Goal: Information Seeking & Learning: Understand process/instructions

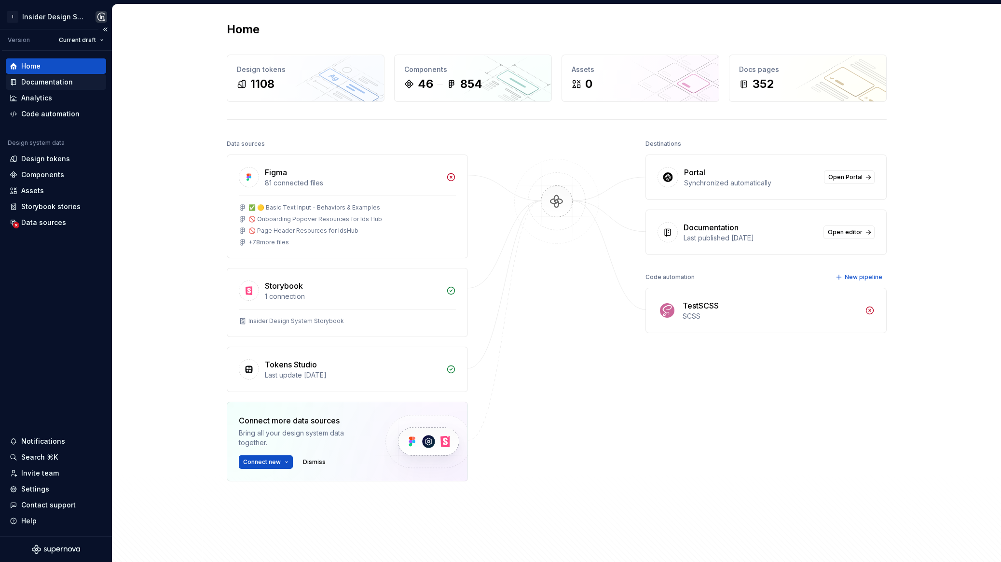
click at [61, 87] on div "Documentation" at bounding box center [56, 81] width 100 height 15
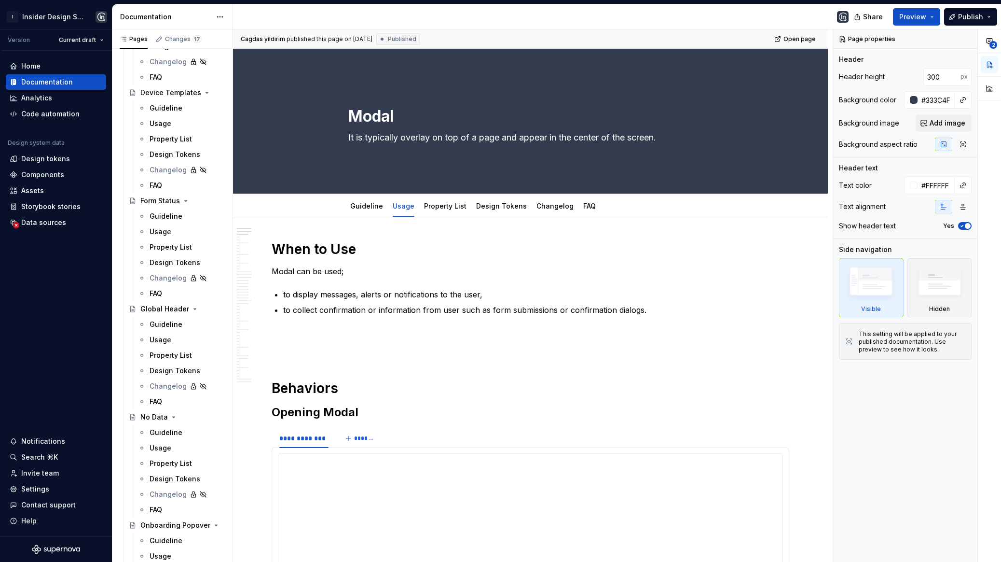
scroll to position [1962, 0]
click at [176, 334] on div "Usage" at bounding box center [187, 339] width 75 height 10
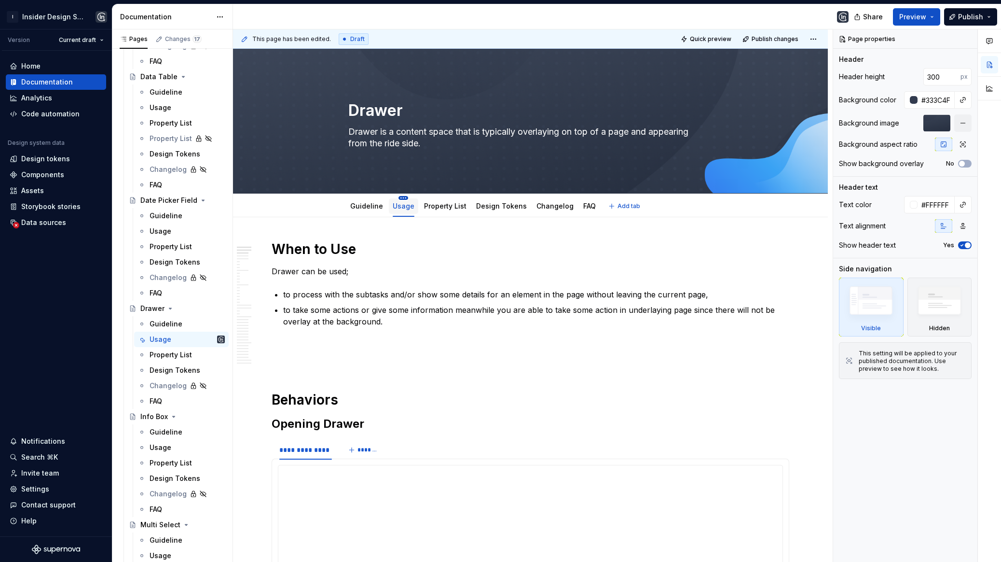
click at [402, 197] on html "I Insider Design System Version Current draft Home Documentation Analytics Code…" at bounding box center [500, 281] width 1001 height 562
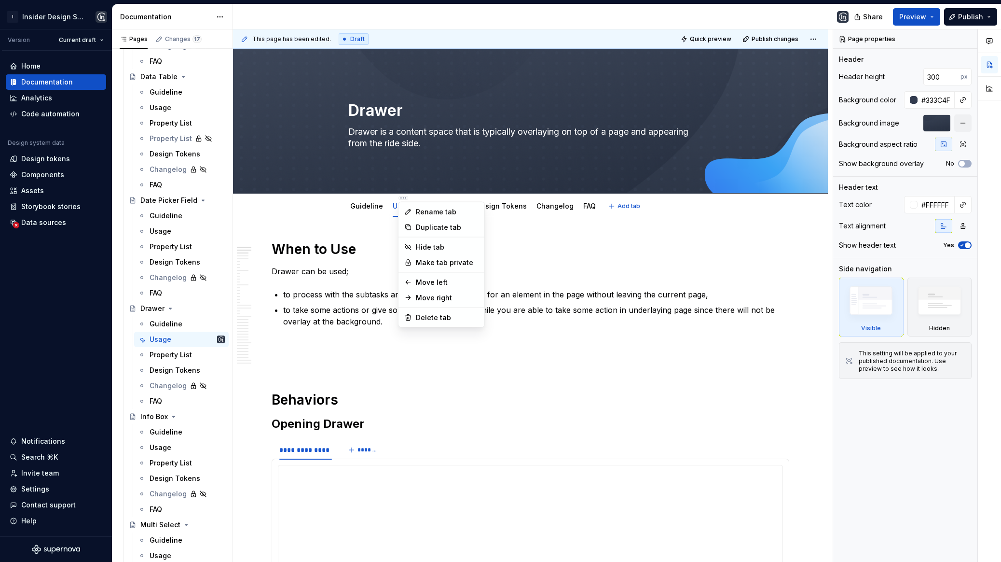
click at [420, 230] on div "Duplicate tab" at bounding box center [447, 227] width 63 height 10
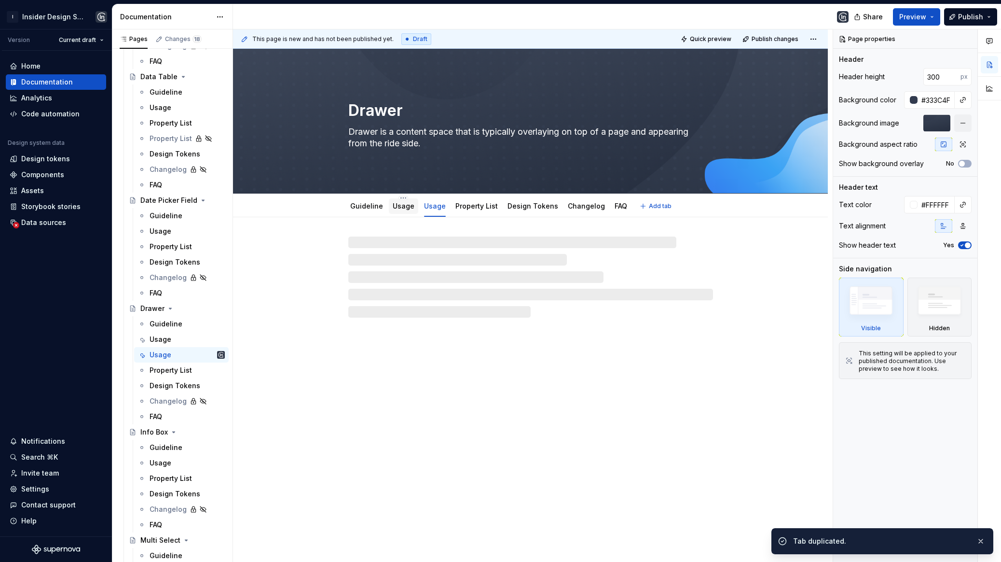
click at [403, 208] on link "Usage" at bounding box center [404, 206] width 22 height 8
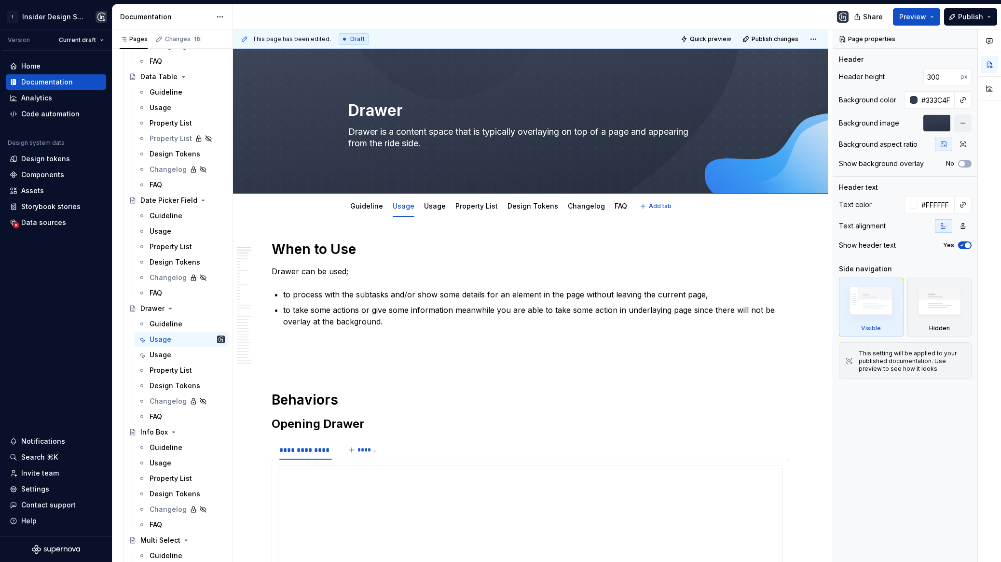
type textarea "*"
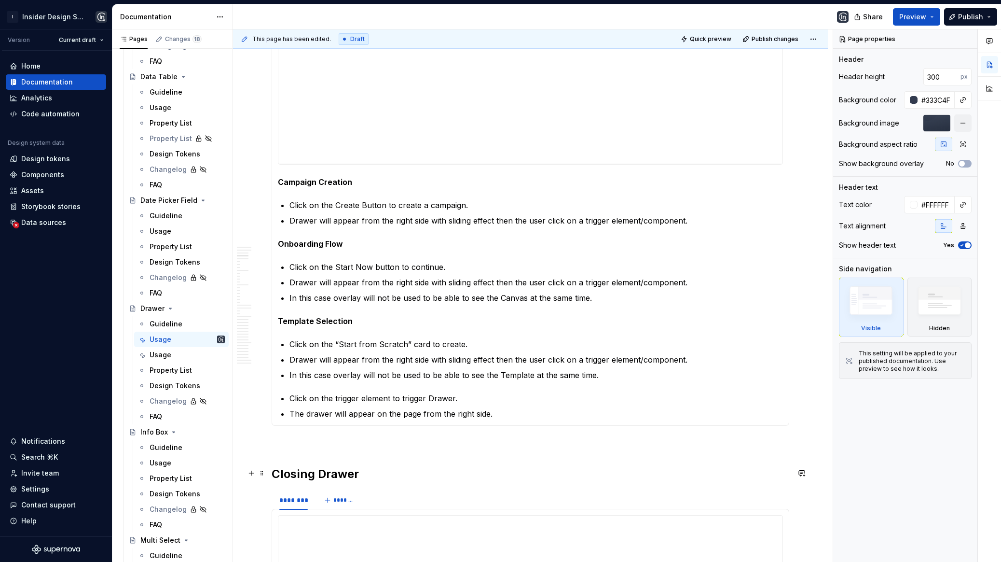
scroll to position [518, 0]
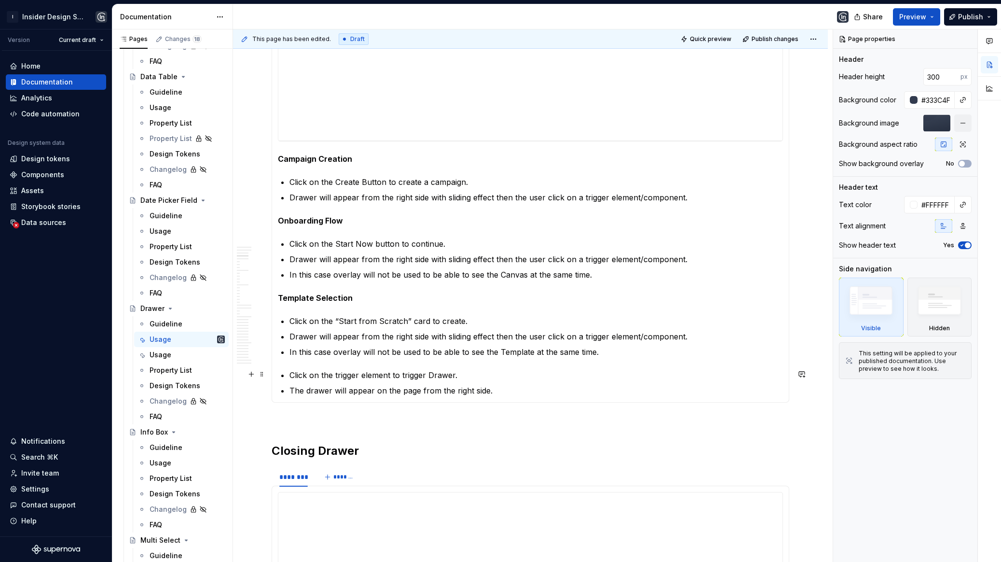
click at [290, 374] on p "Click on the trigger element to trigger Drawer." at bounding box center [537, 375] width 494 height 12
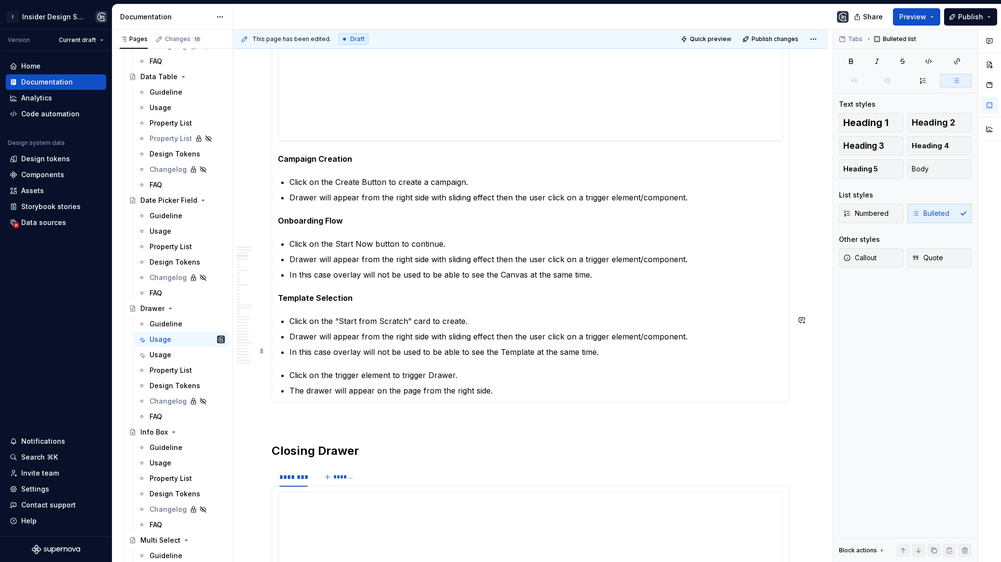
scroll to position [532, 0]
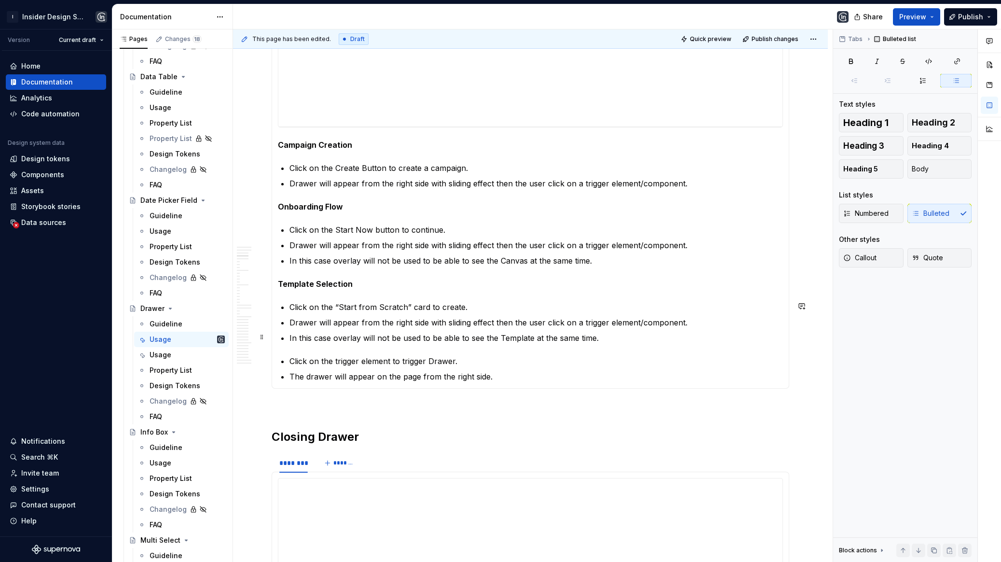
click at [623, 337] on p "In this case overlay will not be used to be able to see the Template at the sam…" at bounding box center [537, 338] width 494 height 12
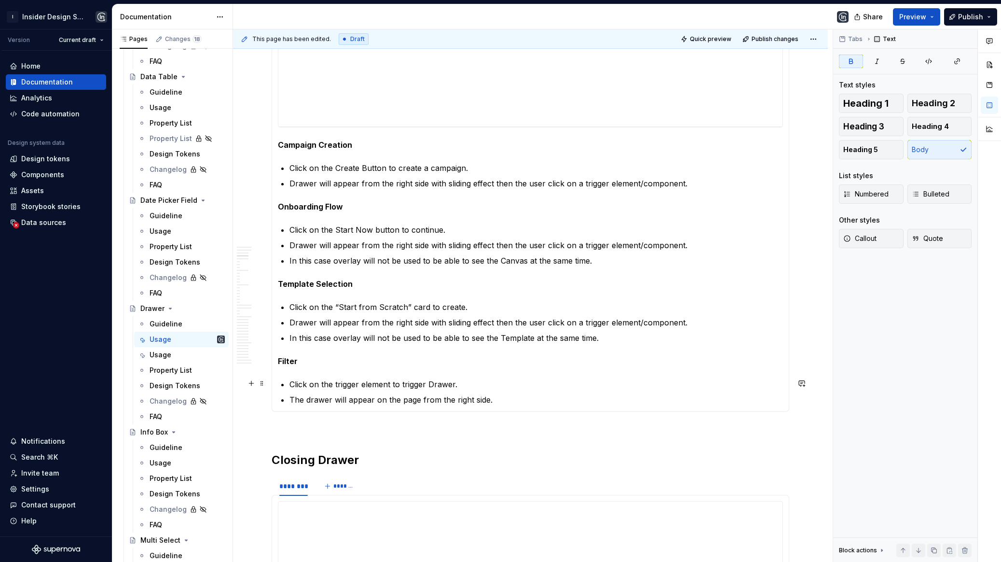
click at [437, 397] on p "The drawer will appear on the page from the right side." at bounding box center [537, 400] width 494 height 12
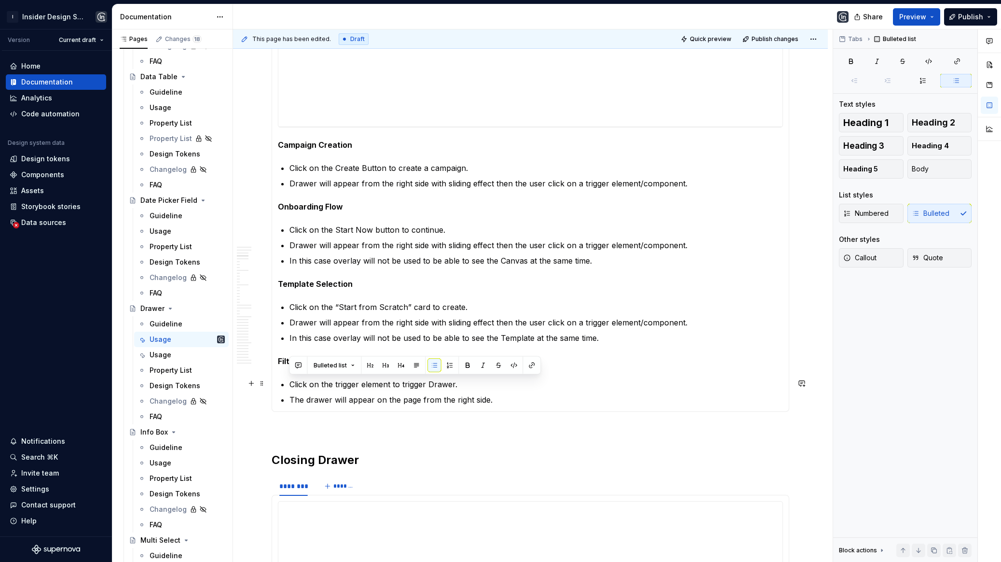
drag, startPoint x: 495, startPoint y: 397, endPoint x: 280, endPoint y: 379, distance: 215.5
click at [280, 379] on section-item-column "**********" at bounding box center [530, 169] width 505 height 472
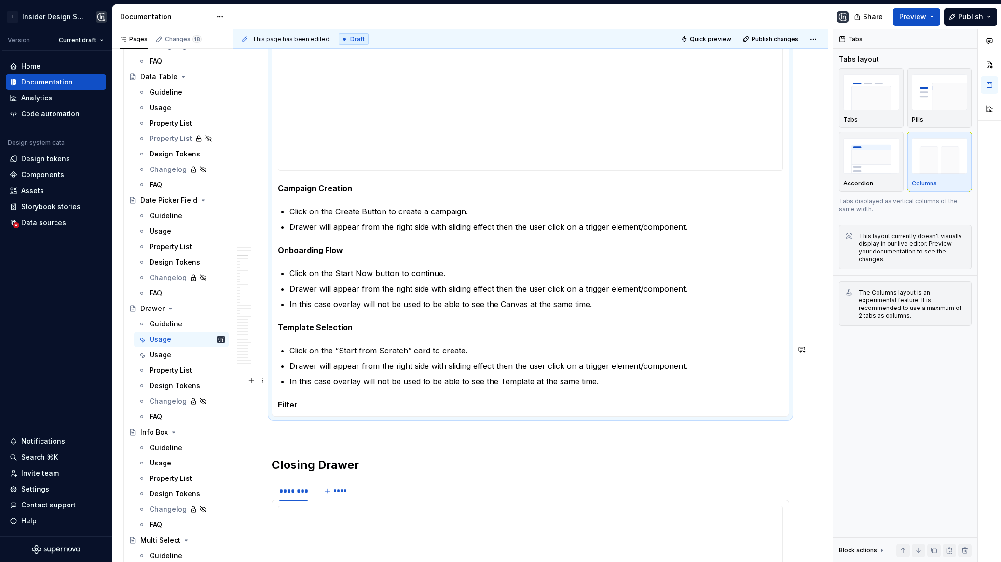
scroll to position [500, 0]
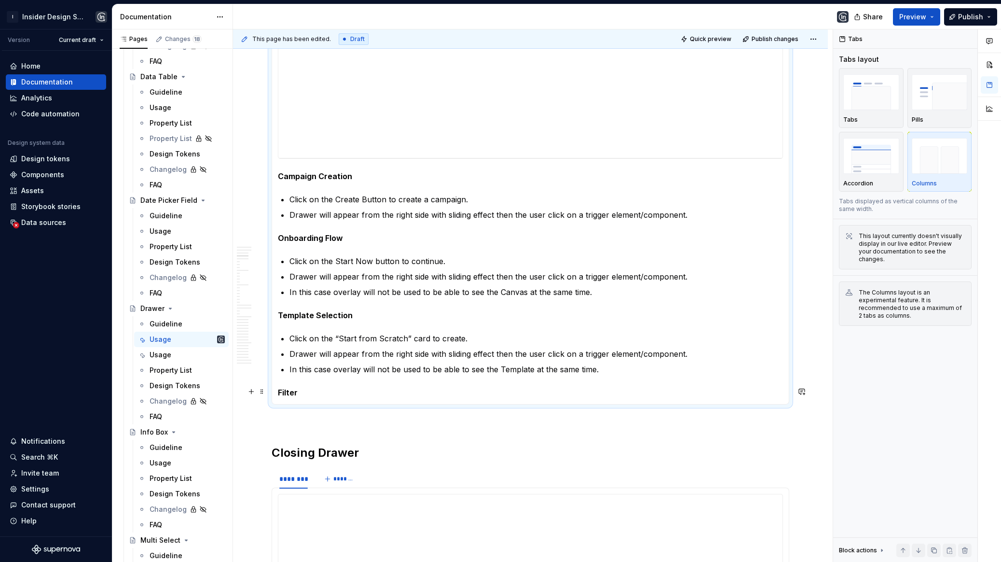
click at [323, 383] on section-item-column "**********" at bounding box center [530, 181] width 505 height 434
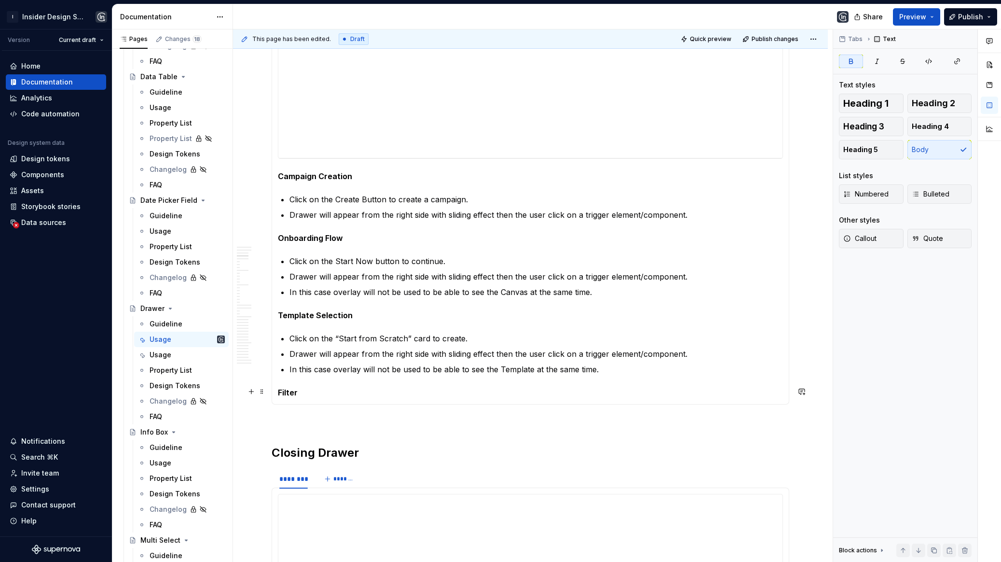
click at [312, 392] on p "Filter" at bounding box center [530, 393] width 505 height 12
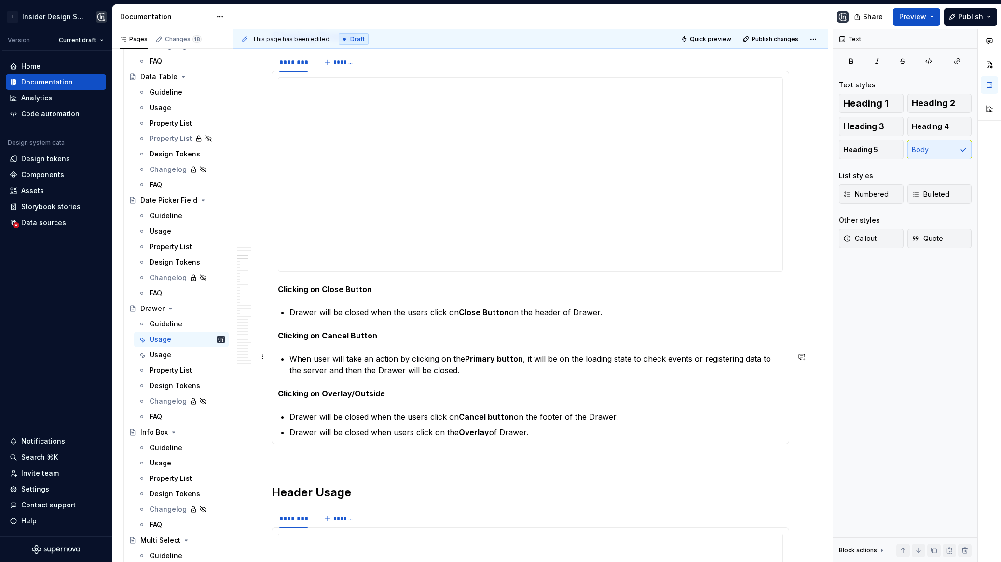
scroll to position [954, 0]
click at [611, 310] on p "Drawer will be closed when the users click on Close Button on the header of Dra…" at bounding box center [537, 314] width 494 height 12
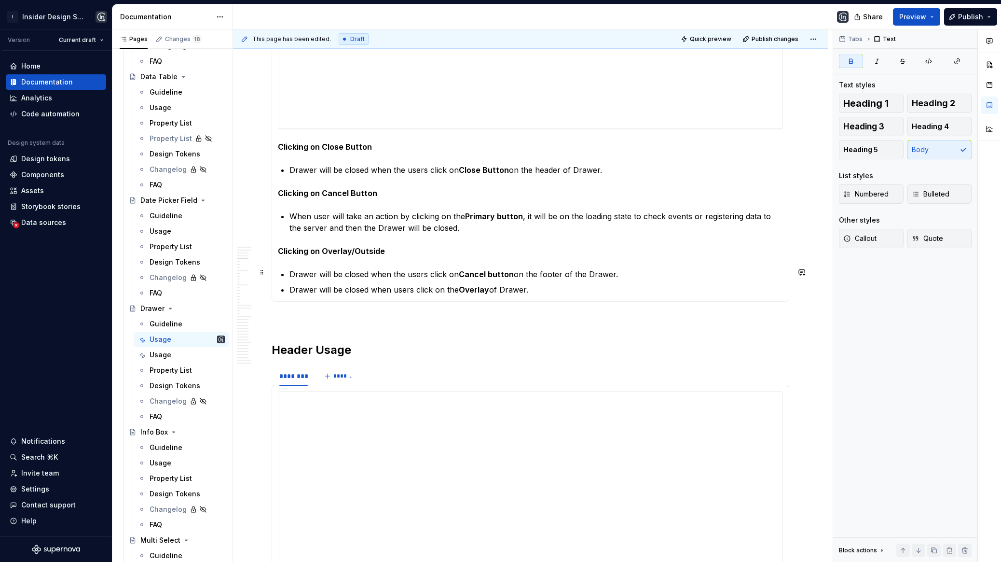
scroll to position [1099, 0]
click at [487, 268] on strong "Cancel button" at bounding box center [486, 273] width 55 height 10
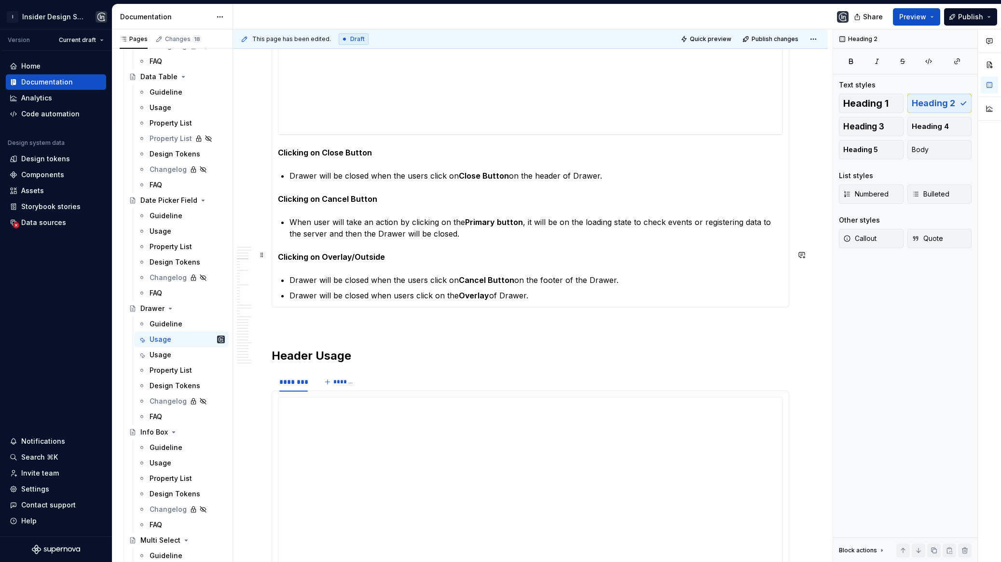
scroll to position [1063, 0]
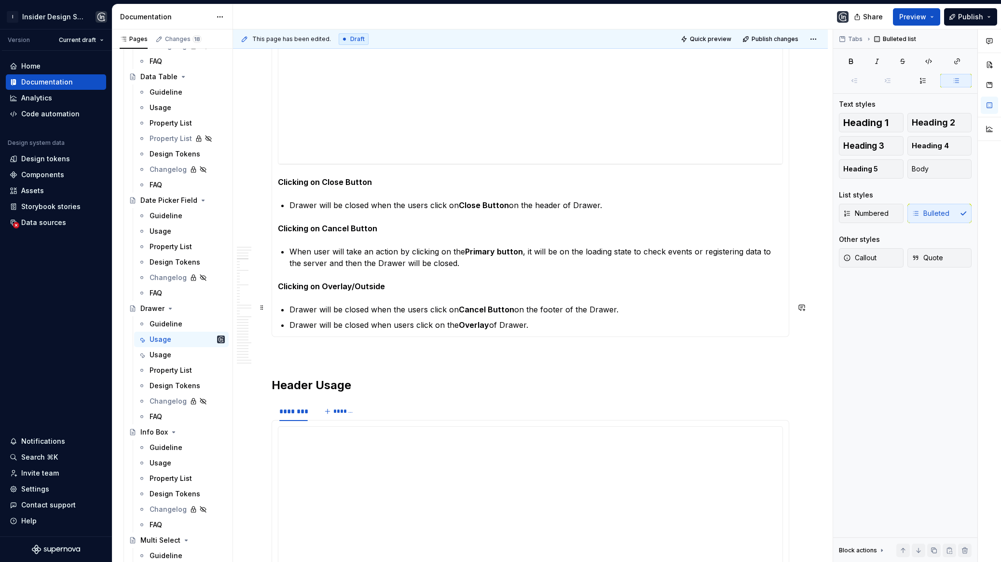
click at [443, 306] on p "Drawer will be closed when the users click on Cancel Button on the footer of th…" at bounding box center [537, 310] width 494 height 12
click at [428, 308] on p "Drawer will be closed when the users click on Cancel Button on the footer of th…" at bounding box center [537, 310] width 494 height 12
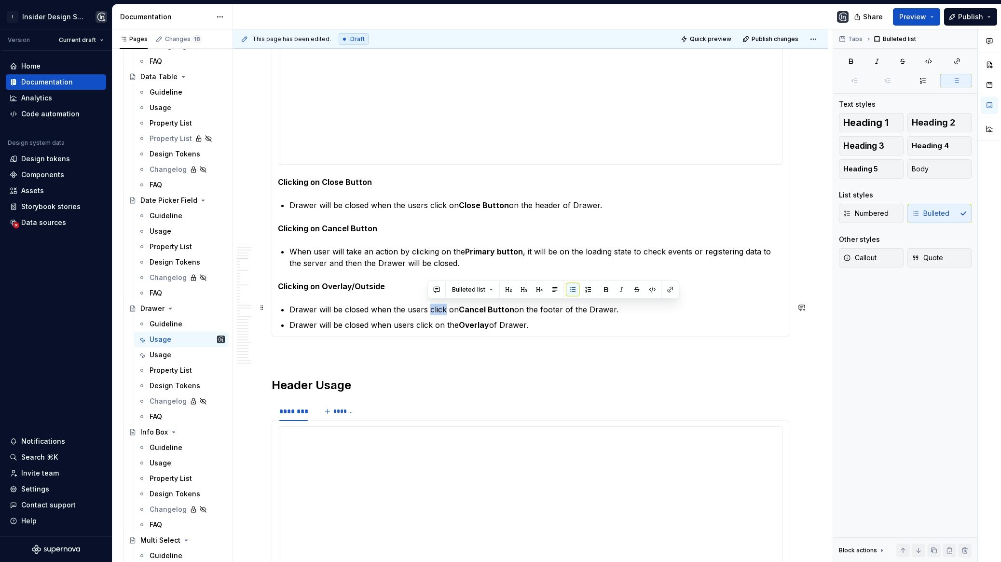
click at [428, 308] on p "Drawer will be closed when the users click on Cancel Button on the footer of th…" at bounding box center [537, 310] width 494 height 12
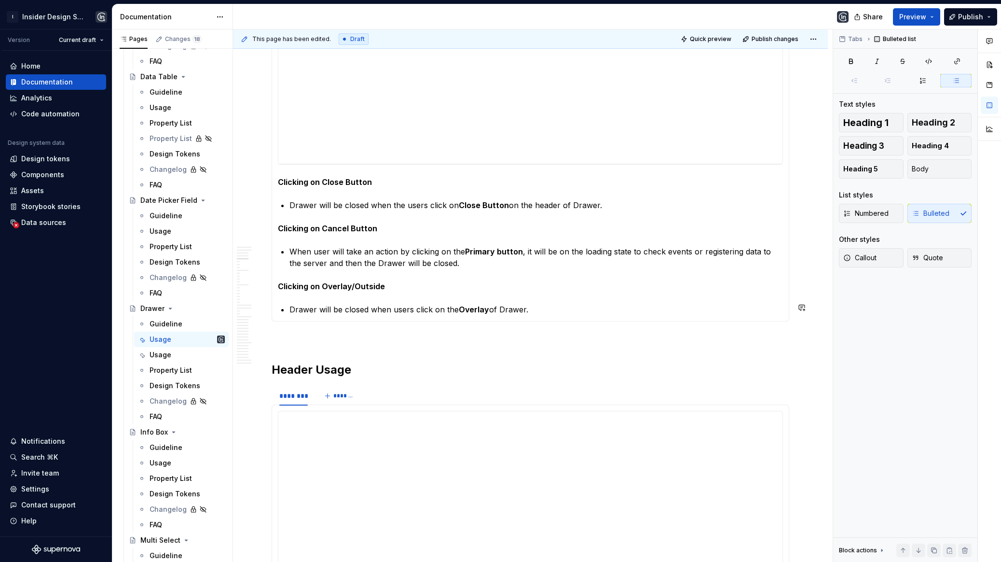
click at [552, 299] on section-item-column "**********" at bounding box center [530, 142] width 505 height 345
click at [542, 306] on p "Drawer will be closed when users click on the Overlay of Drawer." at bounding box center [537, 310] width 494 height 12
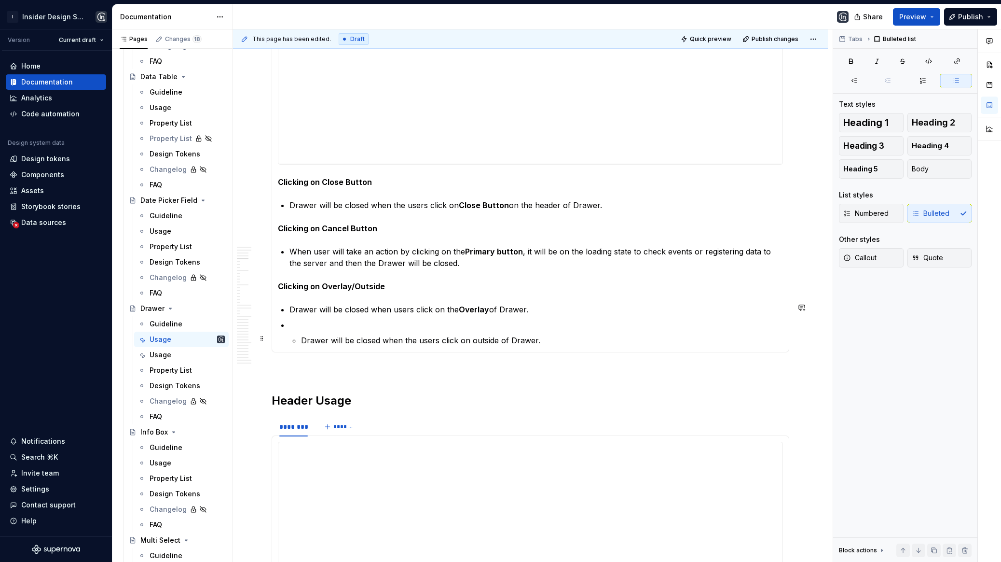
click at [305, 335] on p "Drawer will be closed when the users click on outside of Drawer." at bounding box center [542, 340] width 482 height 12
click at [301, 335] on p "Drawer will be closed when the users click on outside of Drawer." at bounding box center [542, 340] width 482 height 12
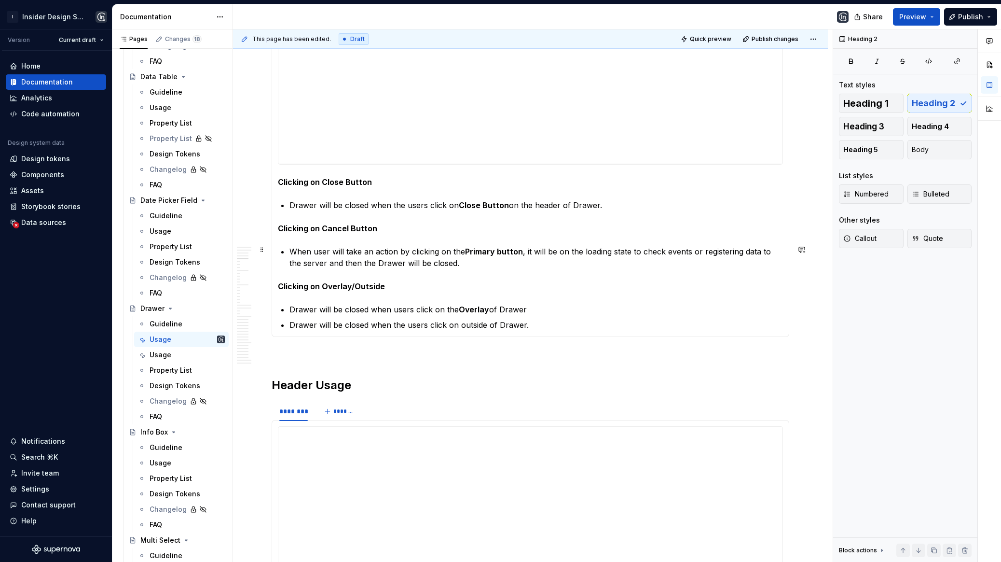
click at [435, 251] on p "When user will take an action by clicking on the Primary button , it will be on…" at bounding box center [537, 257] width 494 height 23
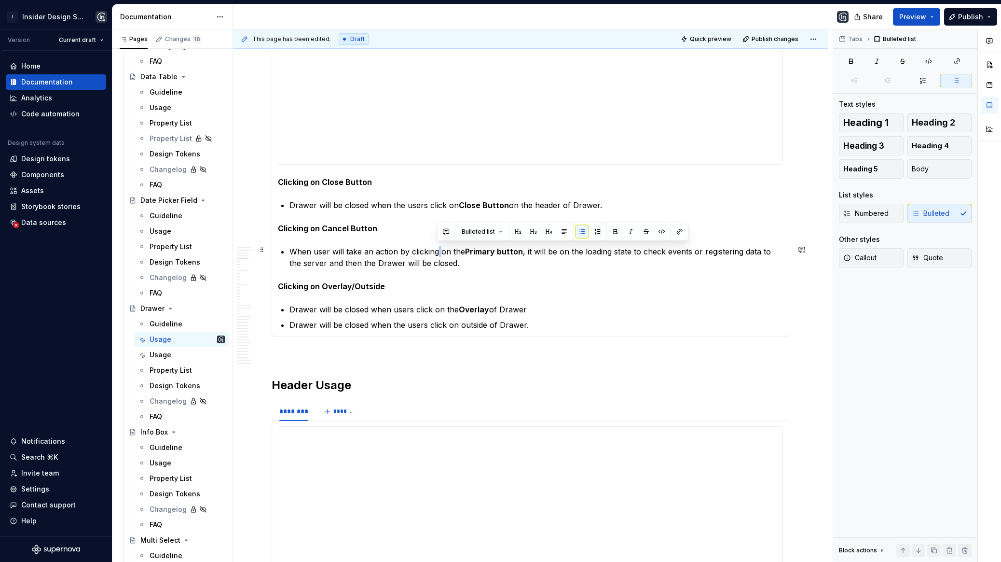
click at [435, 251] on p "When user will take an action by clicking on the Primary button , it will be on…" at bounding box center [537, 257] width 494 height 23
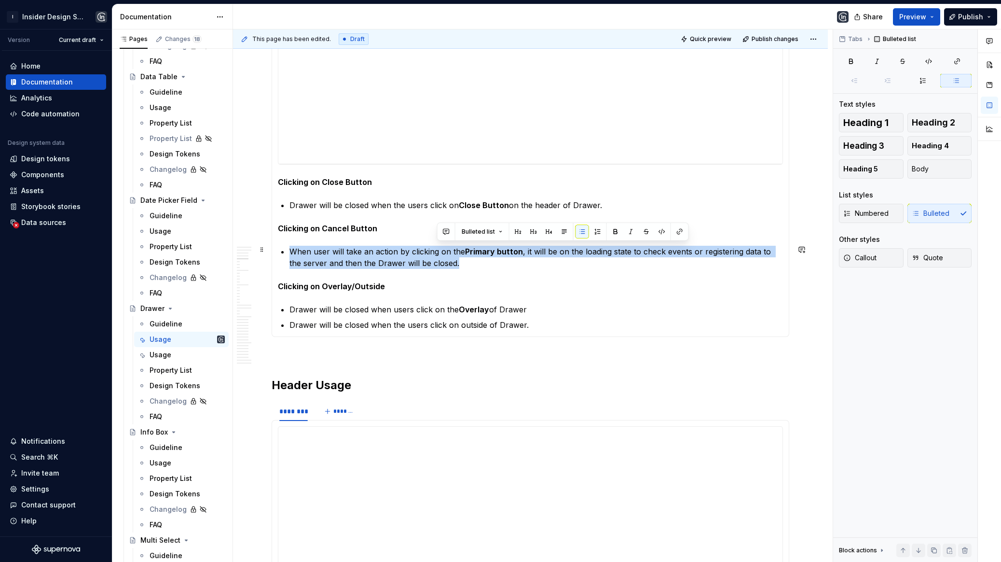
click at [435, 251] on p "When user will take an action by clicking on the Primary button , it will be on…" at bounding box center [537, 257] width 494 height 23
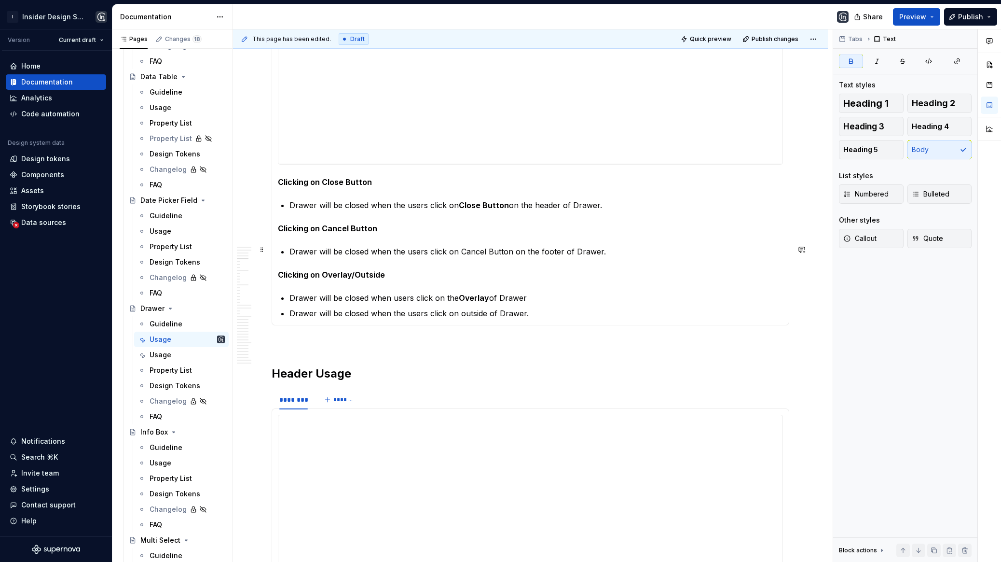
click at [459, 249] on p "Drawer will be closed when the users click on Cancel Button on the footer of Dr…" at bounding box center [537, 252] width 494 height 12
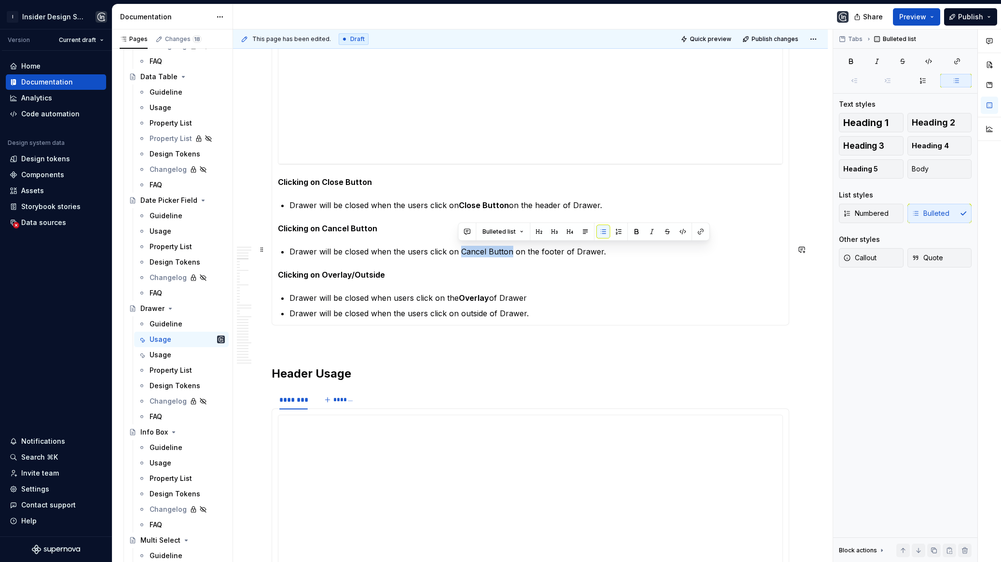
drag, startPoint x: 458, startPoint y: 249, endPoint x: 510, endPoint y: 252, distance: 51.2
click at [509, 252] on p "Drawer will be closed when the users click on Cancel Button on the footer of Dr…" at bounding box center [537, 252] width 494 height 12
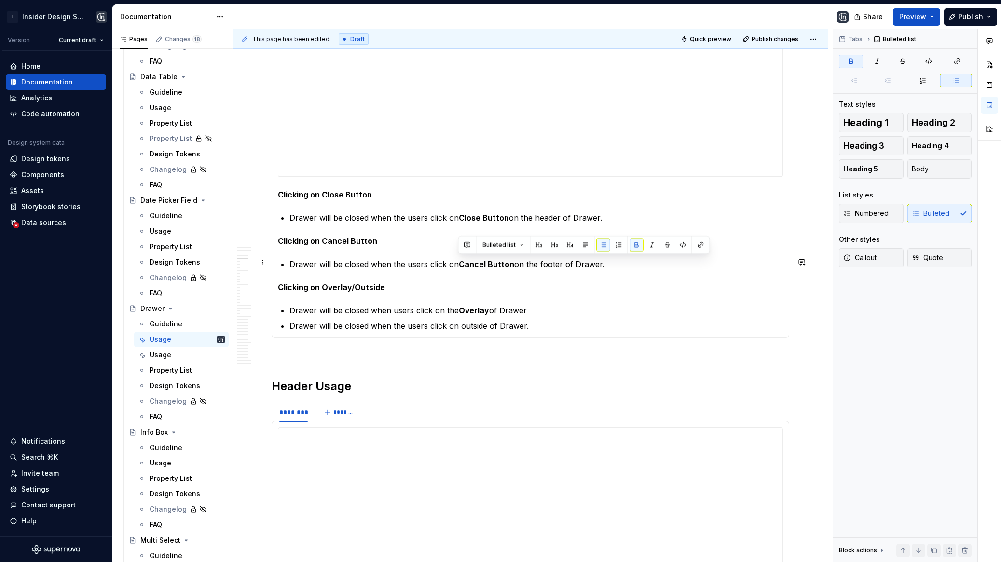
scroll to position [1050, 0]
click at [564, 282] on p "Clicking on Overlay/Outside" at bounding box center [530, 288] width 505 height 12
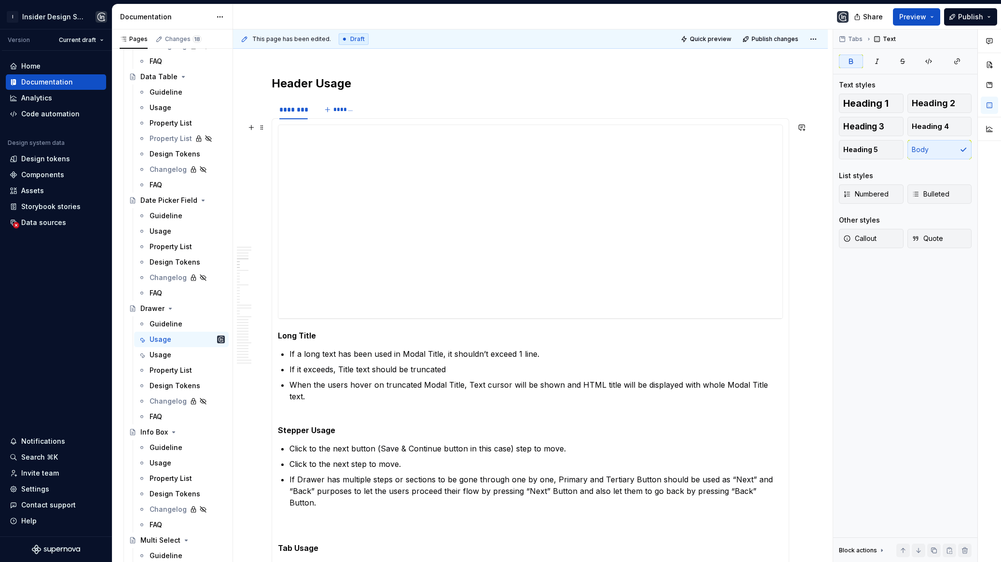
scroll to position [1321, 0]
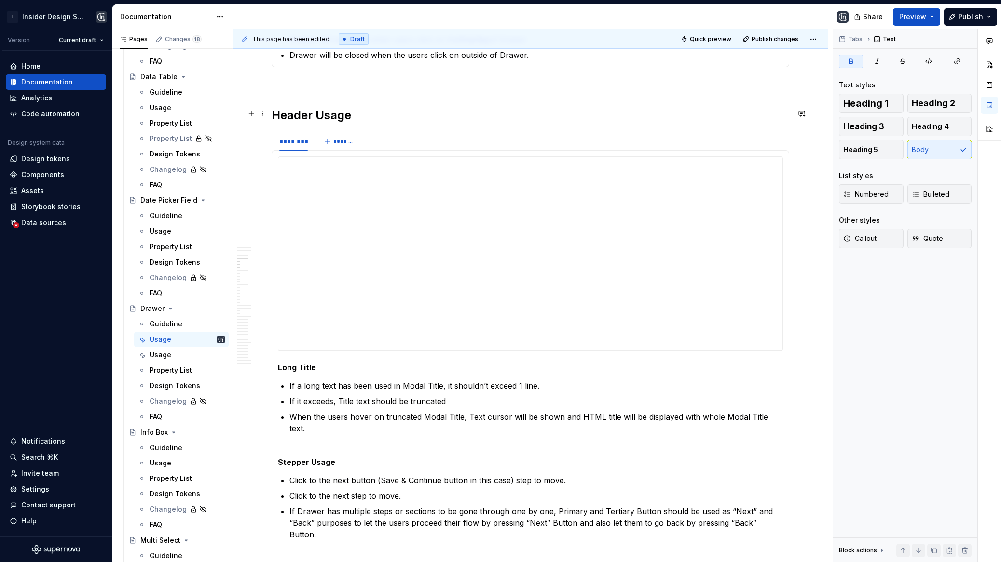
click at [363, 119] on h2 "Header Usage" at bounding box center [531, 115] width 518 height 15
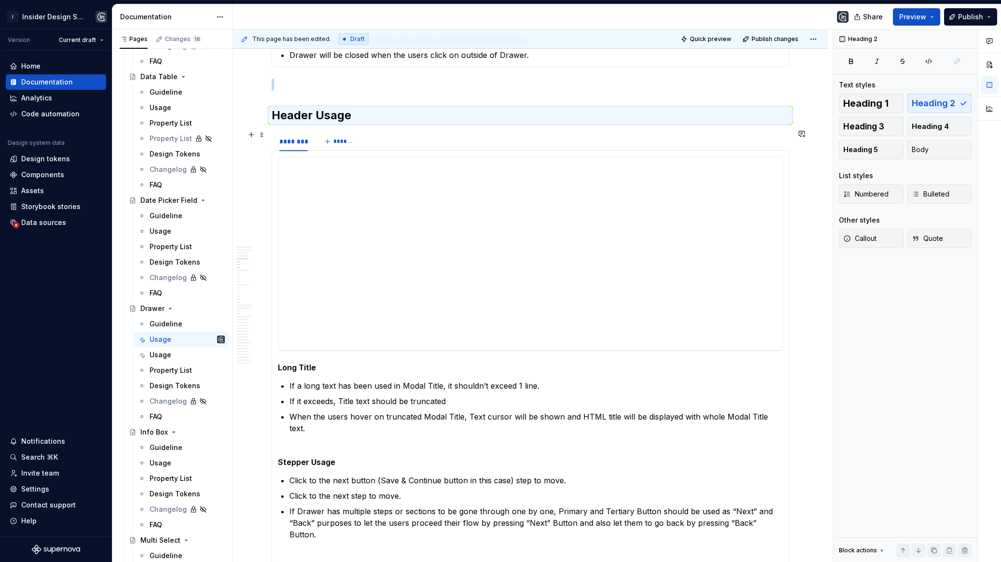
click at [389, 142] on div "******** *******" at bounding box center [531, 141] width 518 height 19
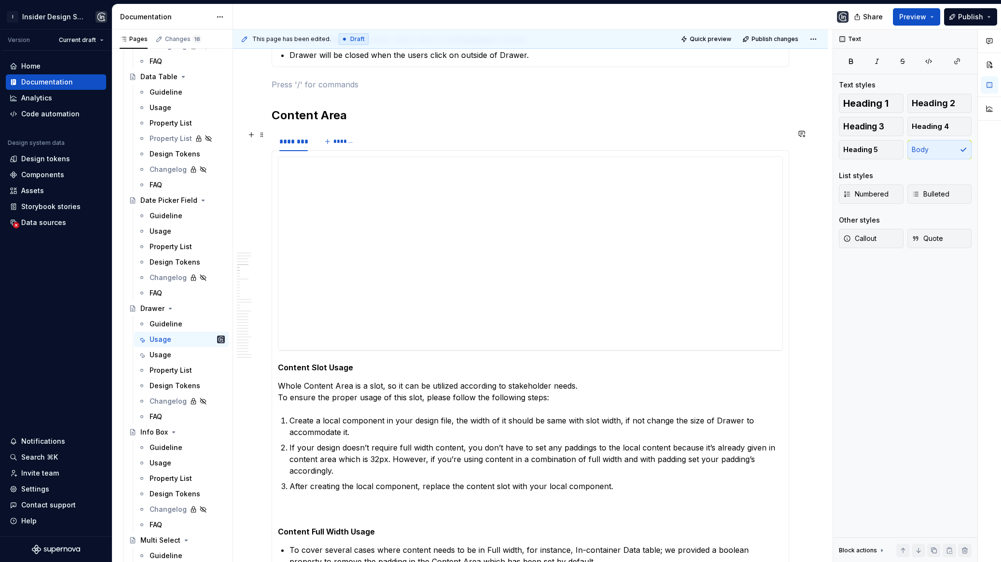
click at [372, 115] on h2 "Content Area" at bounding box center [531, 115] width 518 height 15
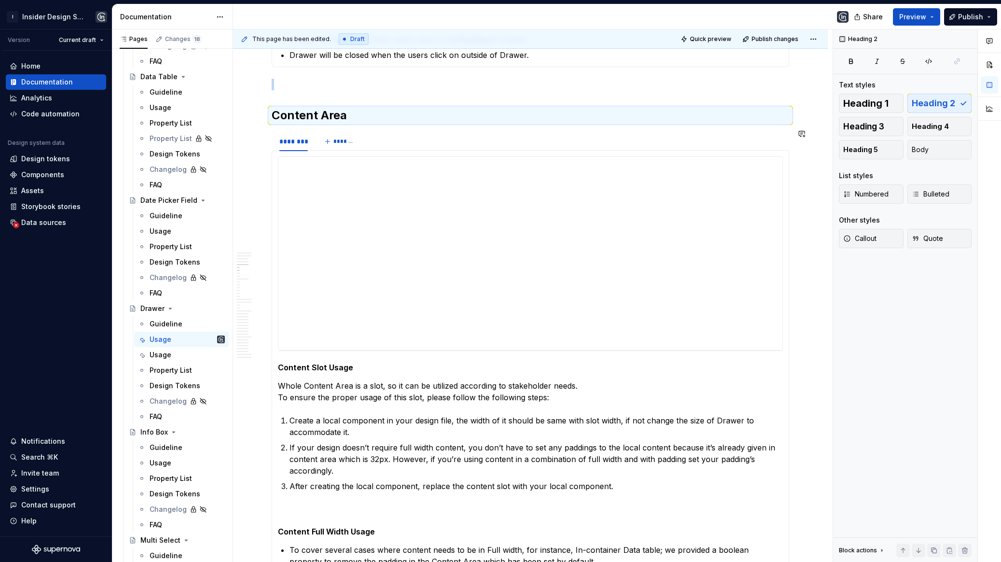
click at [391, 148] on div "******** *******" at bounding box center [531, 141] width 518 height 19
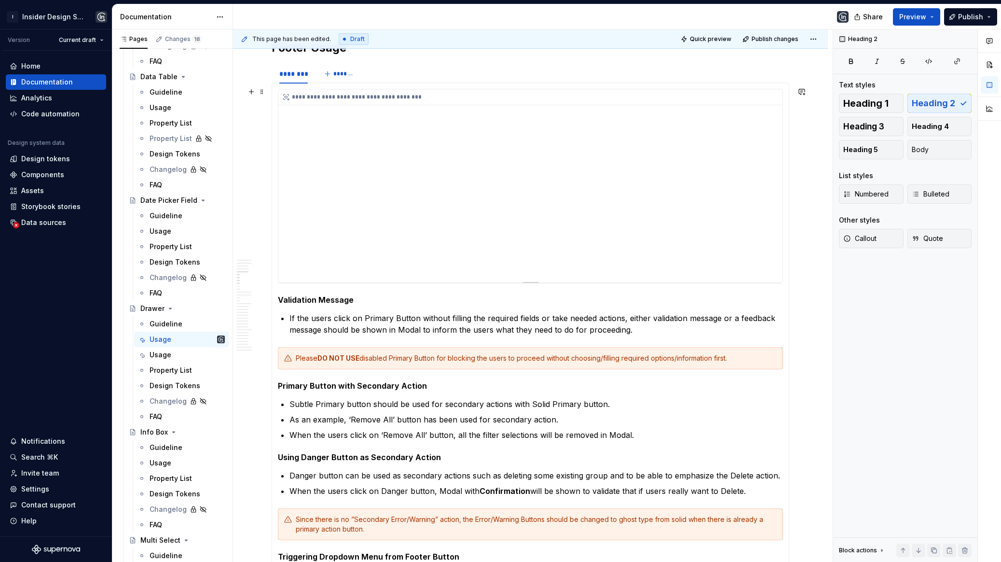
scroll to position [1391, 0]
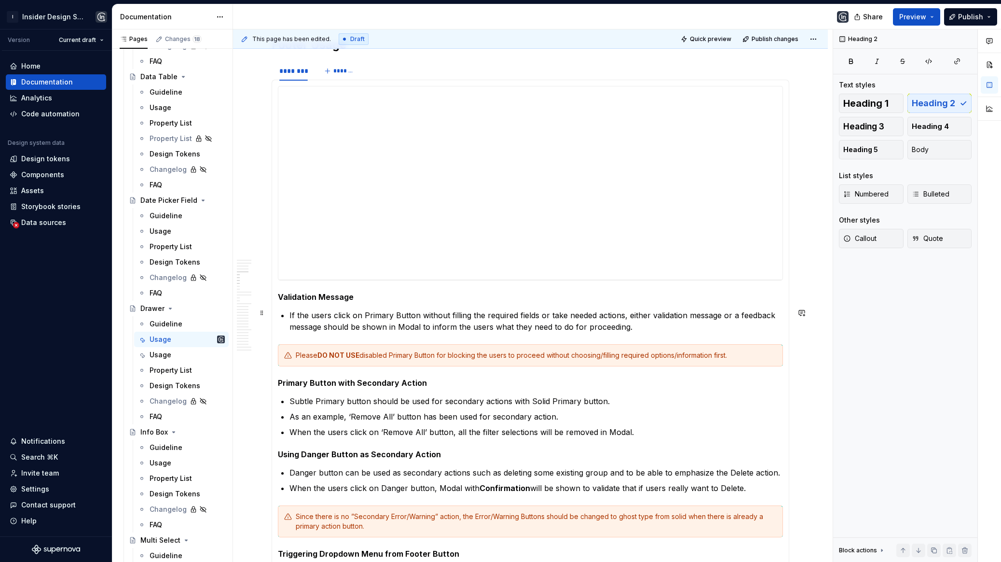
click at [387, 310] on p "If the users click on Primary Button without filling the required fields or tak…" at bounding box center [537, 320] width 494 height 23
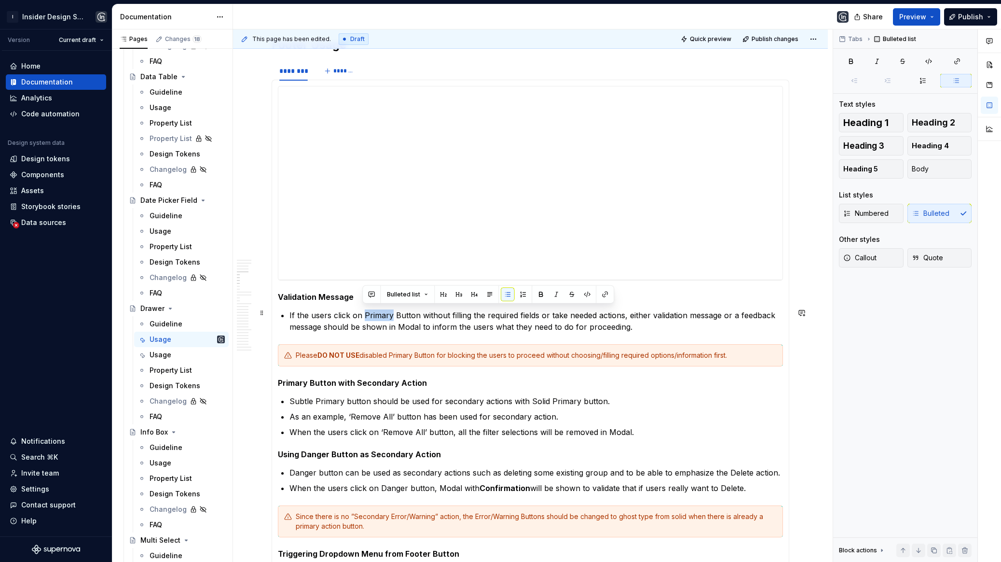
click at [387, 310] on p "If the users click on Primary Button without filling the required fields or tak…" at bounding box center [537, 320] width 494 height 23
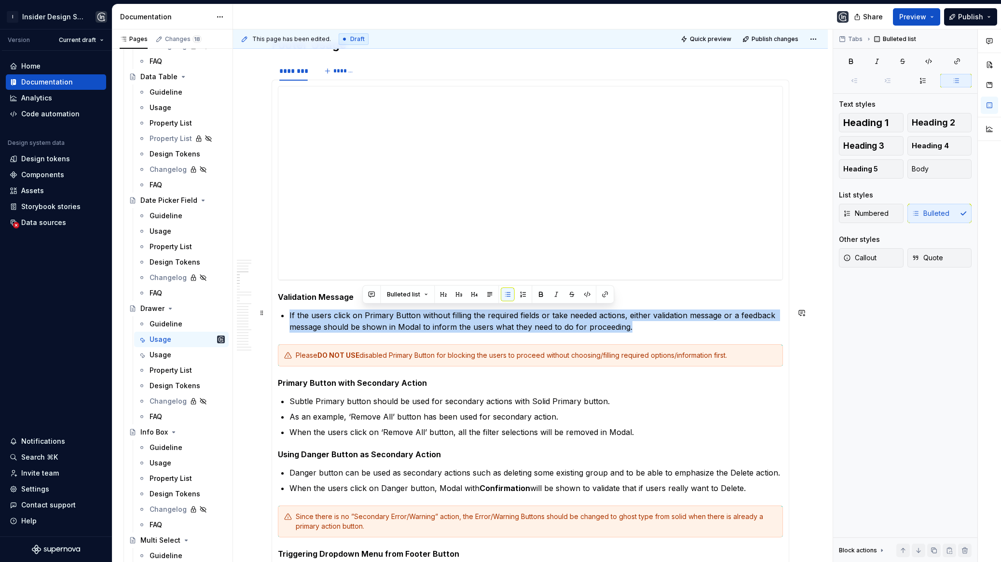
click at [387, 310] on p "If the users click on Primary Button without filling the required fields or tak…" at bounding box center [537, 320] width 494 height 23
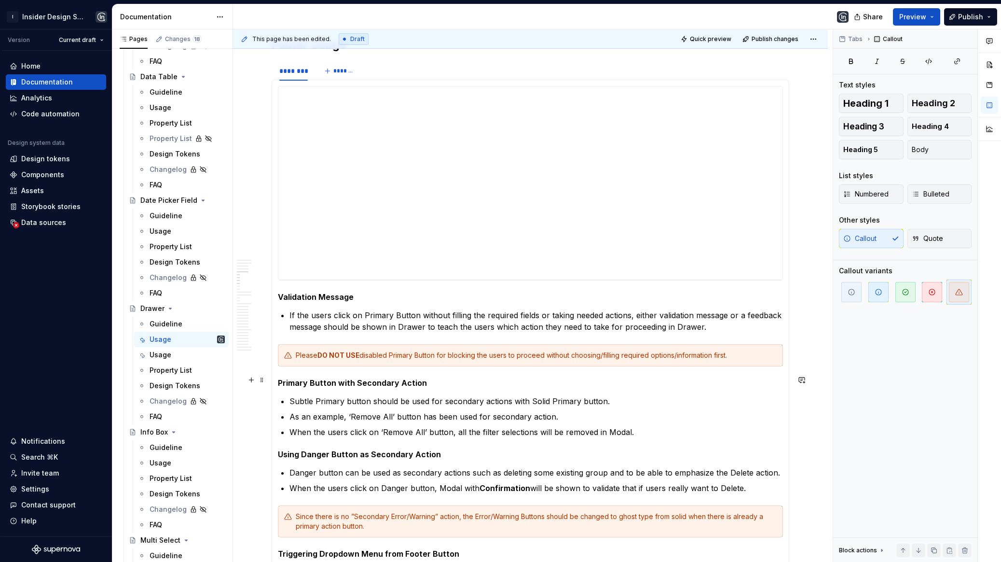
scroll to position [1408, 0]
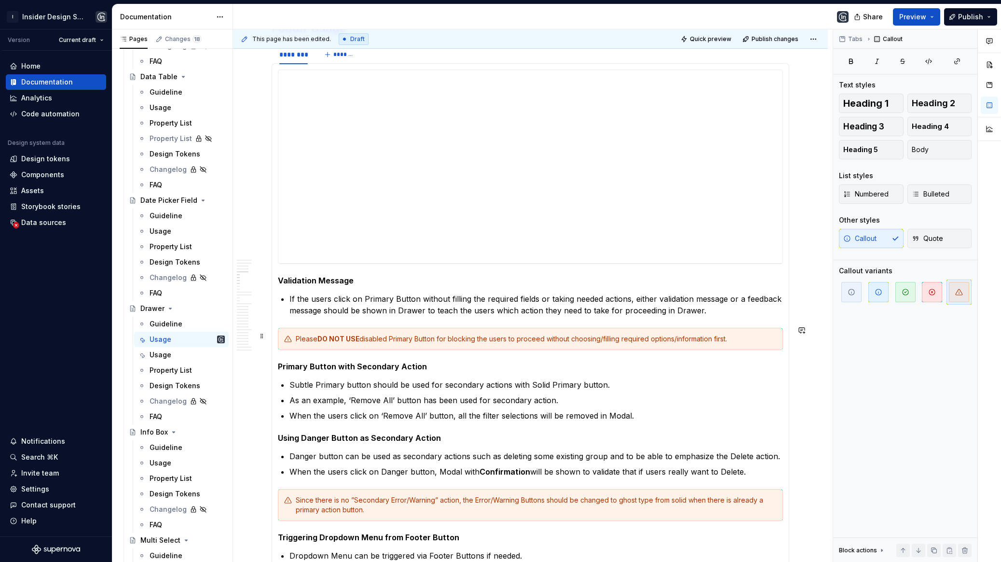
click at [366, 334] on div "Please DO NOT USE disabled Primary Button for blocking the users to proceed wit…" at bounding box center [536, 339] width 481 height 10
click at [364, 334] on div "Please DO NOT USE disabled Primary Button for blocking the users to proceed wit…" at bounding box center [536, 339] width 481 height 10
drag, startPoint x: 363, startPoint y: 334, endPoint x: 738, endPoint y: 341, distance: 375.1
click at [738, 341] on div "Please DO NOT USE disabled Primary Button for blocking the users to proceed wit…" at bounding box center [530, 339] width 505 height 22
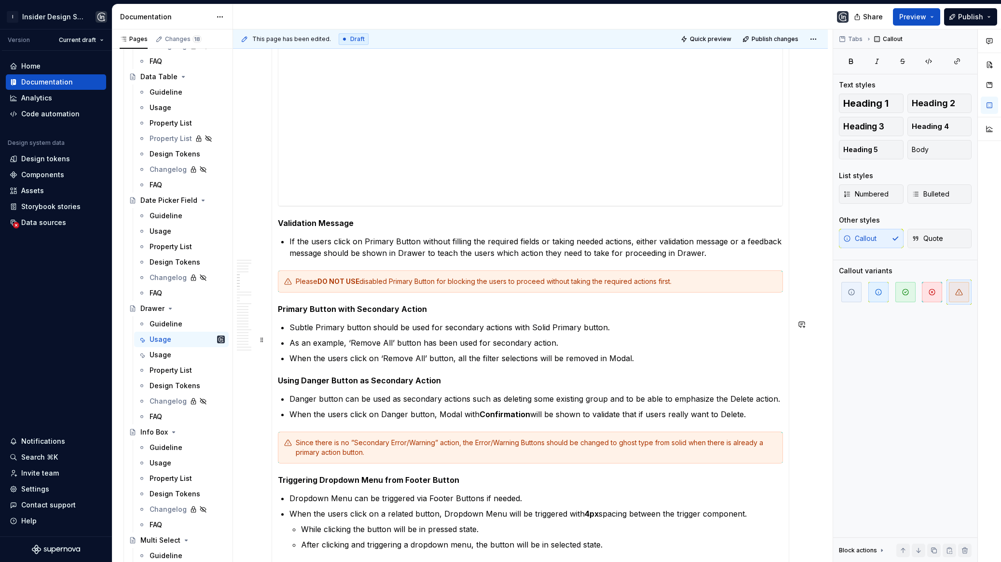
scroll to position [1472, 0]
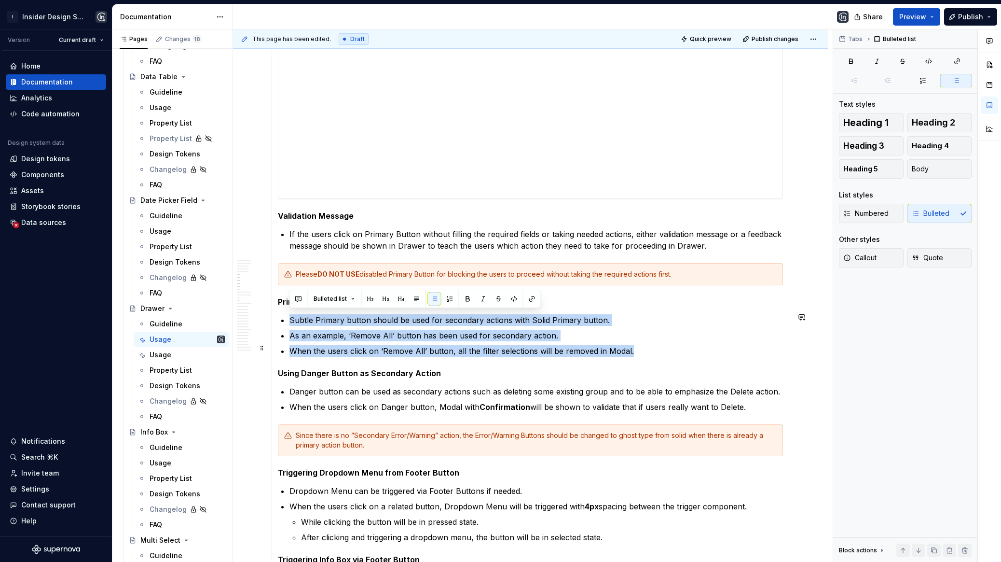
drag, startPoint x: 290, startPoint y: 314, endPoint x: 631, endPoint y: 344, distance: 342.5
click at [631, 344] on ul "Subtle Primary button should be used for secondary actions with Solid Primary b…" at bounding box center [537, 335] width 494 height 42
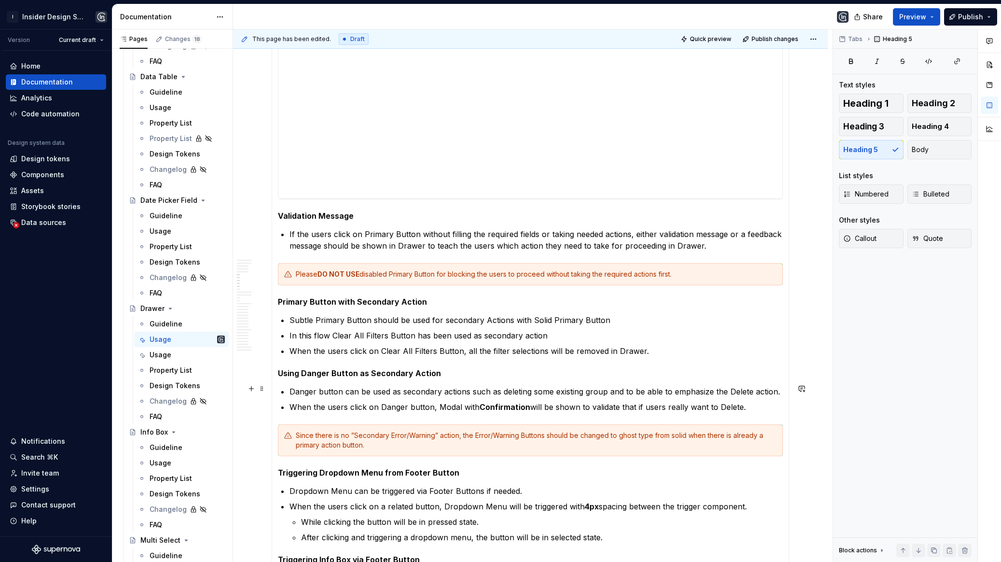
click at [339, 387] on p "Danger button can be used as secondary actions such as deleting some existing g…" at bounding box center [537, 392] width 494 height 12
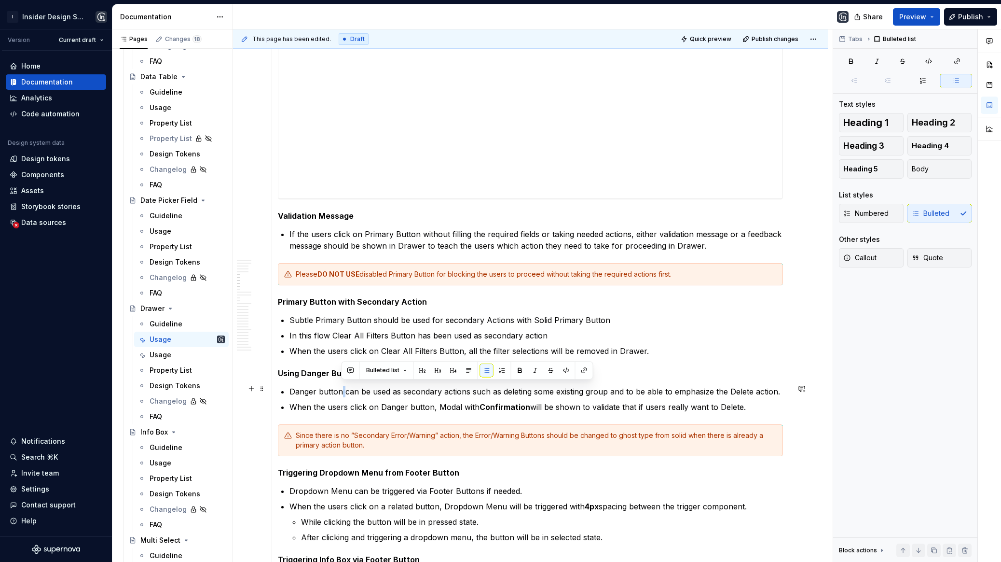
click at [339, 387] on p "Danger button can be used as secondary actions such as deleting some existing g…" at bounding box center [537, 392] width 494 height 12
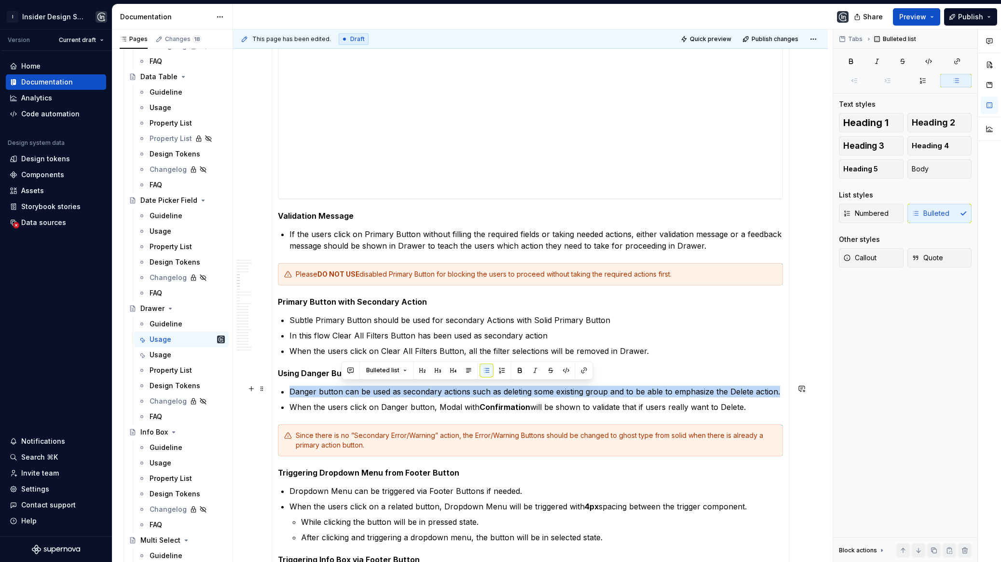
click at [339, 387] on p "Danger button can be used as secondary actions such as deleting some existing g…" at bounding box center [537, 392] width 494 height 12
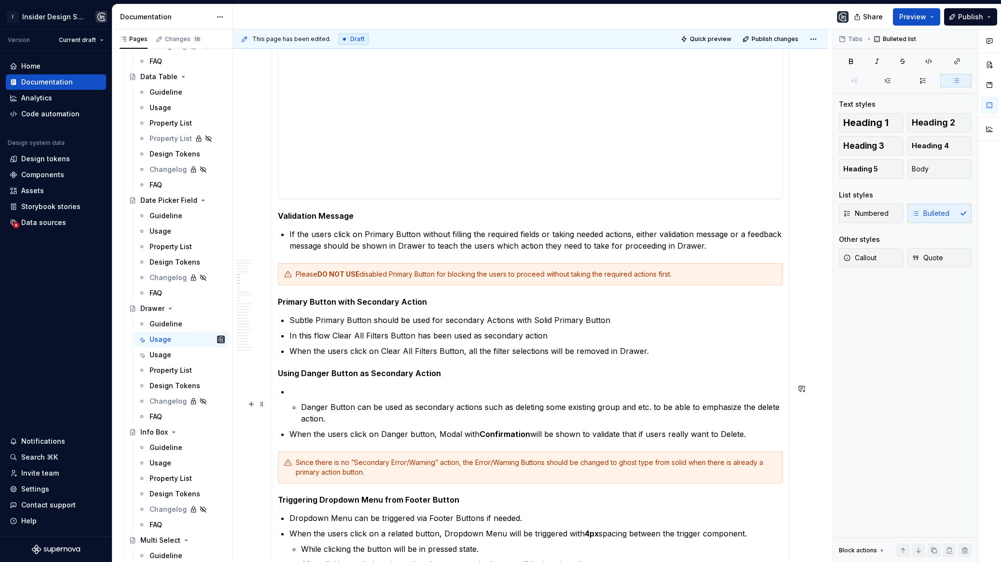
click at [301, 401] on p "Danger Button can be used as secondary actions such as deleting some existing g…" at bounding box center [542, 412] width 482 height 23
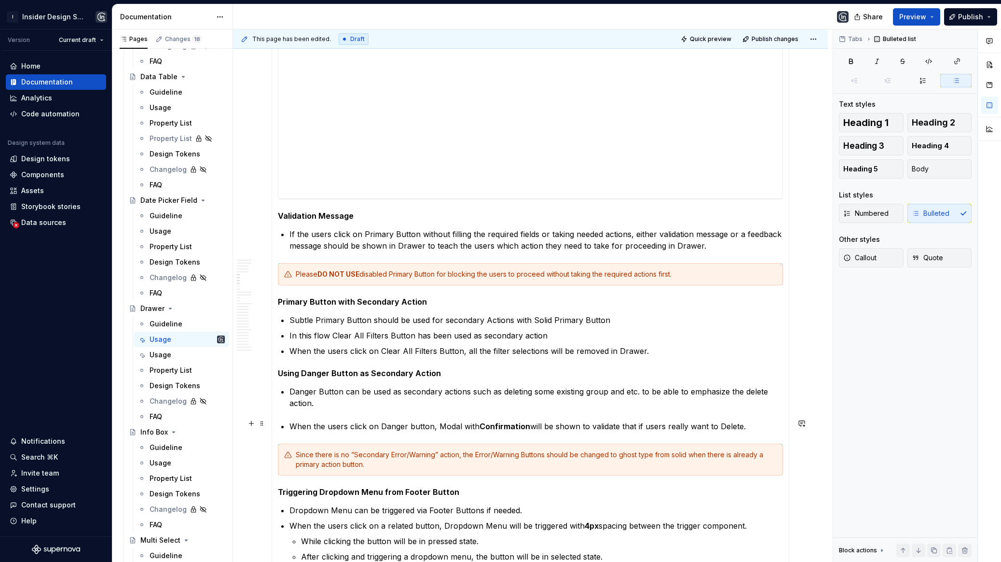
click at [287, 426] on section-item-column "**********" at bounding box center [530, 410] width 505 height 811
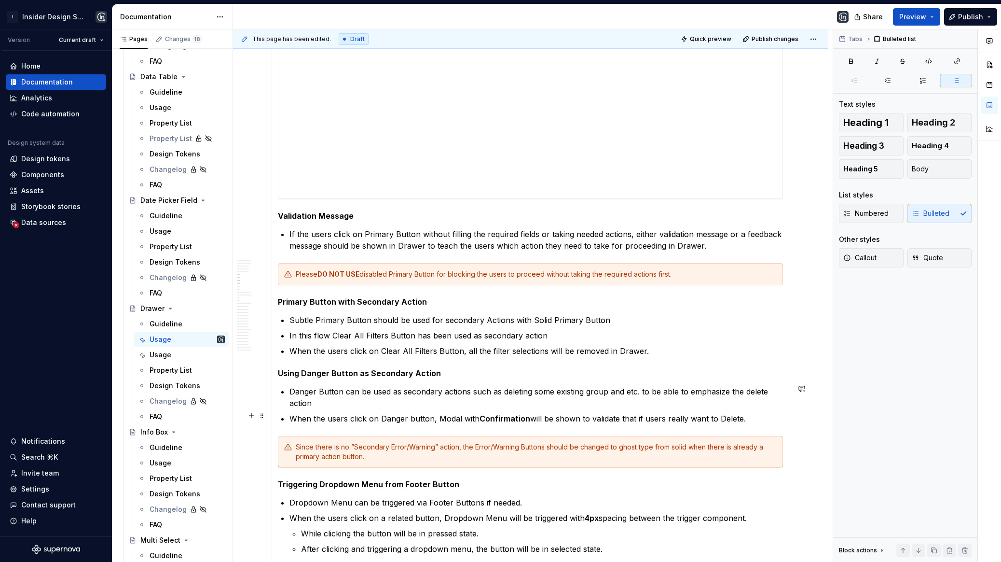
click at [338, 408] on ul "Danger Button can be used as secondary actions such as deleting some existing g…" at bounding box center [537, 405] width 494 height 39
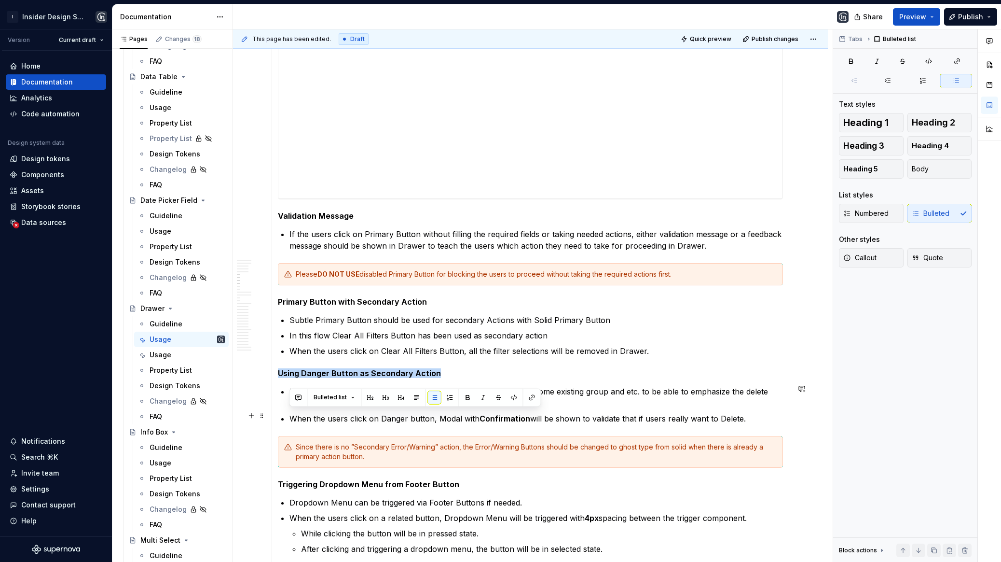
click at [338, 408] on ul "Danger Button can be used as secondary actions such as deleting some existing g…" at bounding box center [537, 405] width 494 height 39
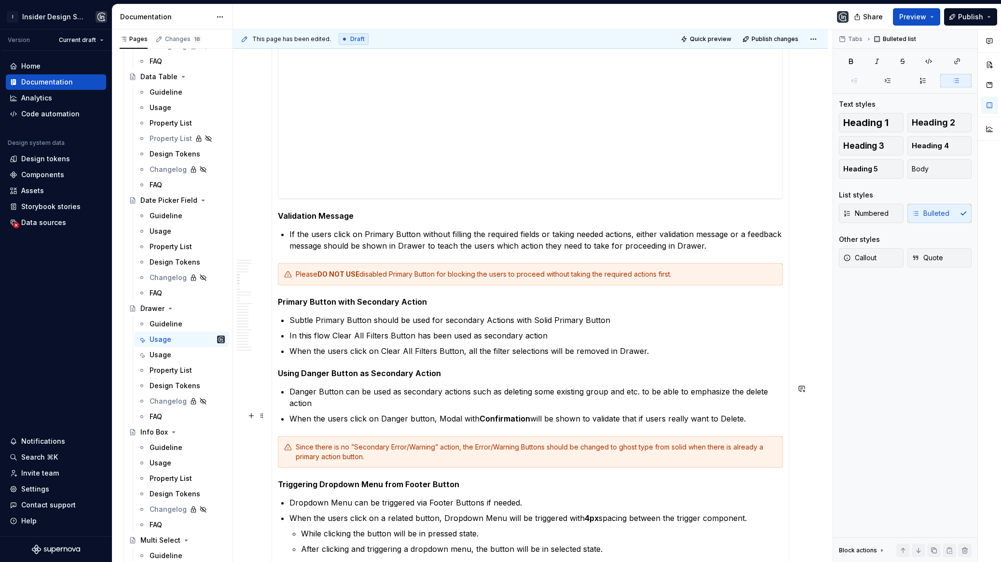
click at [333, 416] on p "When the users click on Danger button, Modal with Confirmation will be shown to…" at bounding box center [537, 419] width 494 height 12
click at [333, 417] on p "When the users click on Danger button, Modal with Confirmation will be shown to…" at bounding box center [537, 419] width 494 height 12
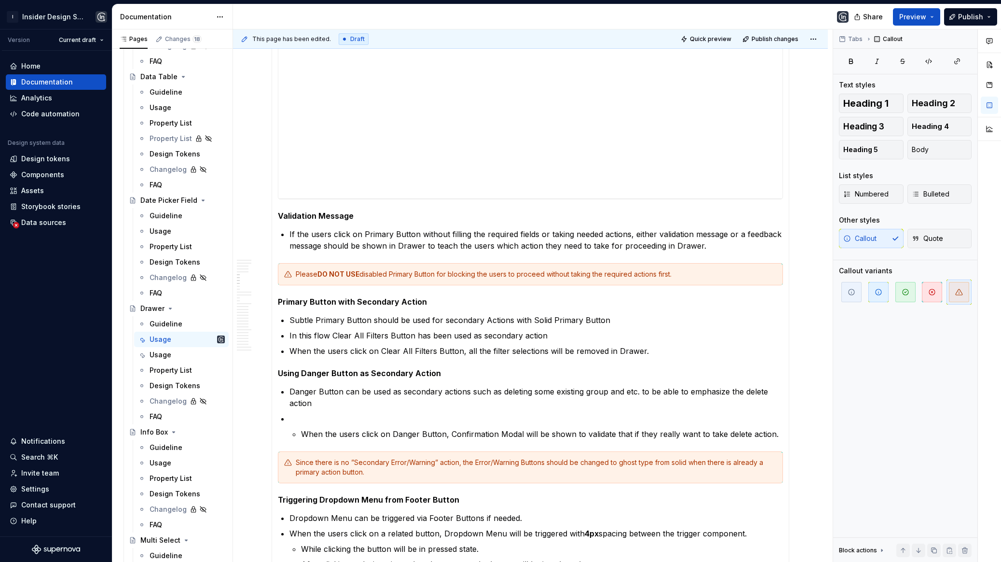
click at [301, 437] on section-item-column "**********" at bounding box center [530, 414] width 505 height 819
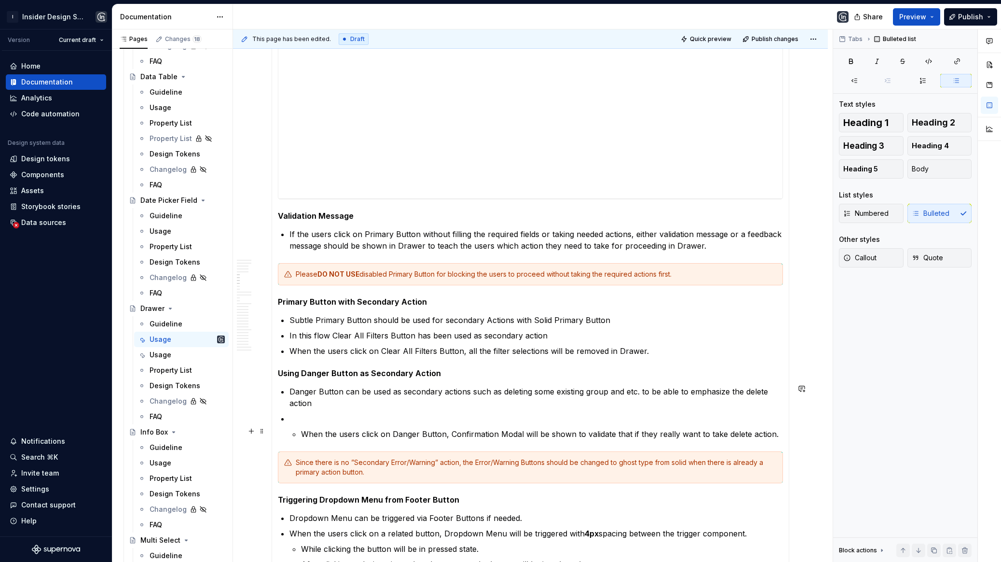
click at [301, 429] on p "When the users click on Danger Button, Confirmation Modal will be shown to vali…" at bounding box center [542, 434] width 482 height 12
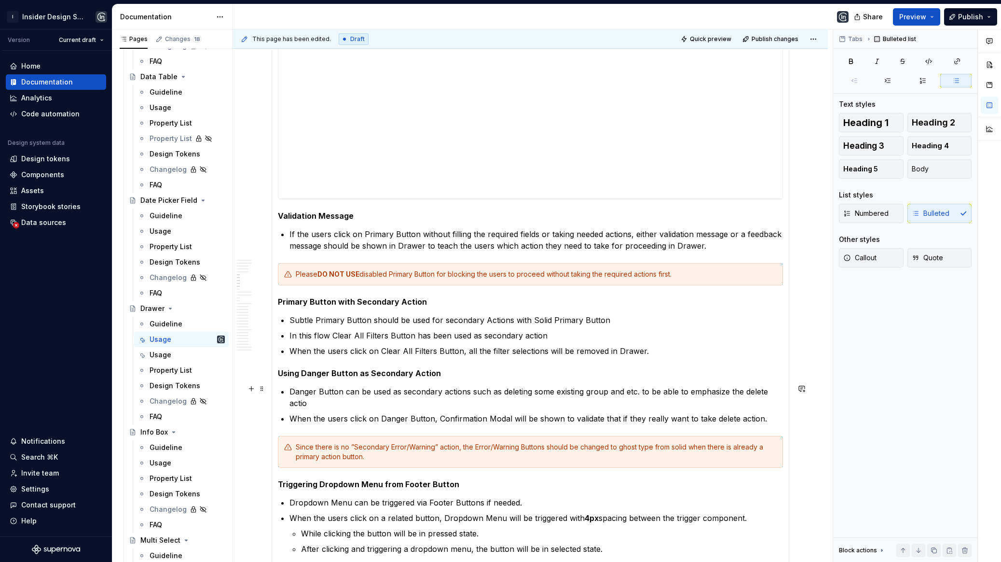
click at [783, 389] on p "Danger Button can be used as secondary actions such as deleting some existing g…" at bounding box center [537, 397] width 494 height 23
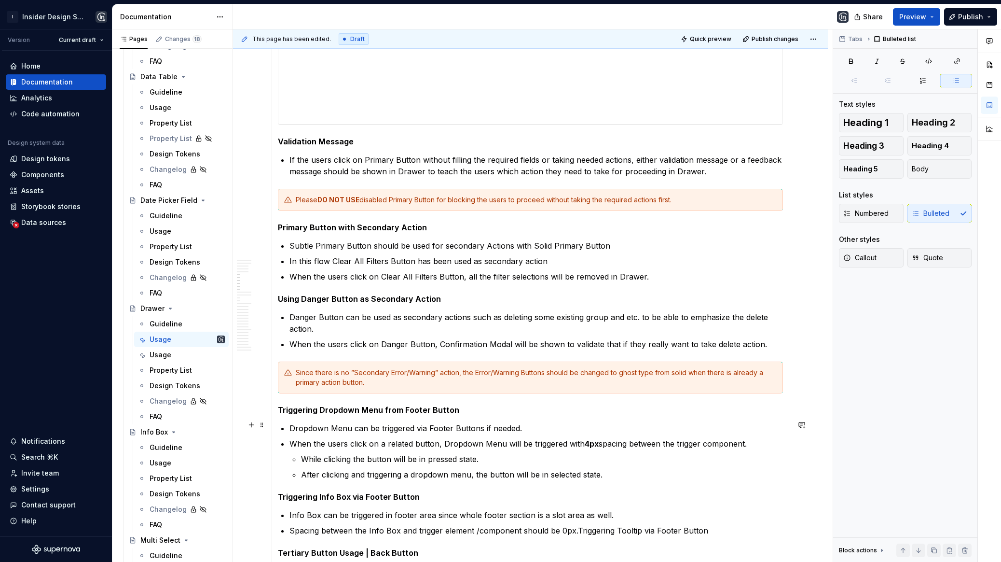
scroll to position [1558, 0]
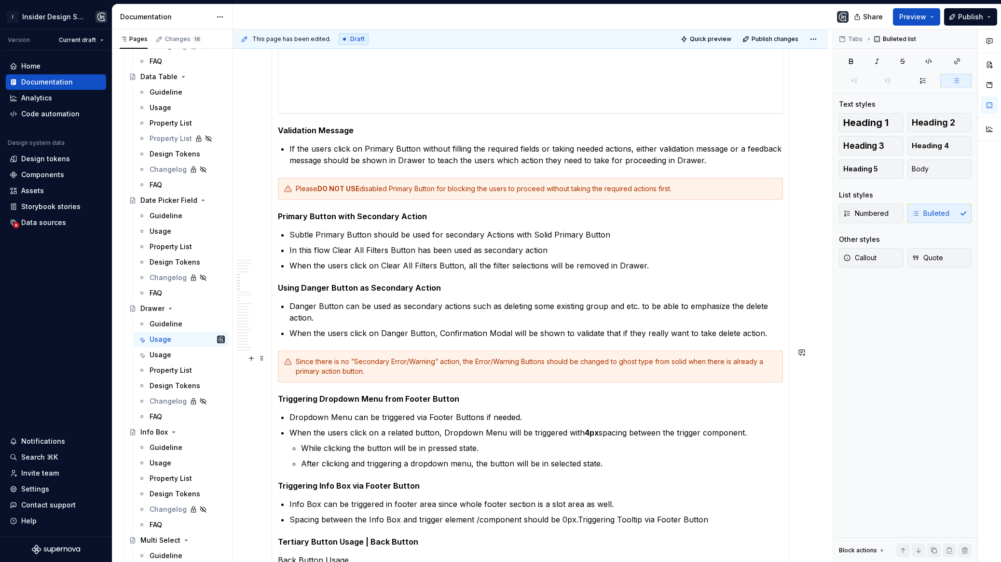
click at [363, 370] on div "Since there is no ”Secondary Error/Warning” action, the Error/Warning Buttons s…" at bounding box center [536, 366] width 481 height 19
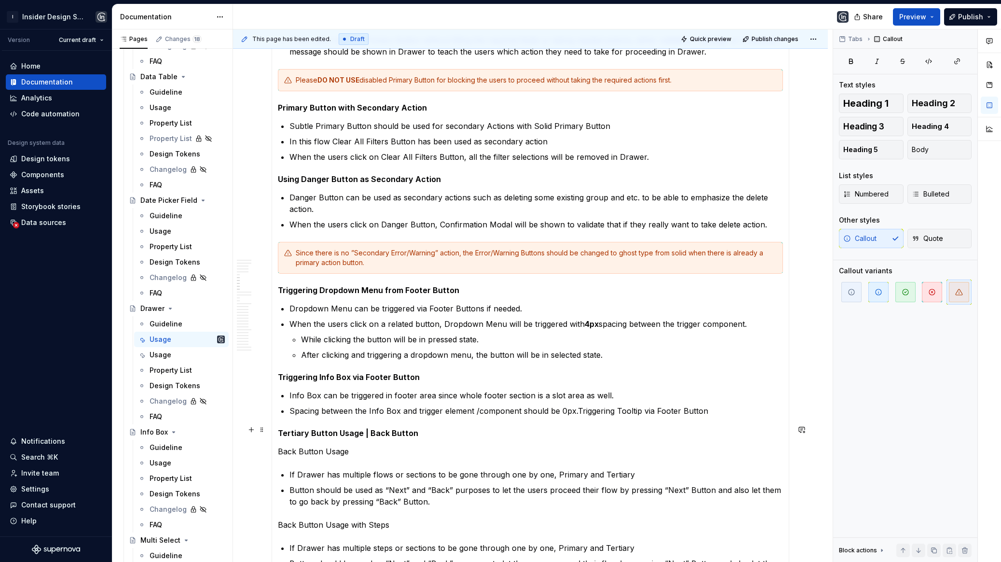
scroll to position [1686, 0]
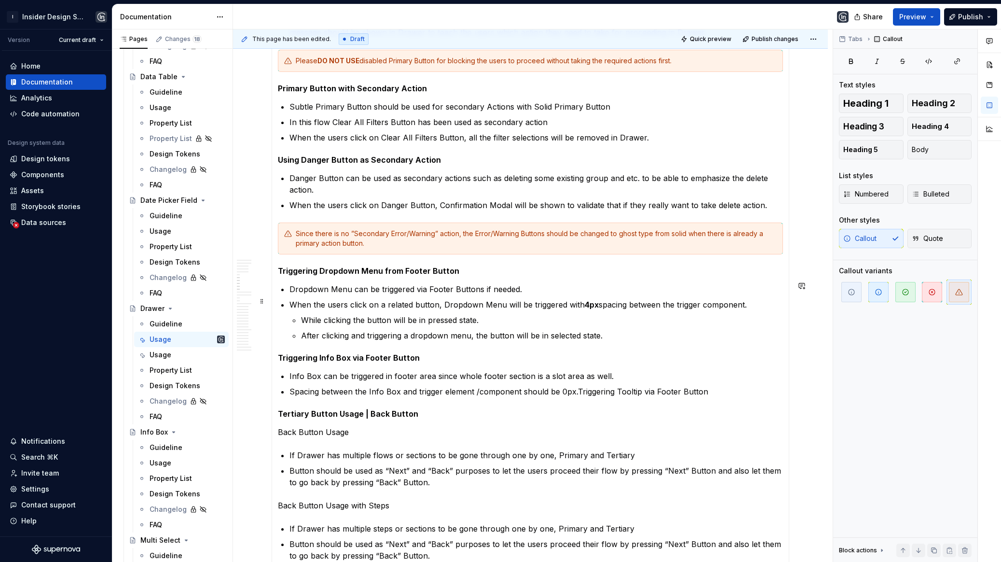
click at [318, 306] on li "When the users click on a related button, Dropdown Menu will be triggered with …" at bounding box center [537, 320] width 494 height 42
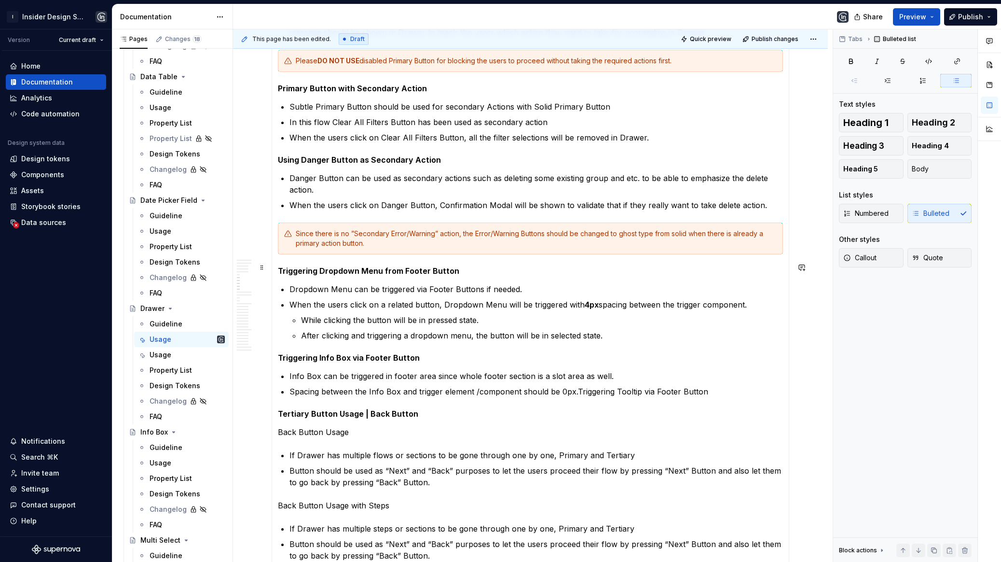
click at [470, 270] on h5 "Triggering Dropdown Menu from Footer Button" at bounding box center [530, 271] width 505 height 10
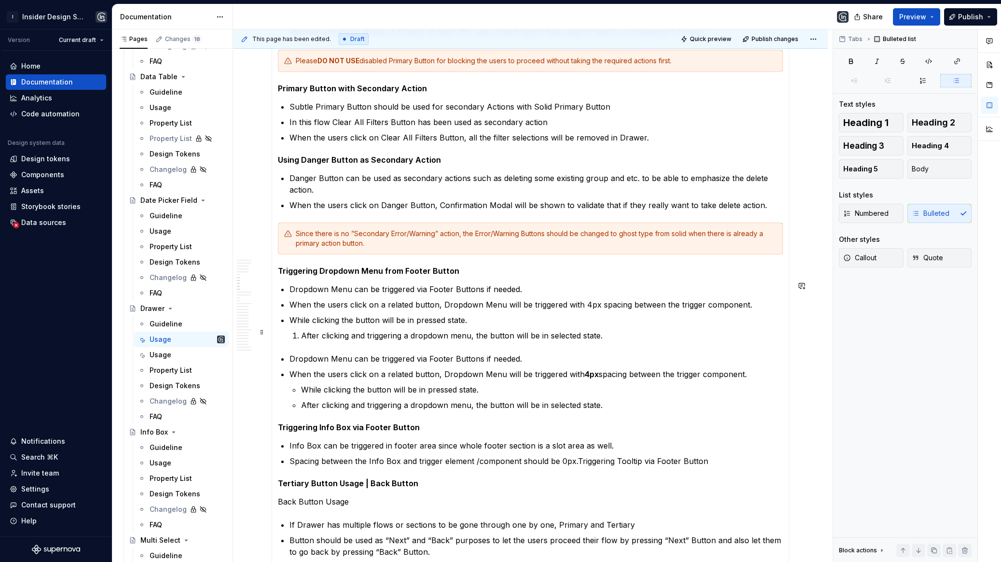
click at [302, 331] on p "After clicking and triggering a dropdown menu, the button will be in selected s…" at bounding box center [542, 336] width 482 height 12
click at [303, 330] on p "After clicking and triggering a dropdown menu, the button will be in selected s…" at bounding box center [542, 336] width 482 height 12
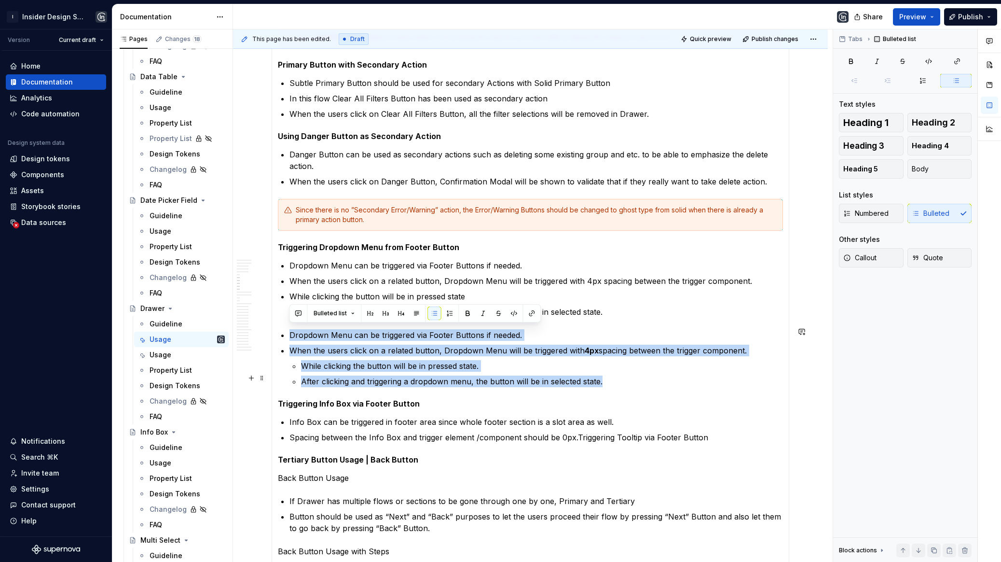
drag, startPoint x: 288, startPoint y: 333, endPoint x: 606, endPoint y: 373, distance: 321.0
click at [606, 373] on section-item-column "**********" at bounding box center [530, 204] width 505 height 873
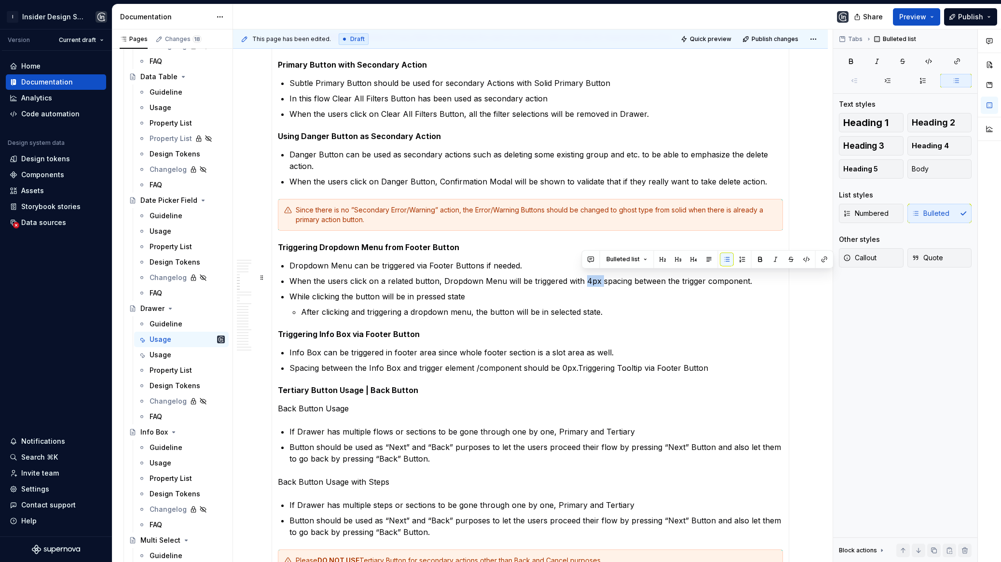
drag, startPoint x: 597, startPoint y: 278, endPoint x: 583, endPoint y: 278, distance: 15.0
click at [583, 278] on p "When the users click on a related button, Dropdown Menu will be triggered with …" at bounding box center [537, 281] width 494 height 12
click at [466, 329] on h5 "Triggering Info Box via Footer Button" at bounding box center [530, 334] width 505 height 10
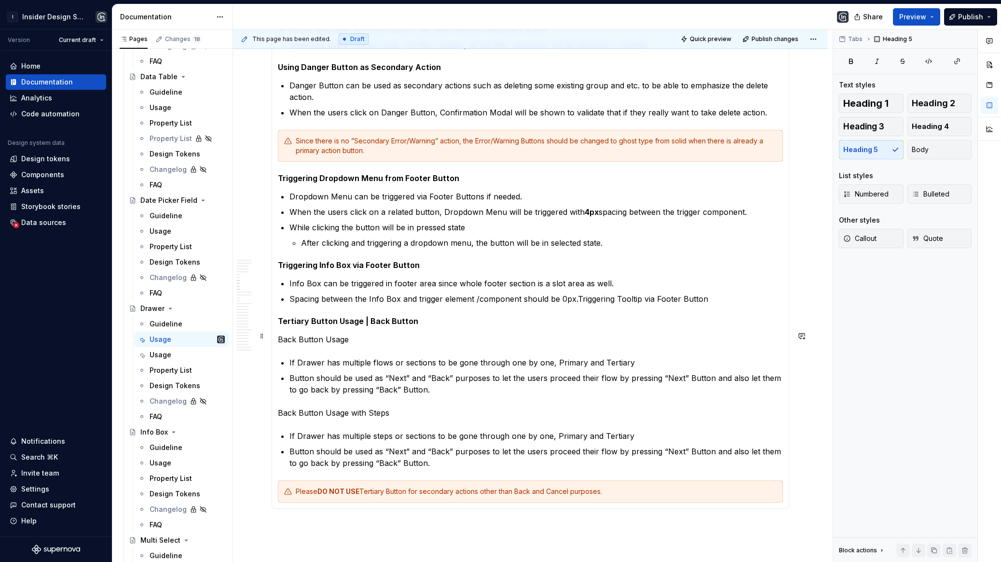
scroll to position [1760, 0]
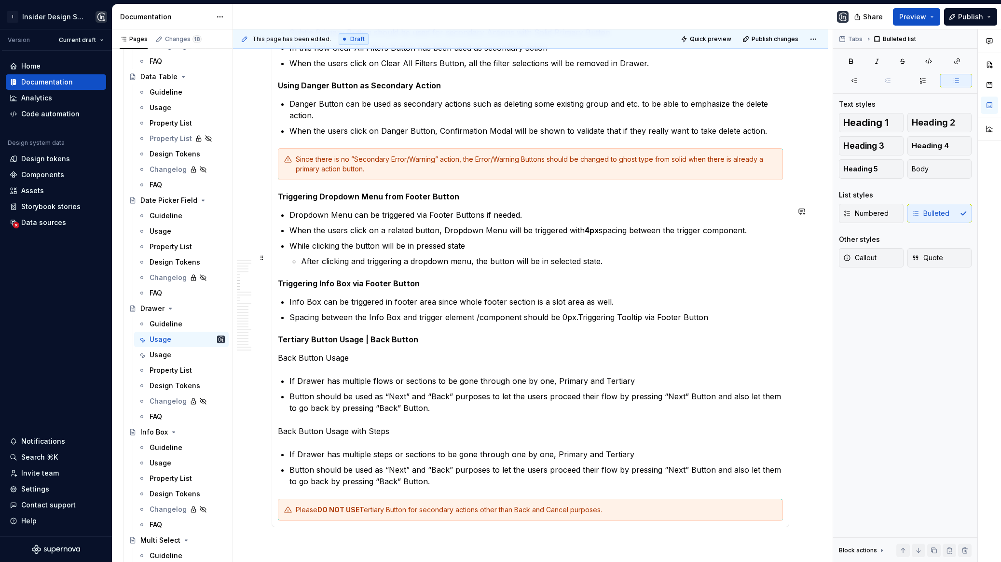
click at [613, 258] on p "After clicking and triggering a dropdown menu, the button will be in selected s…" at bounding box center [542, 261] width 482 height 12
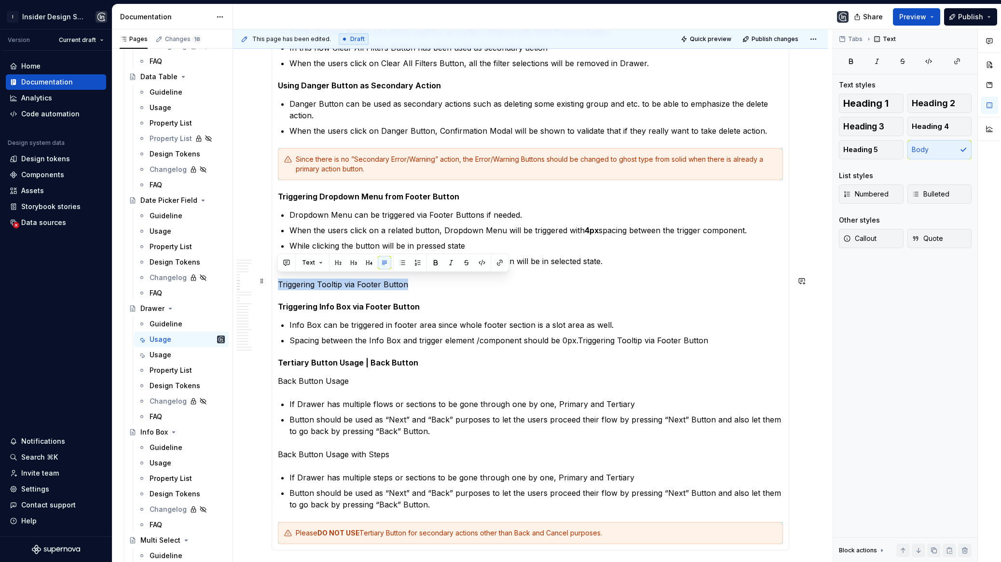
drag, startPoint x: 406, startPoint y: 279, endPoint x: 275, endPoint y: 280, distance: 131.8
click at [275, 280] on div "**********" at bounding box center [531, 130] width 518 height 839
click at [338, 306] on h5 "Triggering Info Box via Footer Button" at bounding box center [530, 307] width 505 height 10
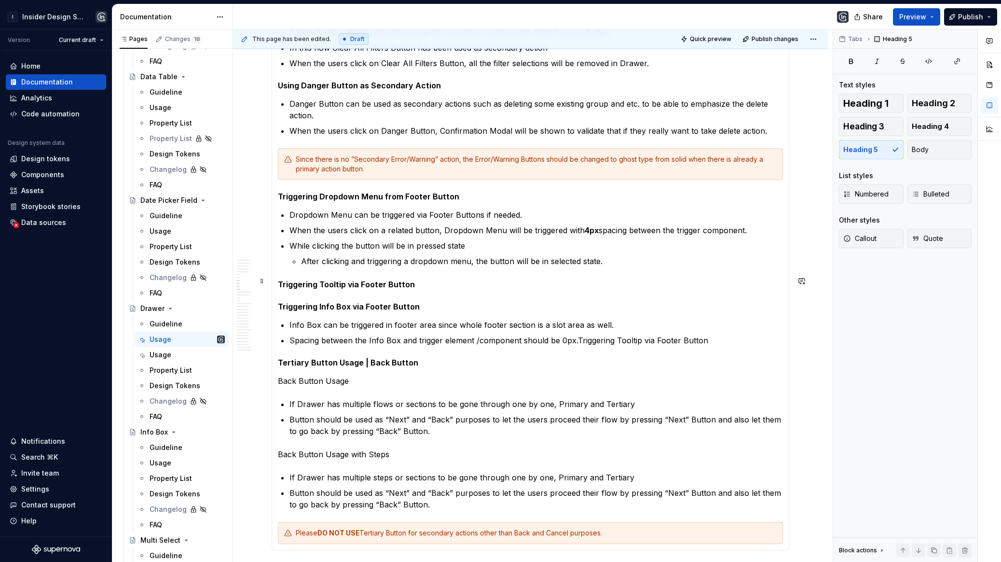
click at [372, 280] on strong "Triggering Tooltip via Footer Button" at bounding box center [346, 284] width 137 height 10
click at [422, 280] on p "Triggering Tooltip via Footer Button" at bounding box center [530, 284] width 505 height 12
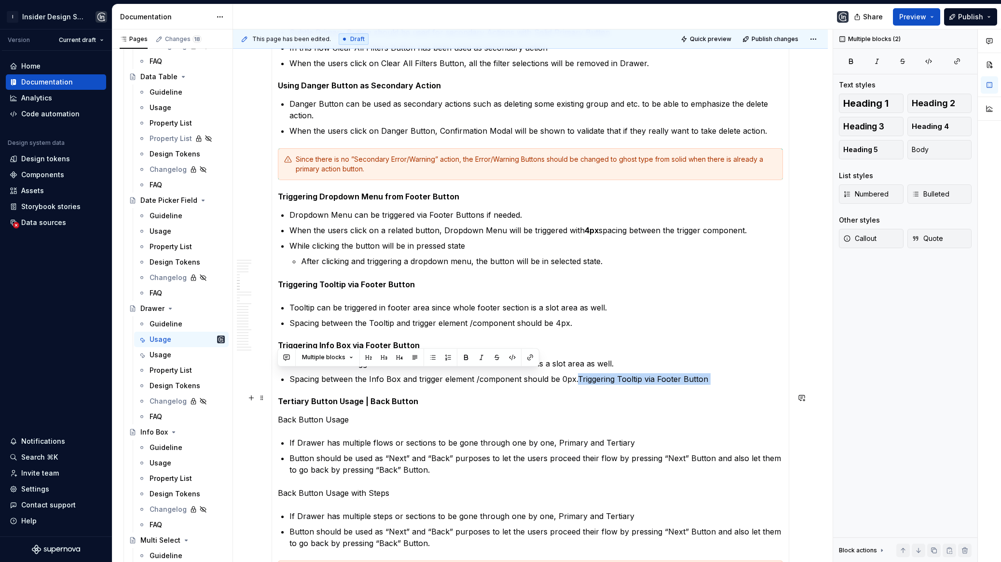
drag, startPoint x: 576, startPoint y: 375, endPoint x: 697, endPoint y: 381, distance: 121.7
click at [698, 382] on section-item-column "**********" at bounding box center [530, 149] width 505 height 865
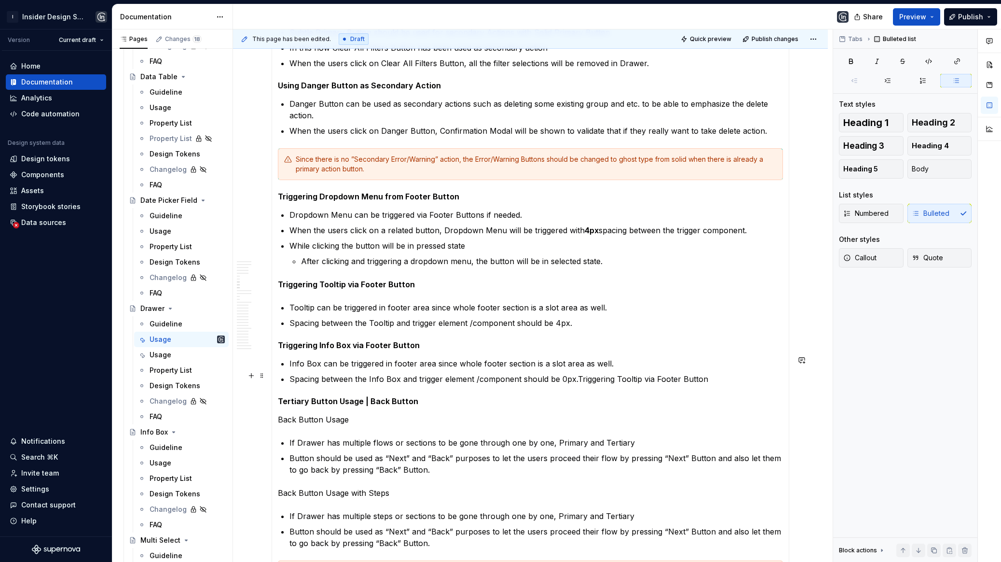
click at [573, 376] on p "Spacing between the Info Box and trigger element /component should be 0px.Trigg…" at bounding box center [537, 379] width 494 height 12
click at [718, 374] on p "Spacing between the Info Box and trigger element /component should be 0px.Trigg…" at bounding box center [537, 379] width 494 height 12
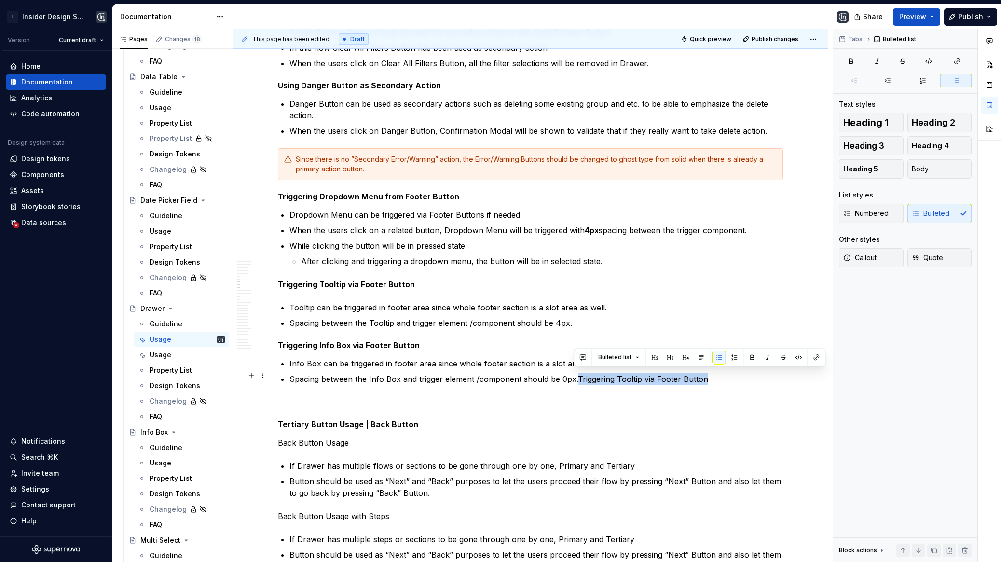
drag, startPoint x: 725, startPoint y: 376, endPoint x: 577, endPoint y: 375, distance: 148.2
click at [576, 375] on p "Spacing between the Info Box and trigger element /component should be 0px.Trigg…" at bounding box center [537, 379] width 494 height 12
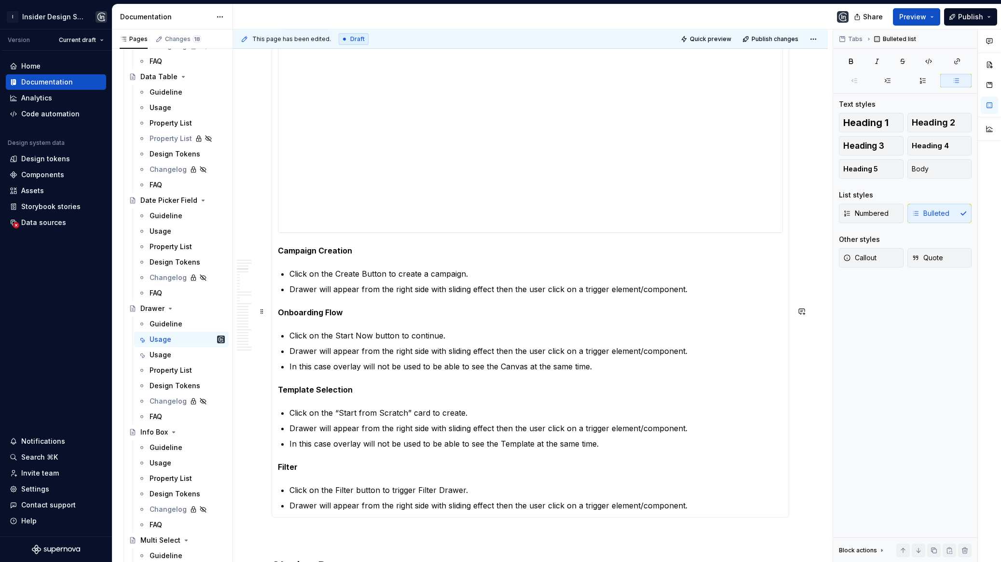
scroll to position [430, 0]
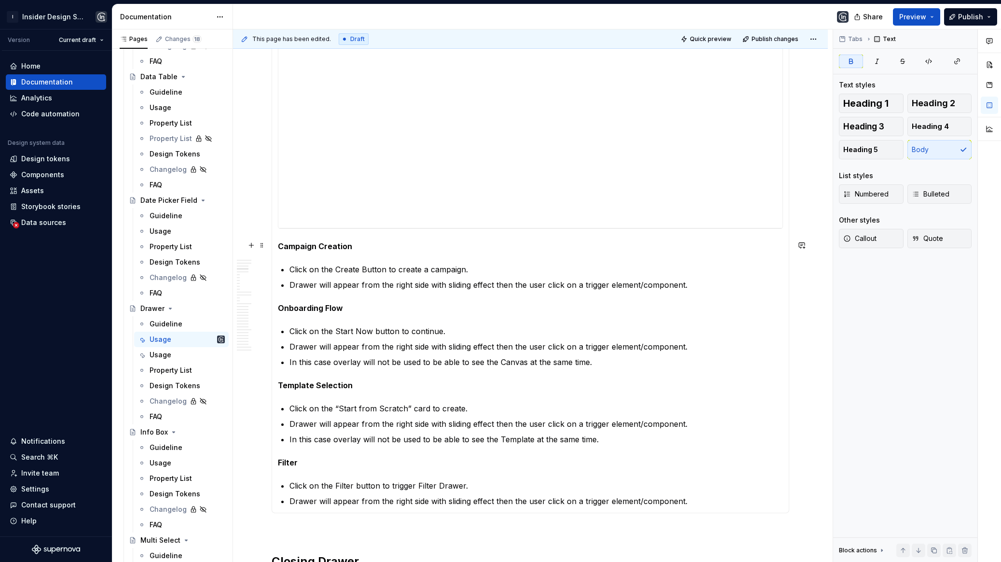
click at [320, 245] on strong "Campaign Creation" at bounding box center [315, 246] width 74 height 10
click at [324, 305] on strong "Onboarding Flow" at bounding box center [310, 308] width 65 height 10
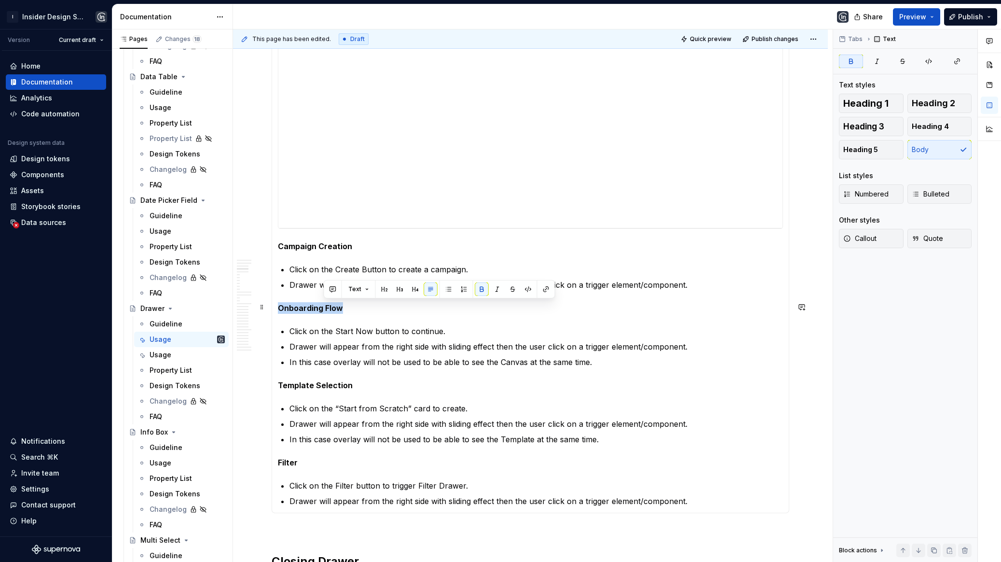
click at [324, 305] on strong "Onboarding Flow" at bounding box center [310, 308] width 65 height 10
click at [323, 382] on strong "Template Selection" at bounding box center [315, 385] width 75 height 10
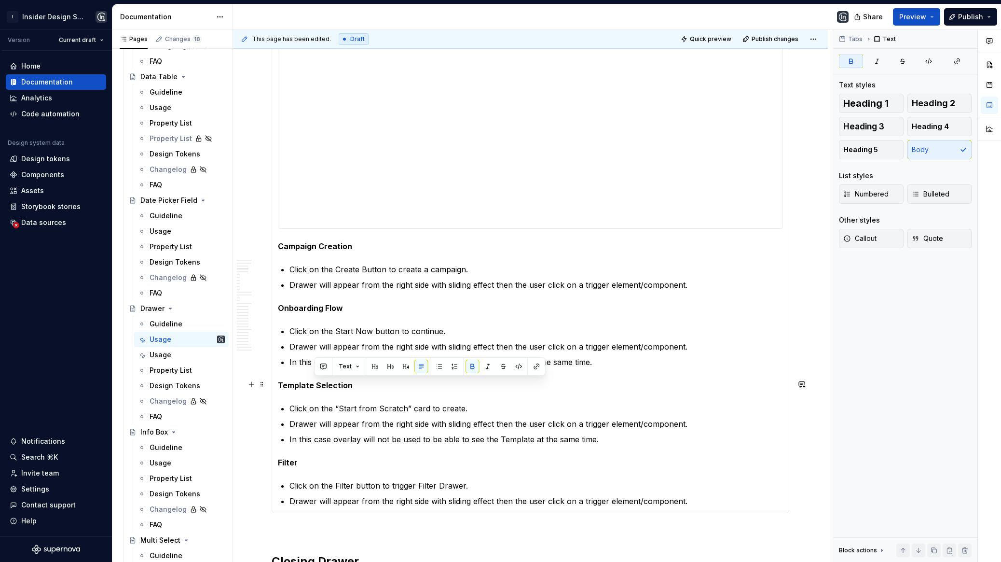
click at [323, 382] on strong "Template Selection" at bounding box center [315, 385] width 75 height 10
click at [295, 454] on section-item-column "**********" at bounding box center [530, 270] width 505 height 472
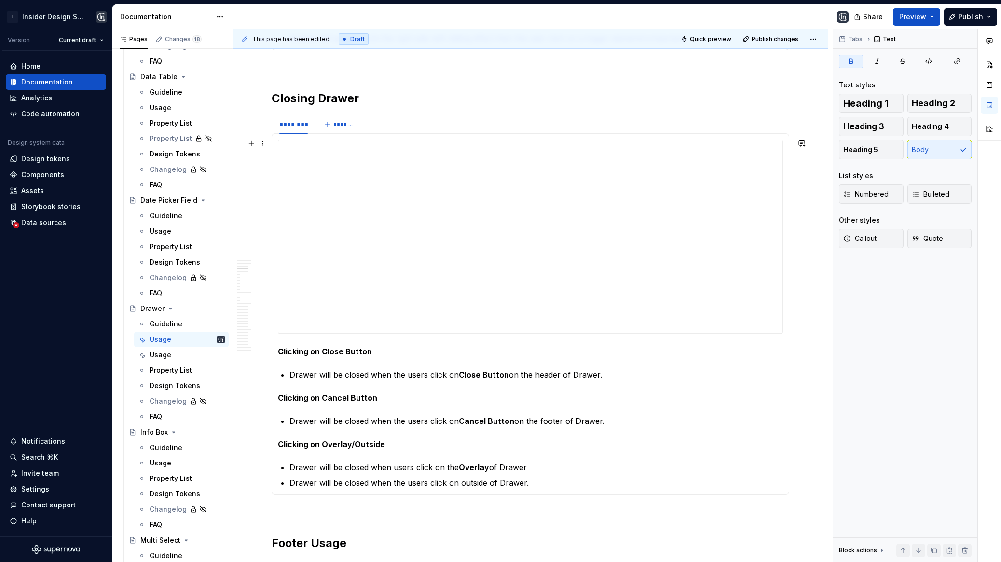
scroll to position [985, 0]
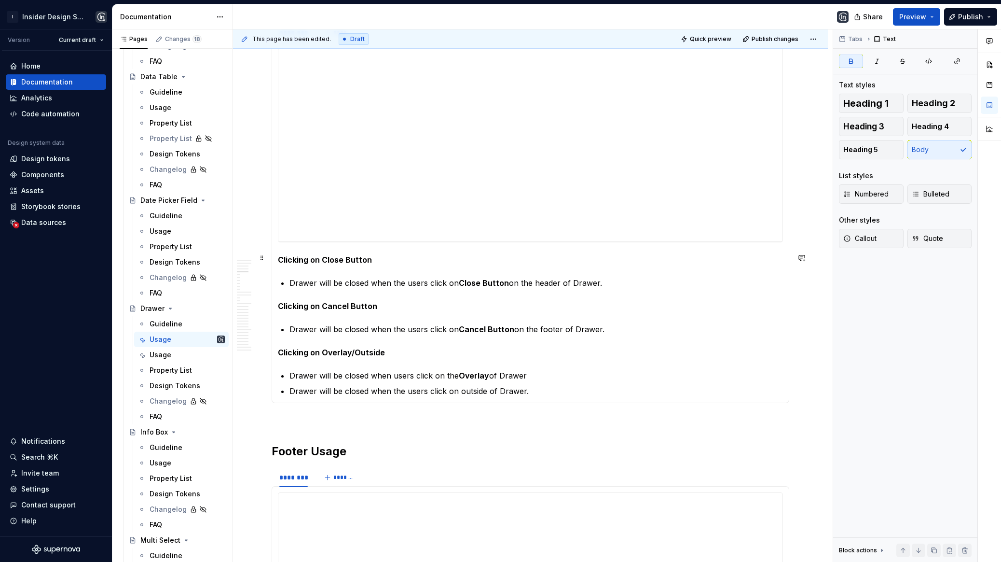
click at [324, 260] on strong "Clicking on Close Button" at bounding box center [325, 260] width 94 height 10
click at [338, 305] on strong "Clicking on Cancel Button" at bounding box center [327, 306] width 99 height 10
click at [338, 347] on strong "Clicking on Overlay/Outside" at bounding box center [331, 352] width 107 height 10
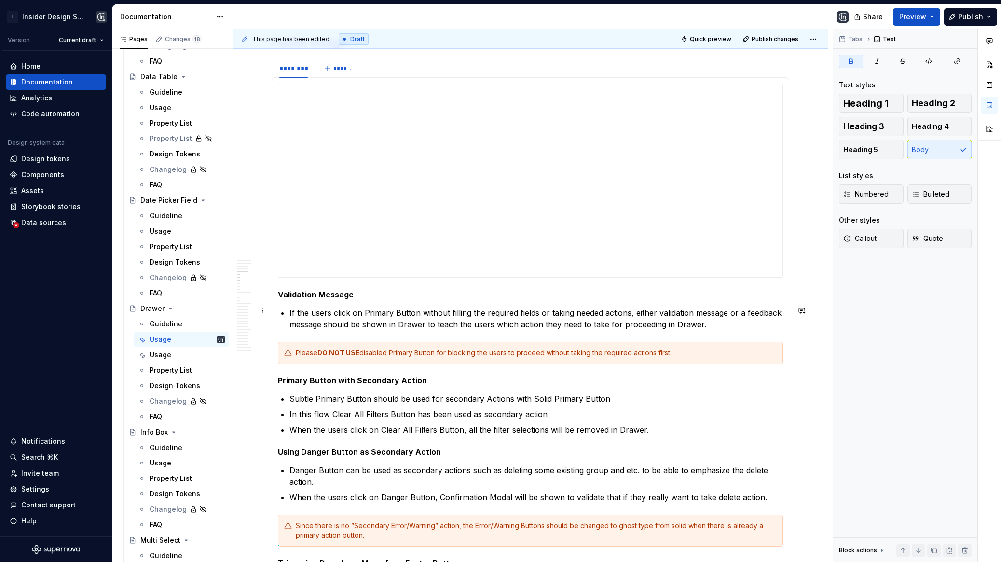
scroll to position [1483, 0]
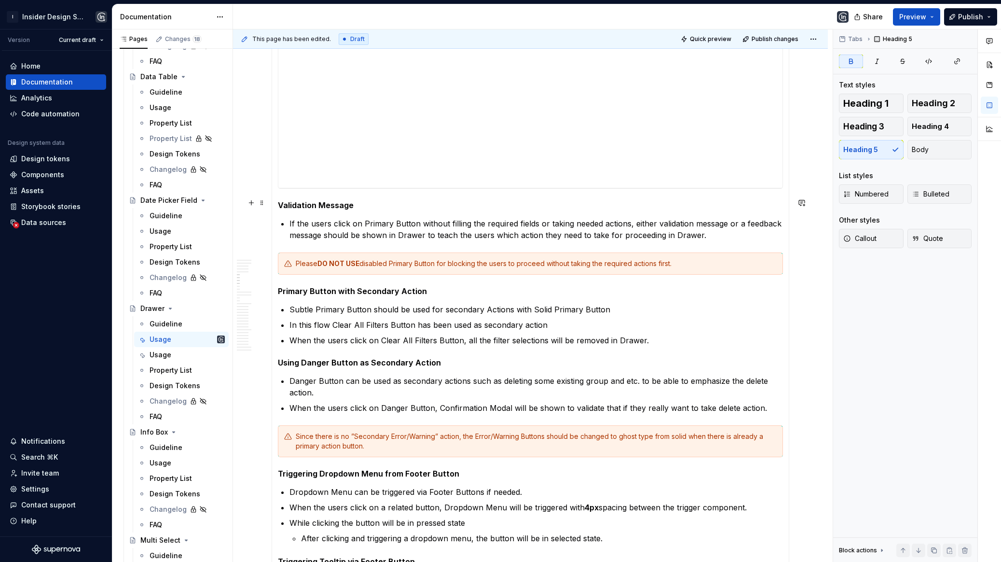
click at [320, 200] on strong "Validation Message" at bounding box center [316, 205] width 76 height 10
click at [936, 149] on button "Body" at bounding box center [940, 149] width 65 height 19
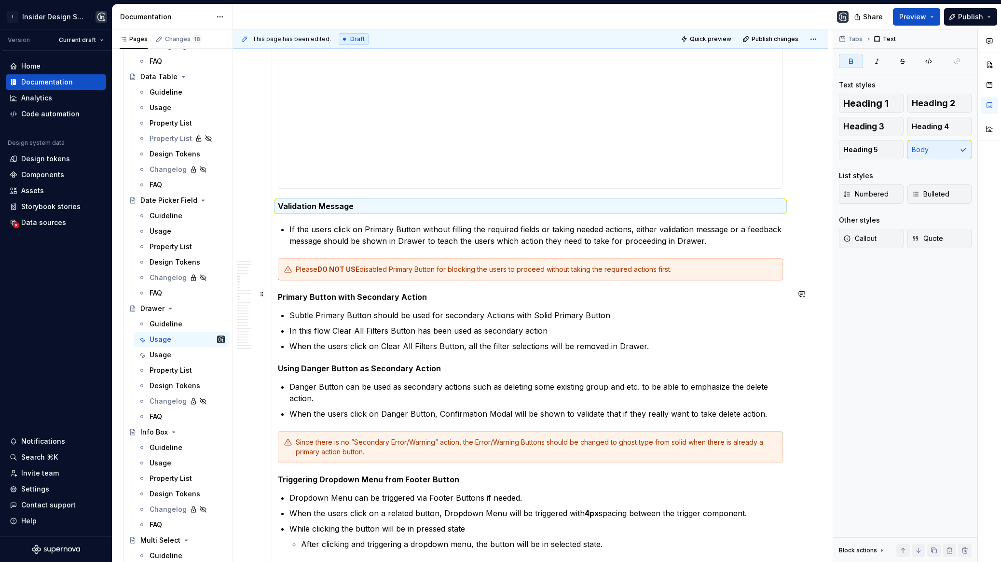
click at [404, 292] on h5 "Primary Button with Secondary Action" at bounding box center [530, 297] width 505 height 10
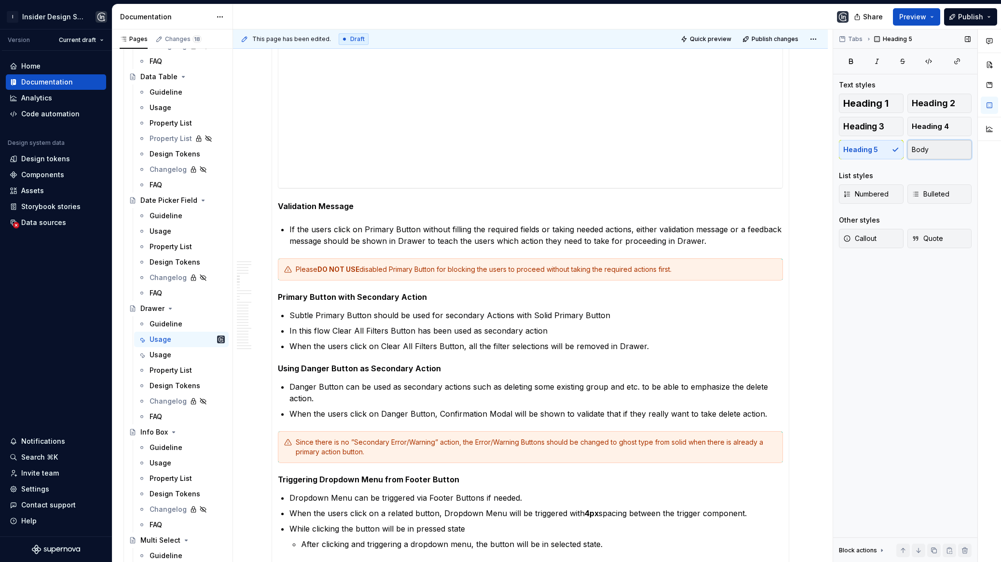
click at [935, 150] on button "Body" at bounding box center [940, 149] width 65 height 19
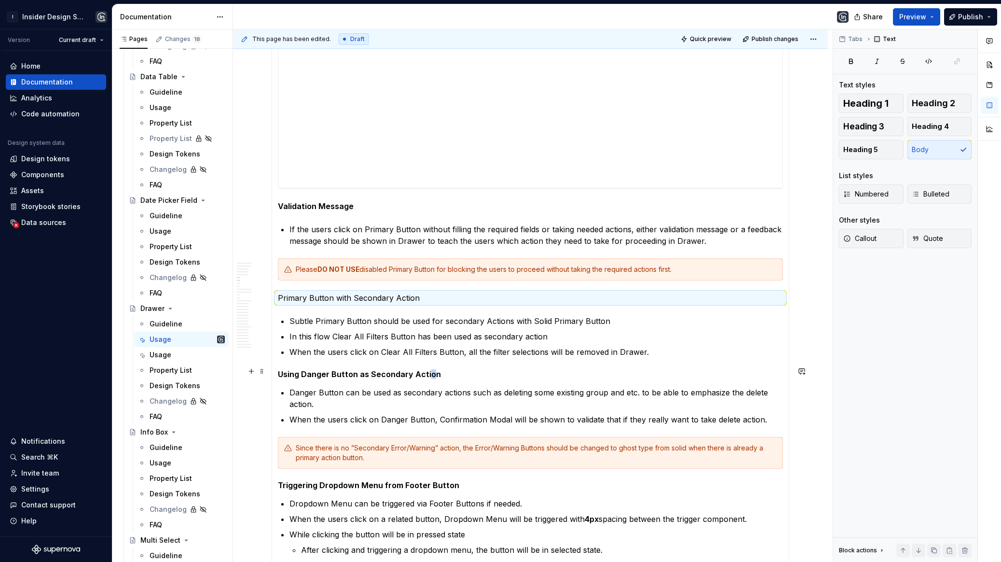
click at [427, 372] on h5 "Using Danger Button as Secondary Action" at bounding box center [530, 374] width 505 height 10
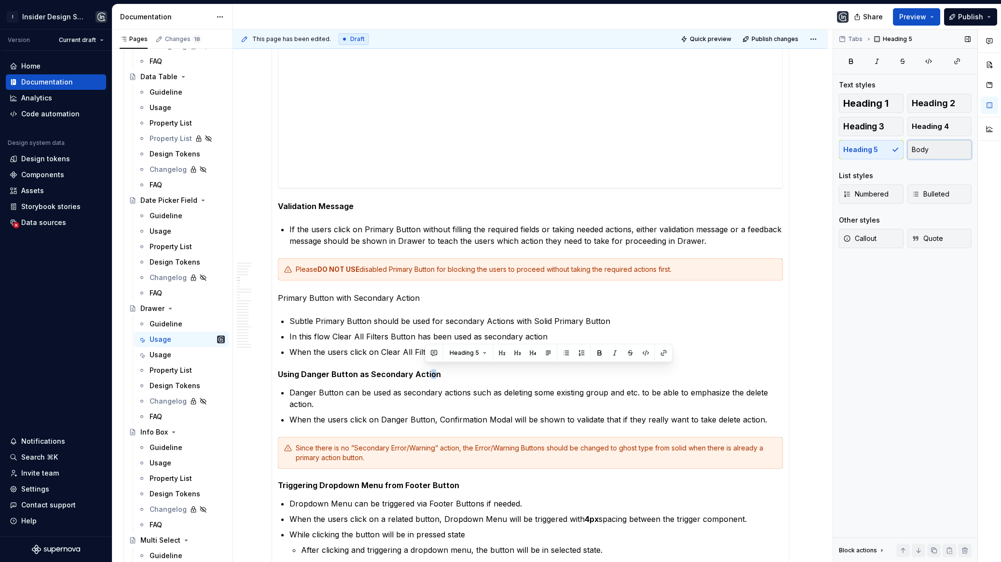
click at [929, 154] on button "Body" at bounding box center [940, 149] width 65 height 19
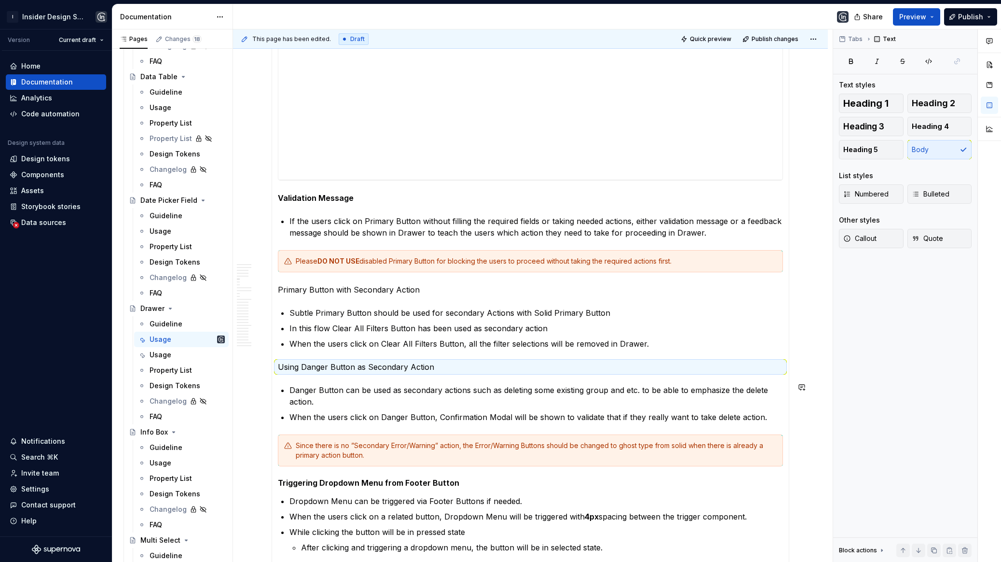
scroll to position [1494, 0]
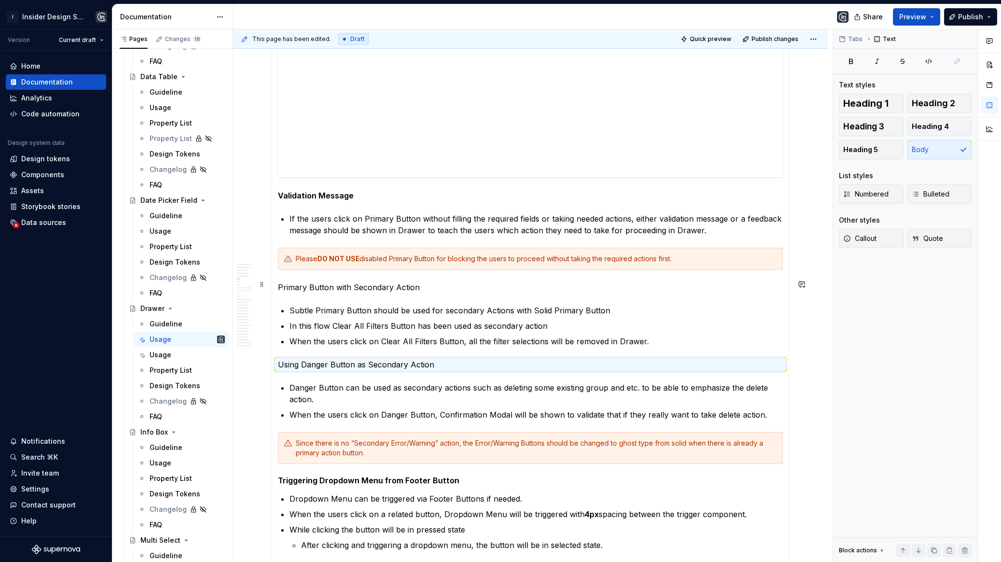
click at [408, 286] on p "Primary Button with Secondary Action" at bounding box center [530, 287] width 505 height 12
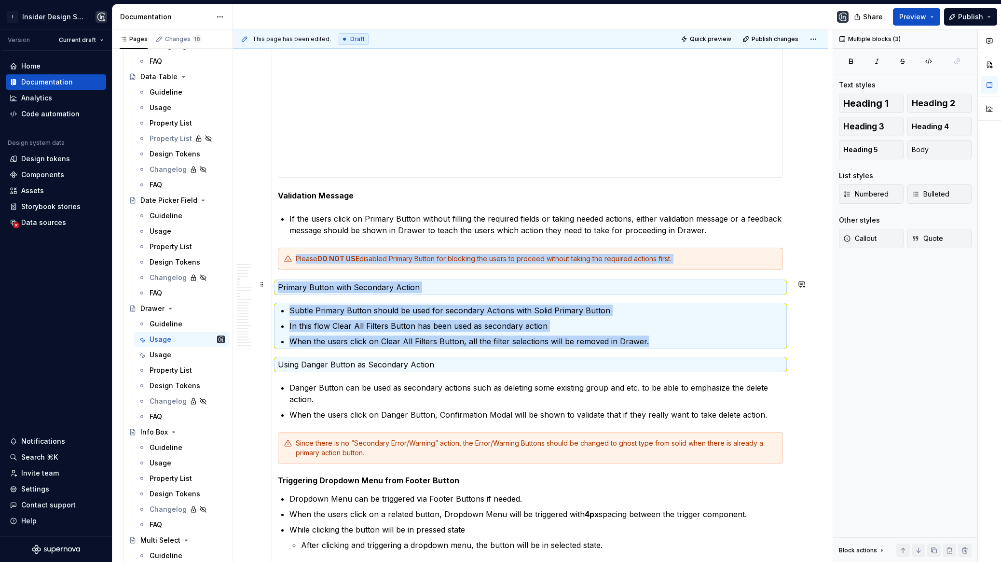
click at [408, 286] on p "Primary Button with Secondary Action" at bounding box center [530, 287] width 505 height 12
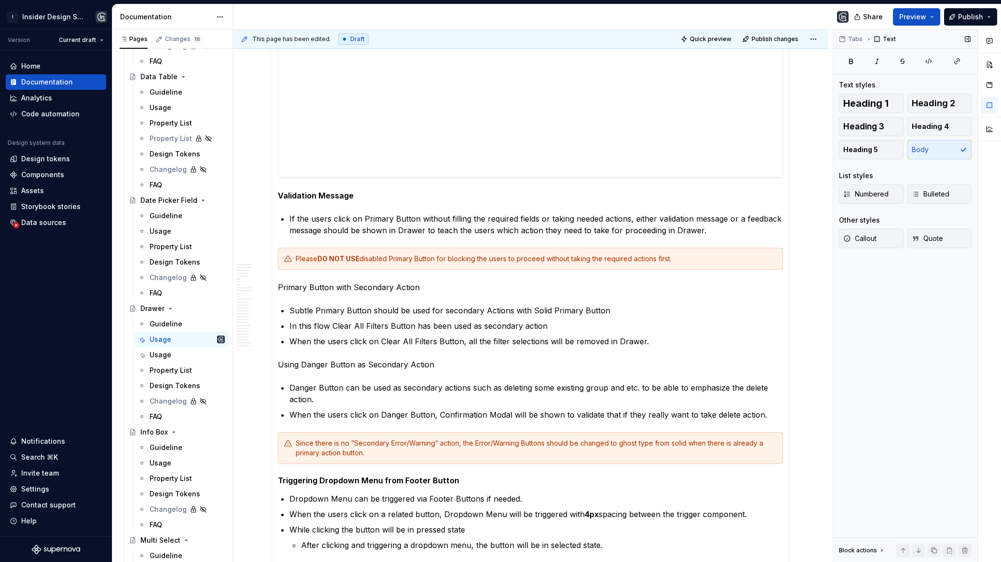
click at [866, 161] on div "Heading 1 Heading 2 Heading 3 Heading 4 Heading 5 Body List styles Numbered Bul…" at bounding box center [905, 177] width 133 height 166
click at [866, 149] on span "Heading 5" at bounding box center [861, 150] width 35 height 10
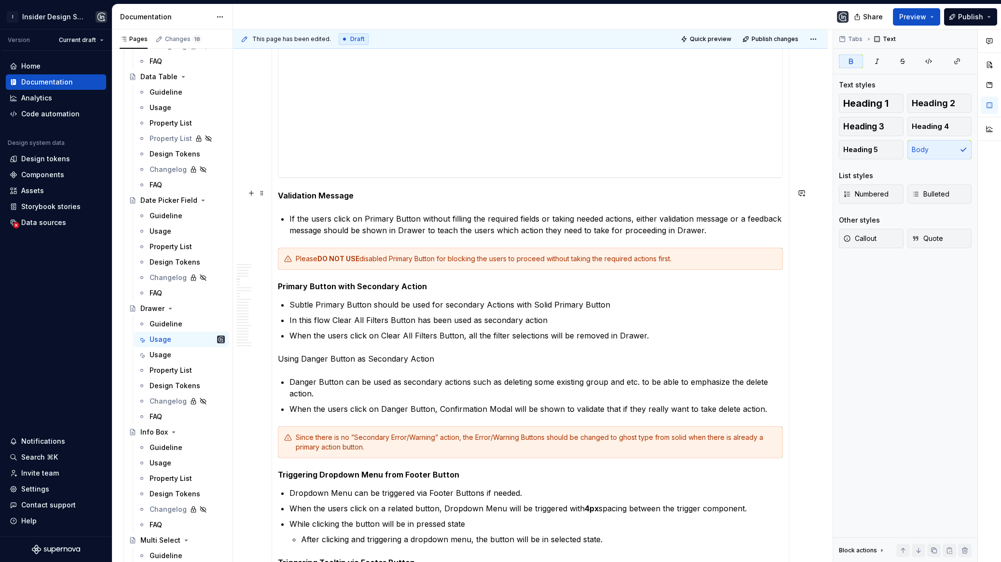
click at [347, 191] on strong "Validation Message" at bounding box center [316, 196] width 76 height 10
click at [876, 149] on button "Heading 5" at bounding box center [871, 149] width 65 height 19
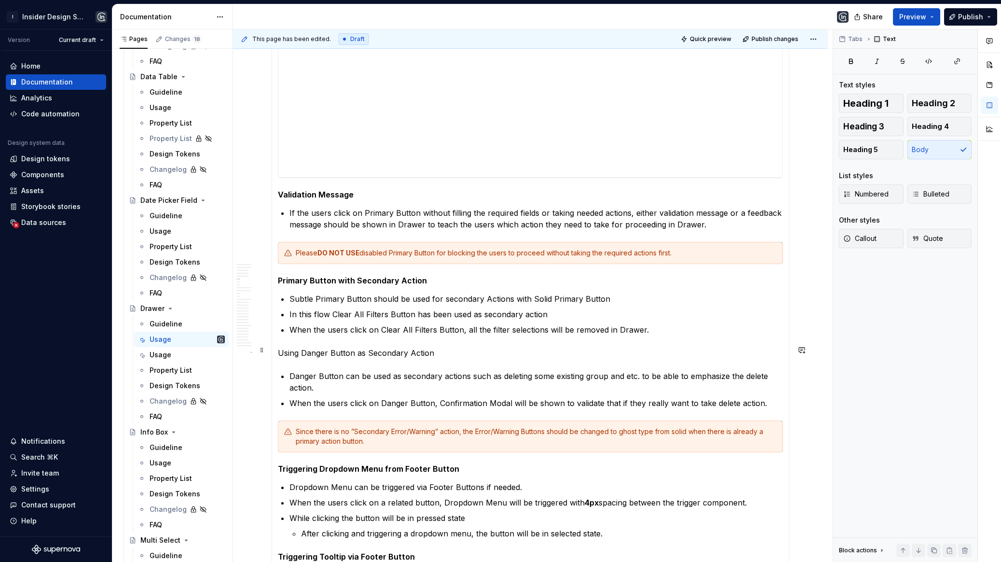
click at [420, 347] on p "Using Danger Button as Secondary Action" at bounding box center [530, 353] width 505 height 12
click at [858, 159] on div "Heading 1 Heading 2 Heading 3 Heading 4 Heading 5 Body List styles Numbered Bul…" at bounding box center [905, 177] width 133 height 166
click at [857, 144] on button "Heading 5" at bounding box center [871, 149] width 65 height 19
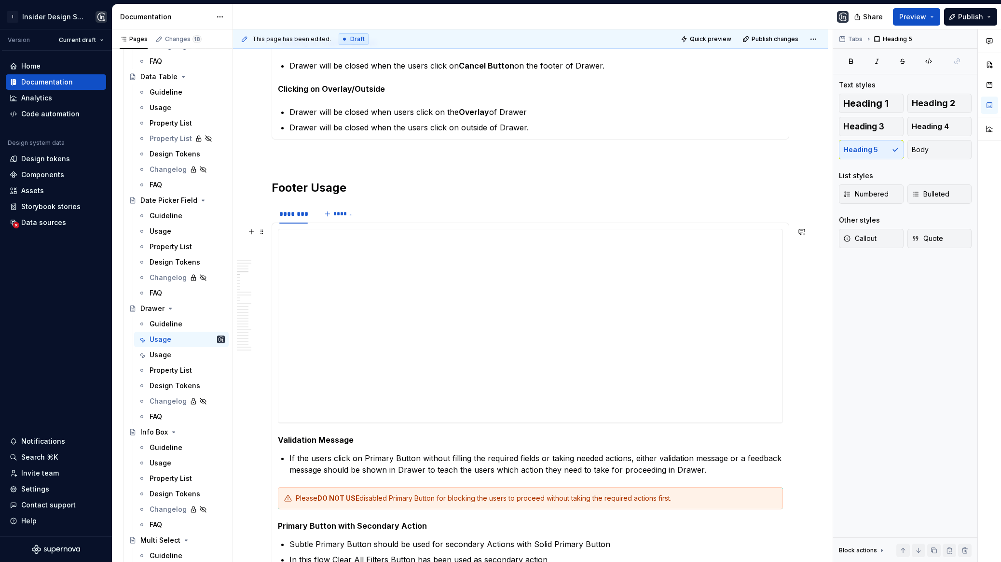
scroll to position [1138, 0]
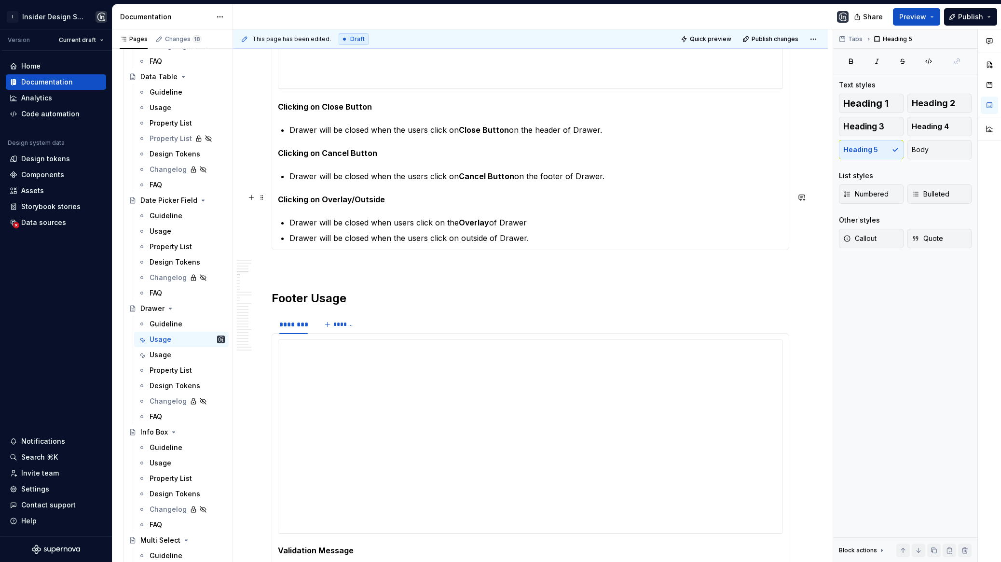
click at [347, 187] on section-item-column "**********" at bounding box center [530, 69] width 505 height 349
click at [346, 190] on section-item-column "**********" at bounding box center [530, 69] width 505 height 349
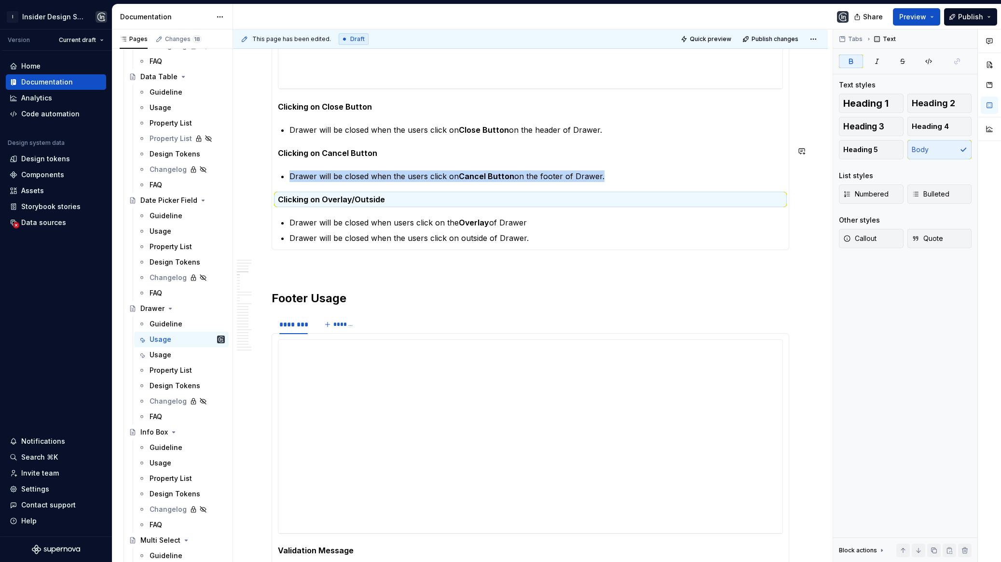
click at [340, 149] on strong "Clicking on Cancel Button" at bounding box center [327, 153] width 99 height 10
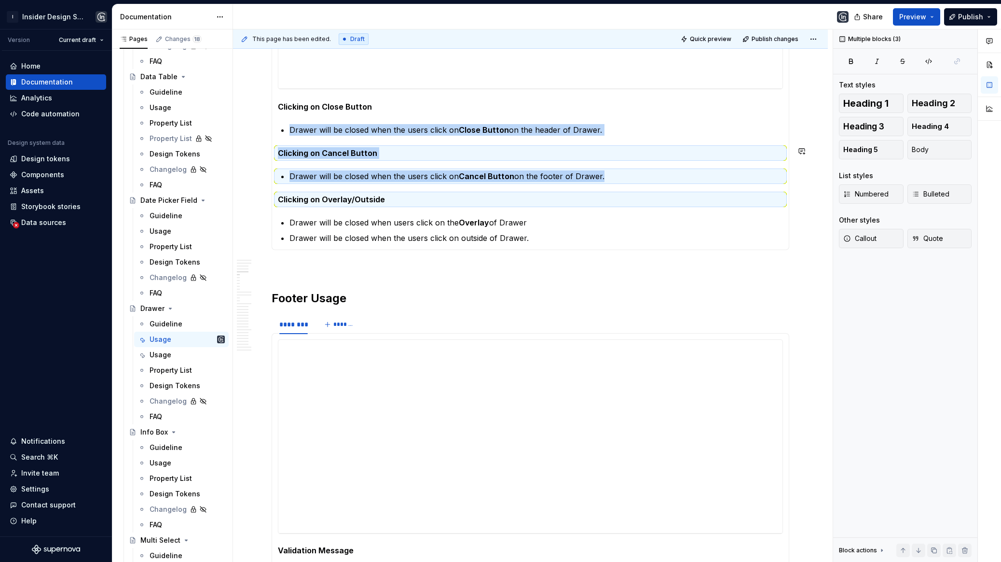
click at [340, 149] on strong "Clicking on Cancel Button" at bounding box center [327, 153] width 99 height 10
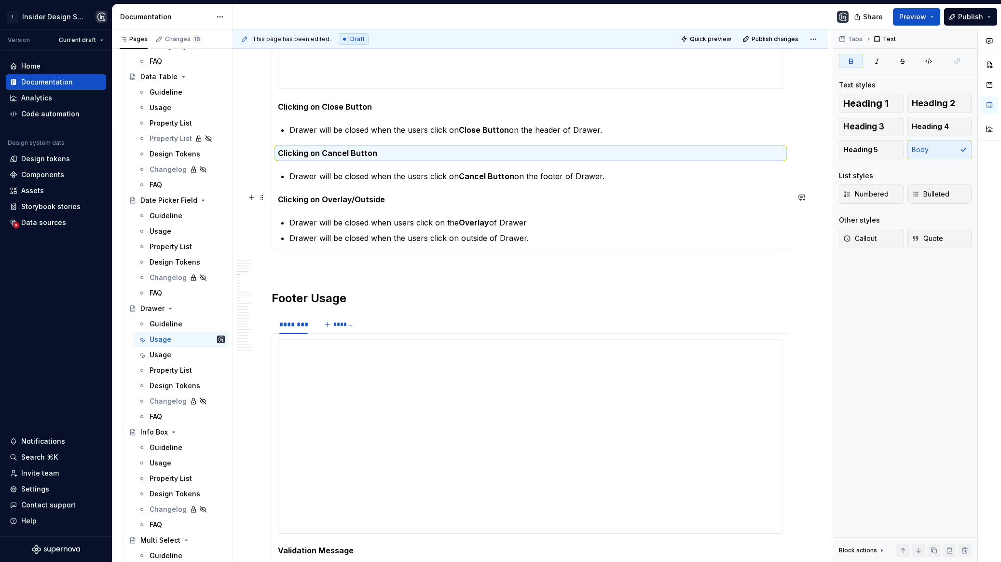
click at [354, 197] on strong "Clicking on Overlay/Outside" at bounding box center [331, 199] width 107 height 10
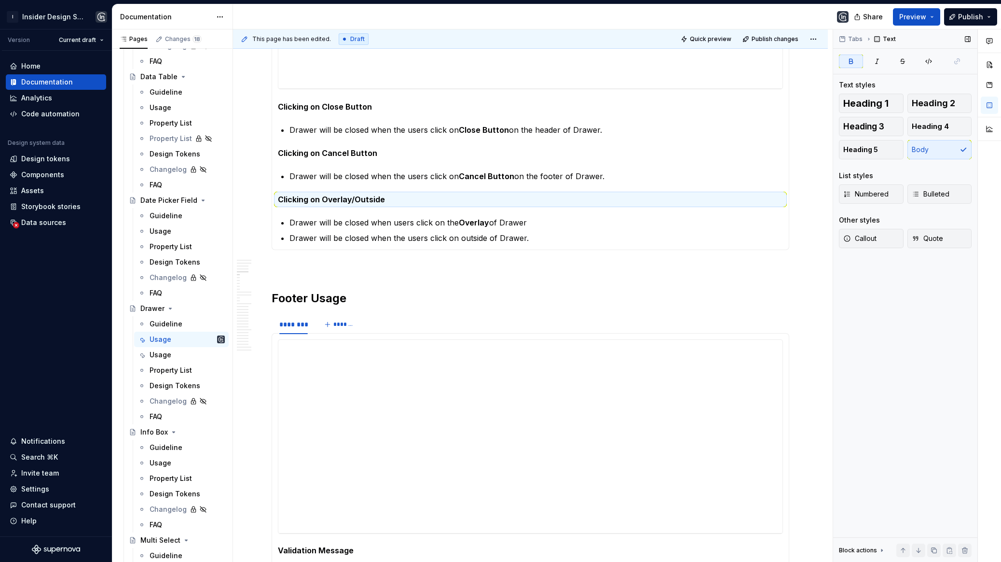
click at [858, 161] on div "Heading 1 Heading 2 Heading 3 Heading 4 Heading 5 Body List styles Numbered Bul…" at bounding box center [905, 177] width 133 height 166
click at [857, 147] on span "Heading 5" at bounding box center [861, 150] width 35 height 10
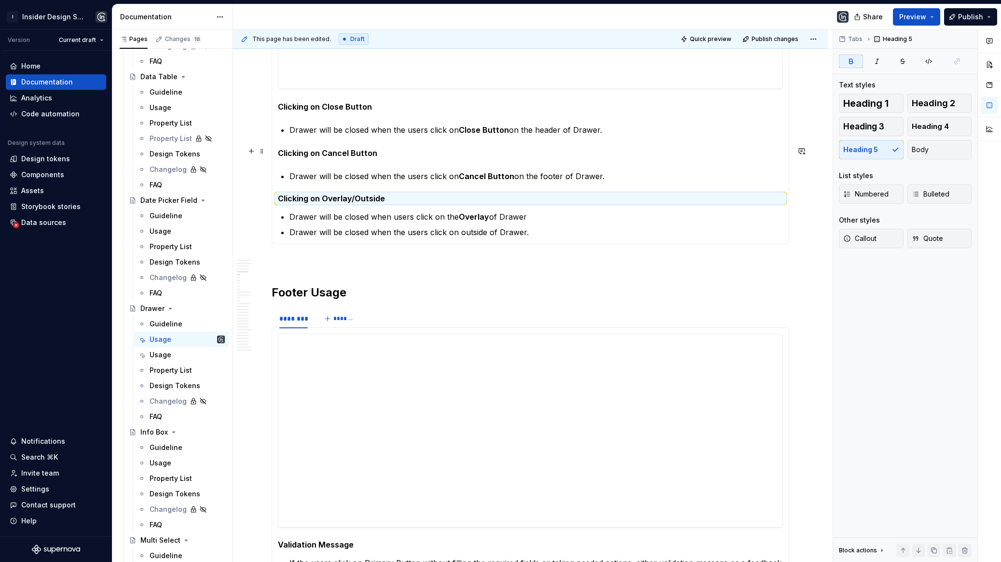
click at [366, 153] on strong "Clicking on Cancel Button" at bounding box center [327, 153] width 99 height 10
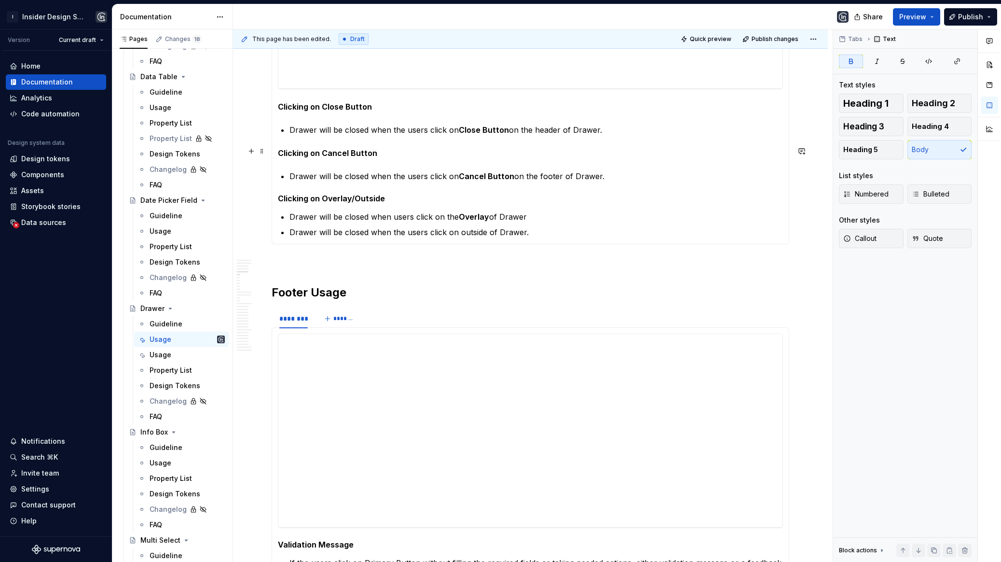
click at [366, 153] on strong "Clicking on Cancel Button" at bounding box center [327, 153] width 99 height 10
click at [867, 153] on span "Heading 5" at bounding box center [861, 150] width 35 height 10
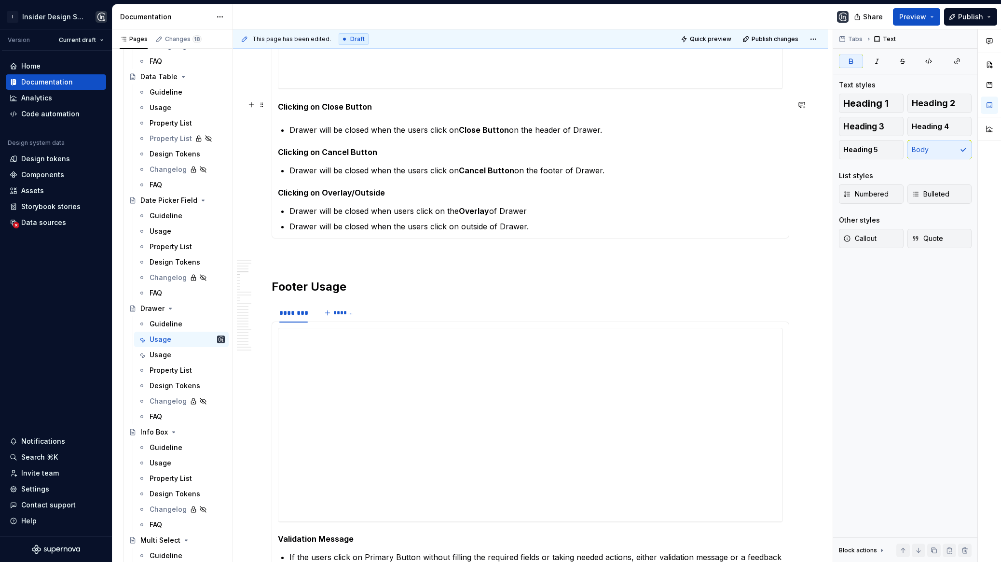
click at [340, 104] on strong "Clicking on Close Button" at bounding box center [325, 107] width 94 height 10
click at [864, 153] on span "Heading 5" at bounding box center [861, 150] width 35 height 10
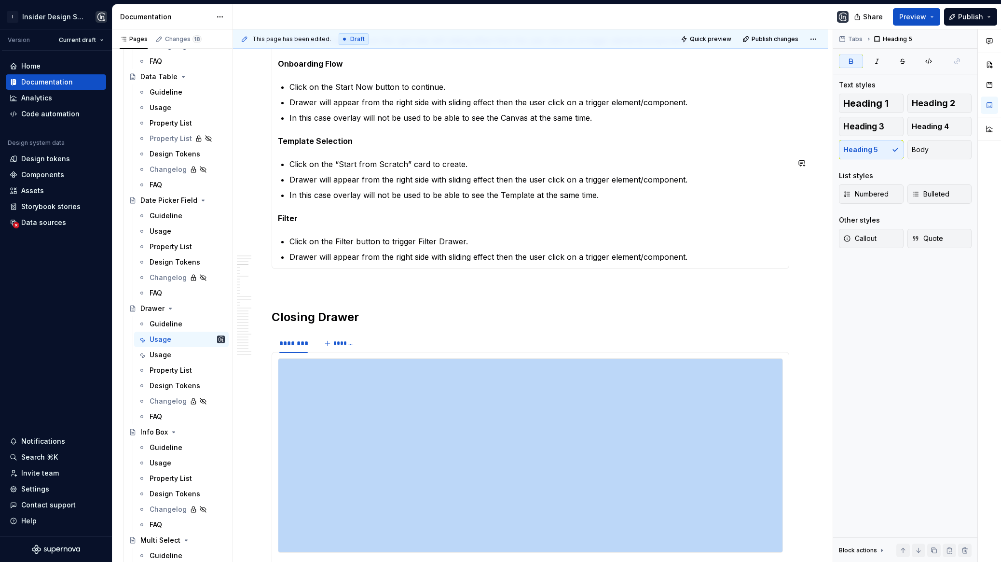
scroll to position [600, 0]
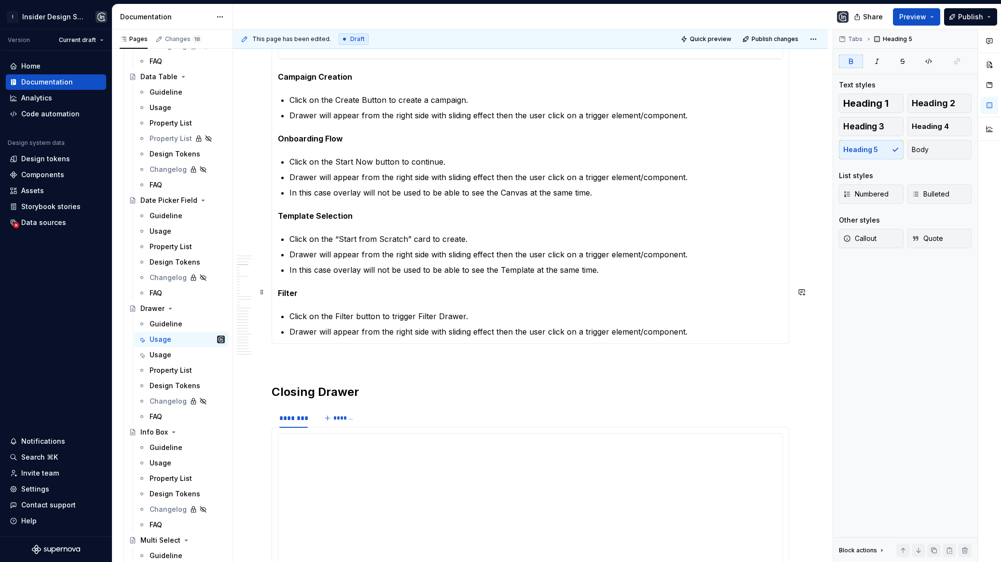
click at [288, 290] on strong "Filter" at bounding box center [288, 293] width 20 height 10
click at [867, 150] on span "Heading 5" at bounding box center [861, 150] width 35 height 10
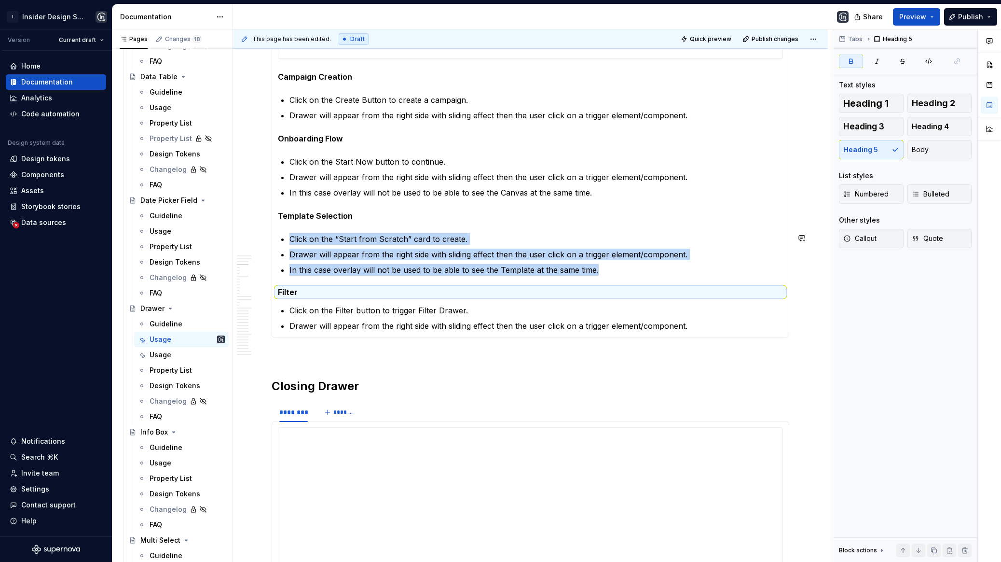
click at [298, 218] on strong "Template Selection" at bounding box center [315, 216] width 75 height 10
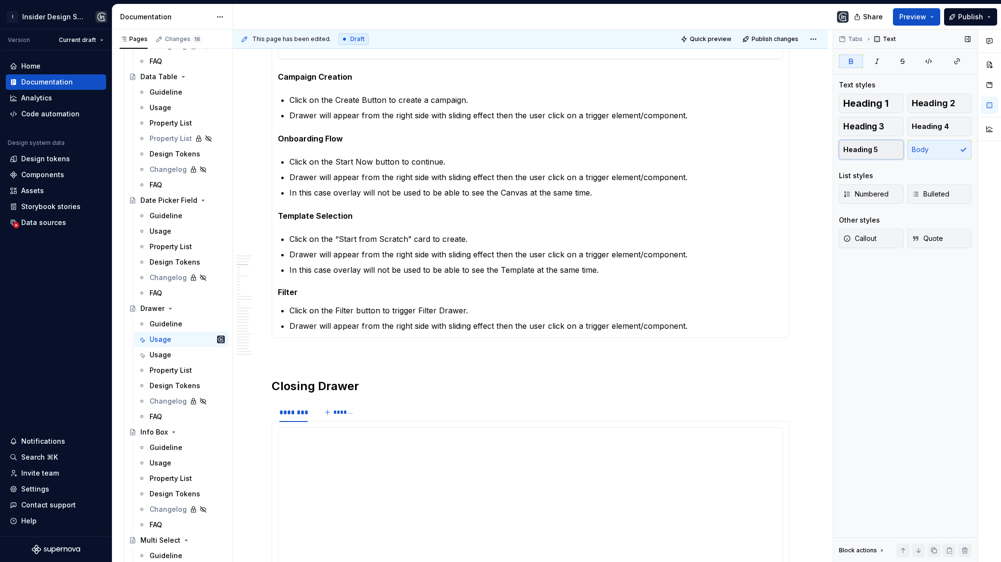
click at [876, 157] on button "Heading 5" at bounding box center [871, 149] width 65 height 19
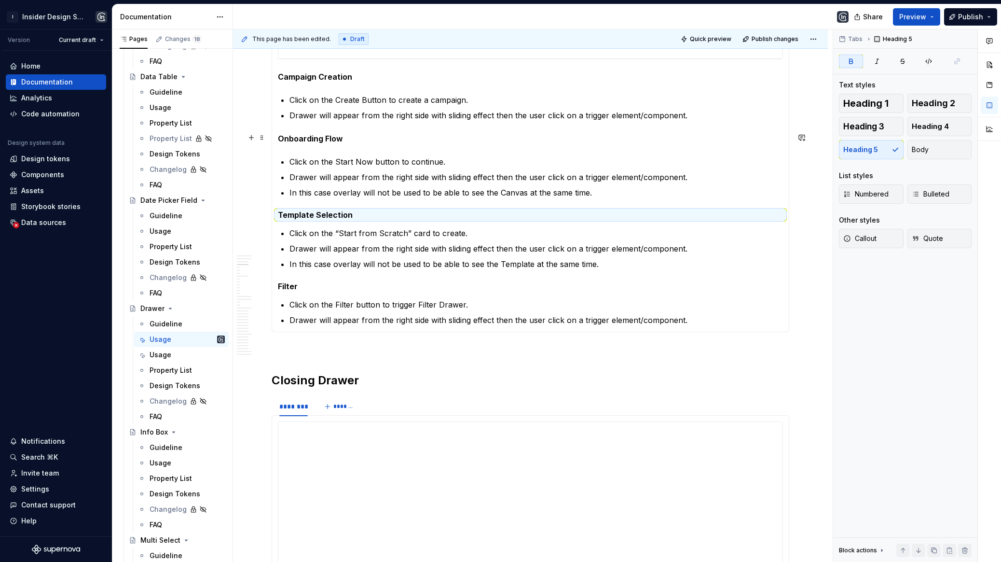
click at [317, 135] on strong "Onboarding Flow" at bounding box center [310, 139] width 65 height 10
click at [888, 145] on button "Heading 5" at bounding box center [871, 149] width 65 height 19
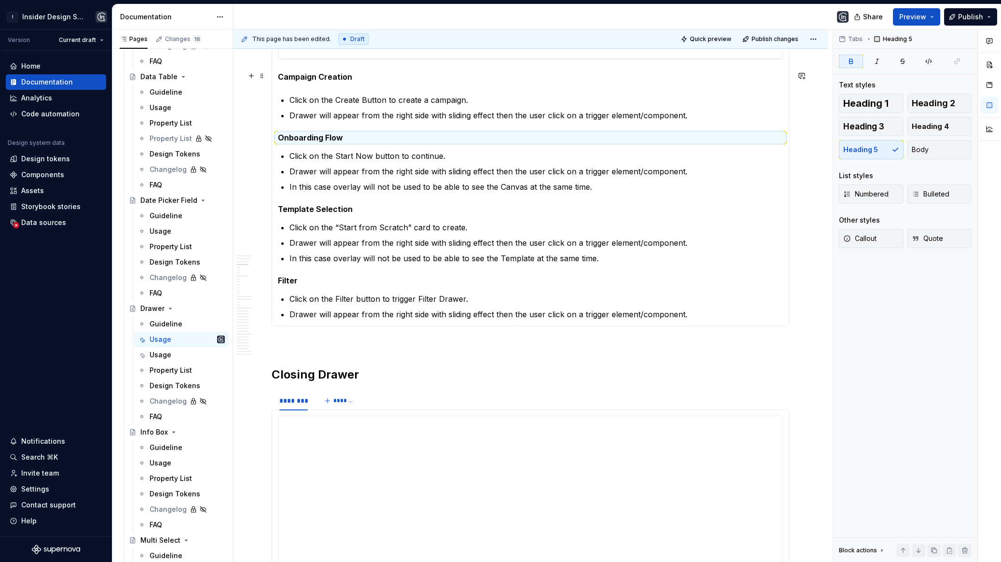
click at [335, 74] on strong "Campaign Creation" at bounding box center [315, 77] width 74 height 10
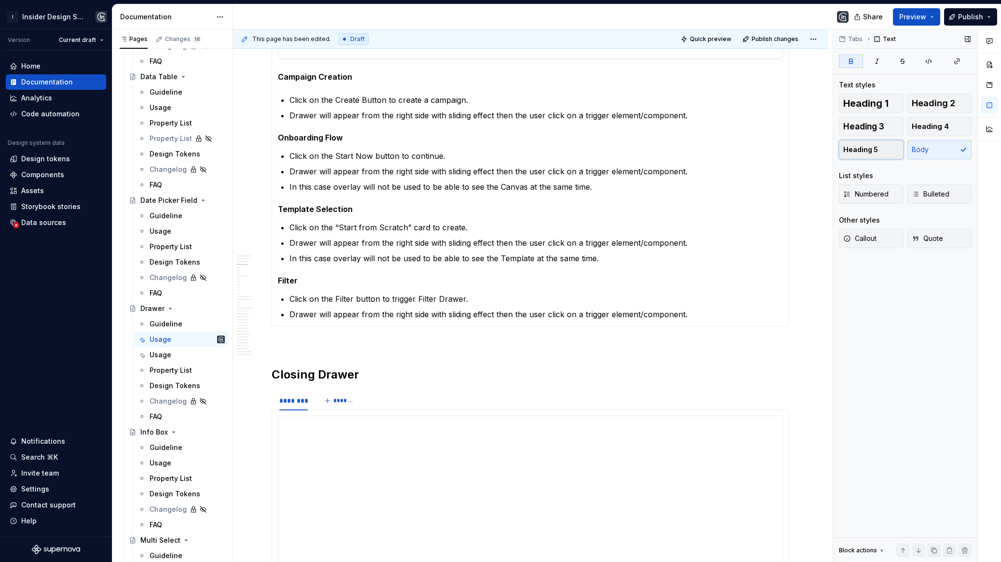
click at [867, 150] on span "Heading 5" at bounding box center [861, 150] width 35 height 10
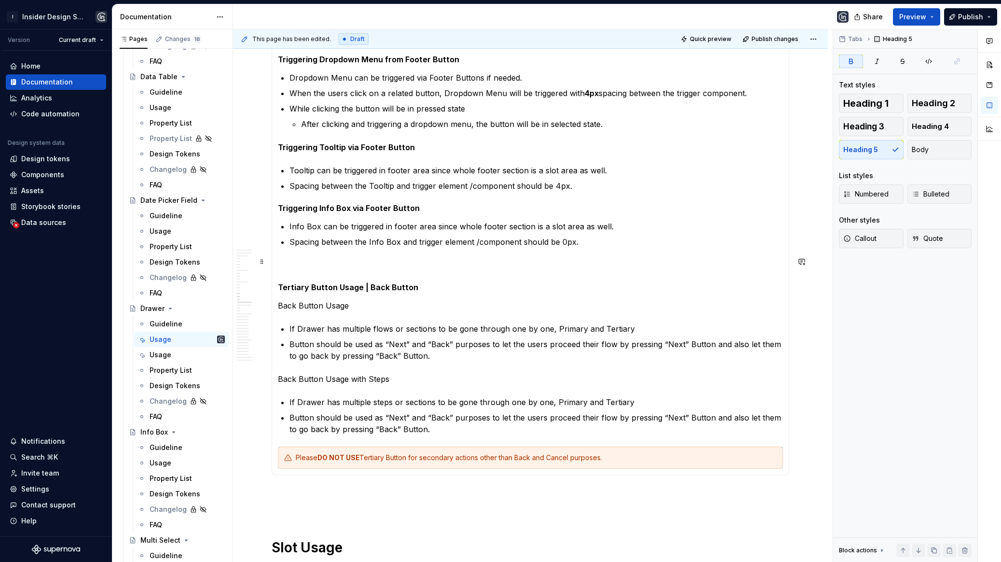
scroll to position [1857, 0]
click at [425, 261] on p at bounding box center [530, 265] width 505 height 12
click at [587, 182] on p "Spacing between the Tooltip and trigger element /component should be 4px." at bounding box center [537, 186] width 494 height 12
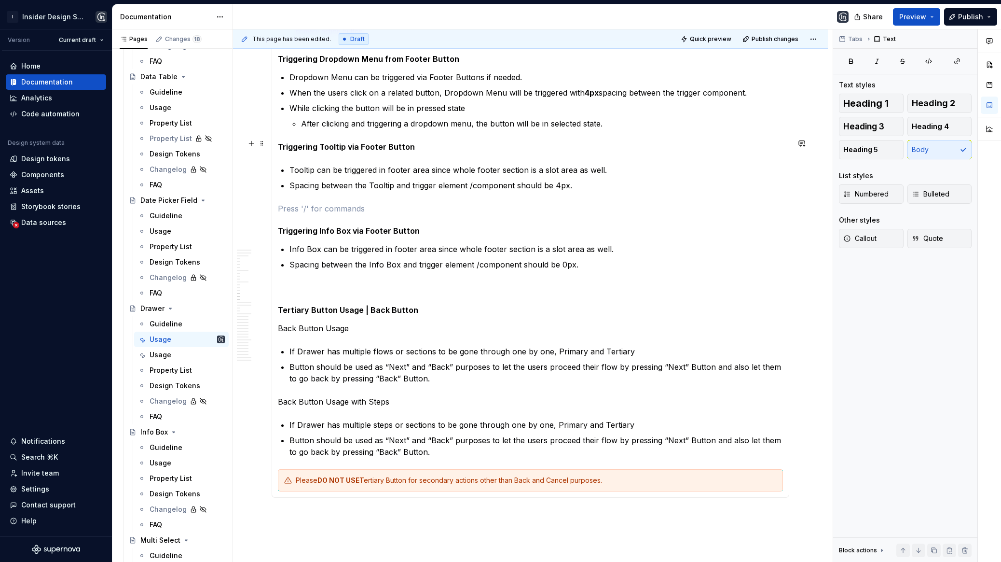
scroll to position [1761, 0]
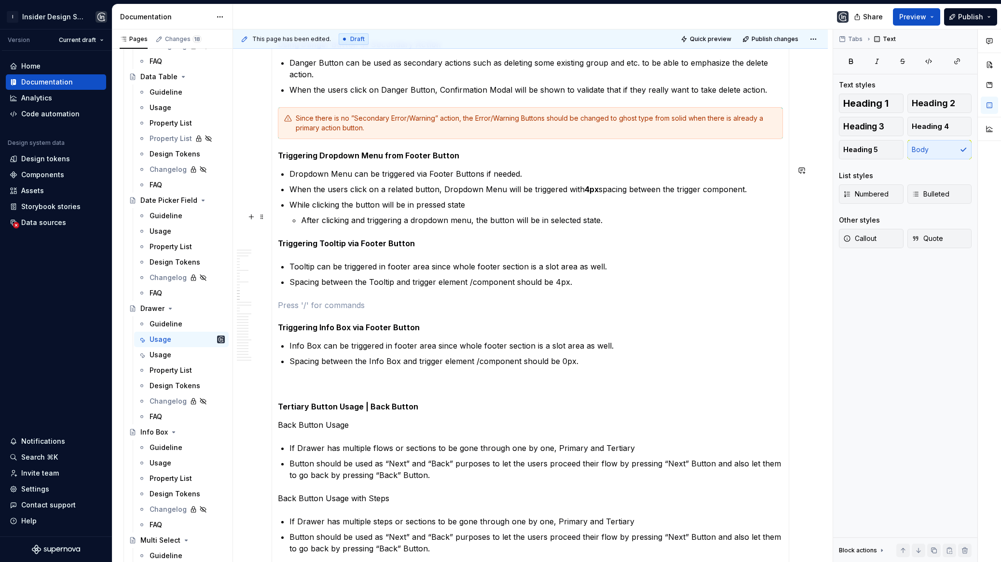
click at [614, 220] on p "After clicking and triggering a dropdown menu, the button will be in selected s…" at bounding box center [542, 220] width 482 height 12
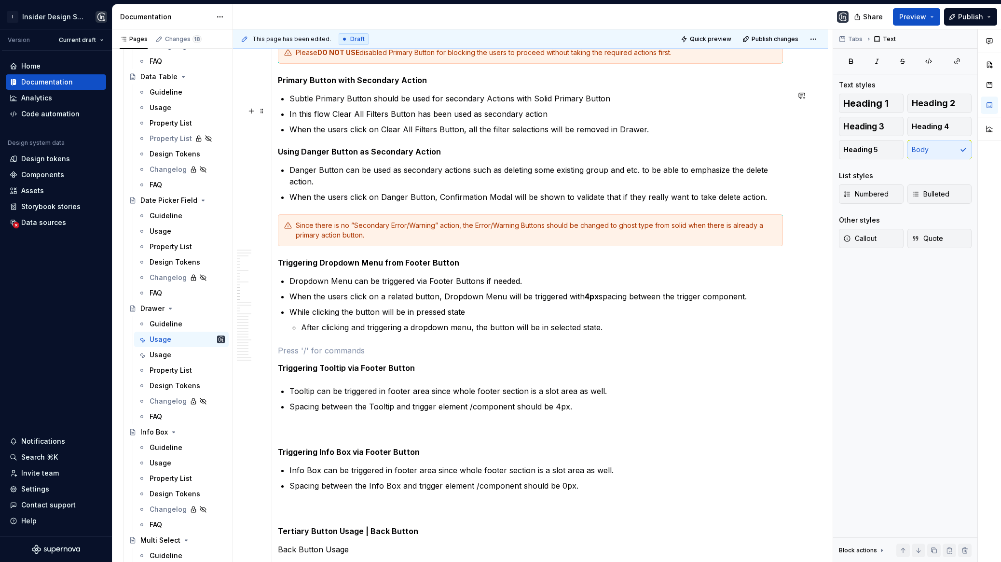
scroll to position [1610, 0]
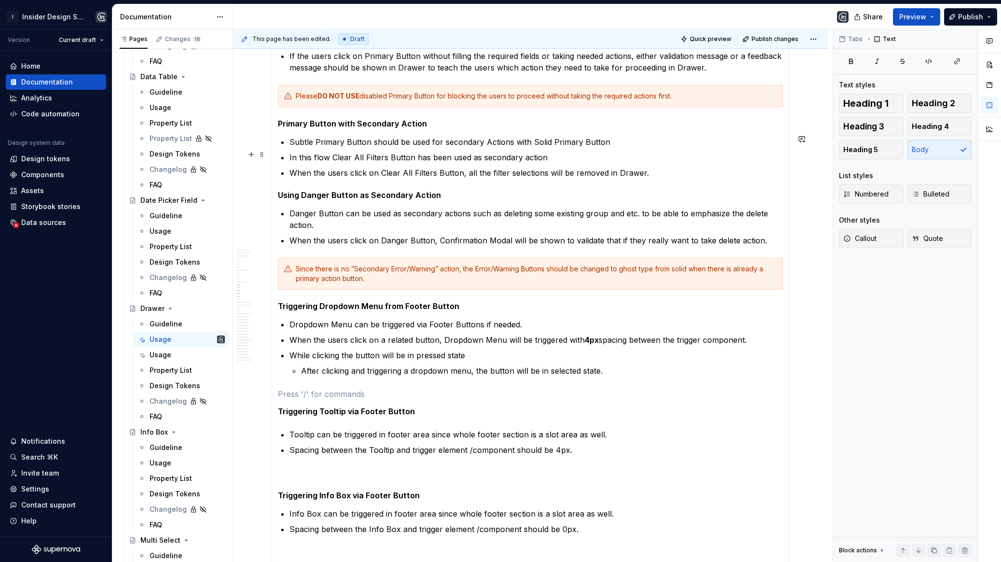
click at [660, 169] on p "When the users click on Clear All Filters Button, all the filter selections wil…" at bounding box center [537, 173] width 494 height 12
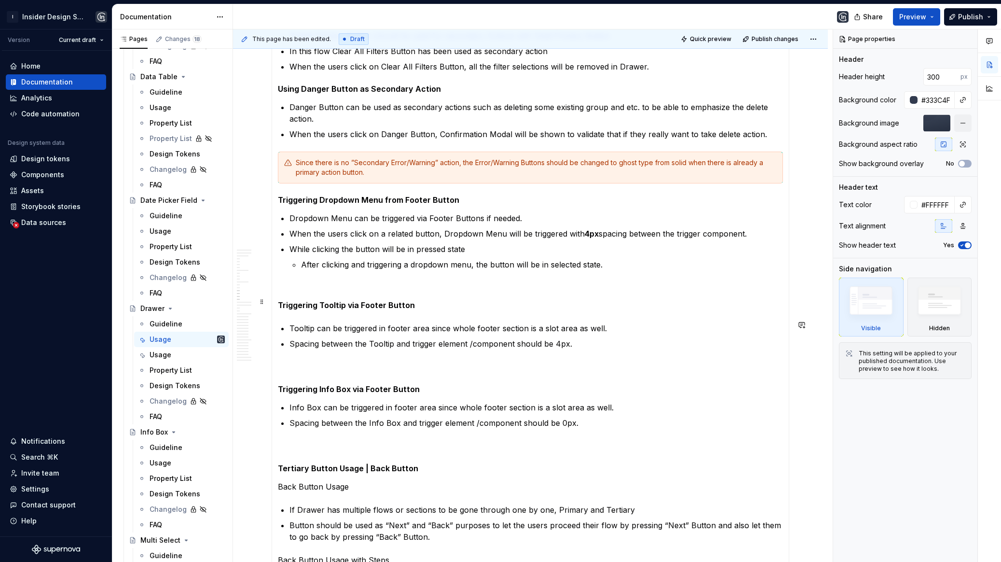
scroll to position [1728, 0]
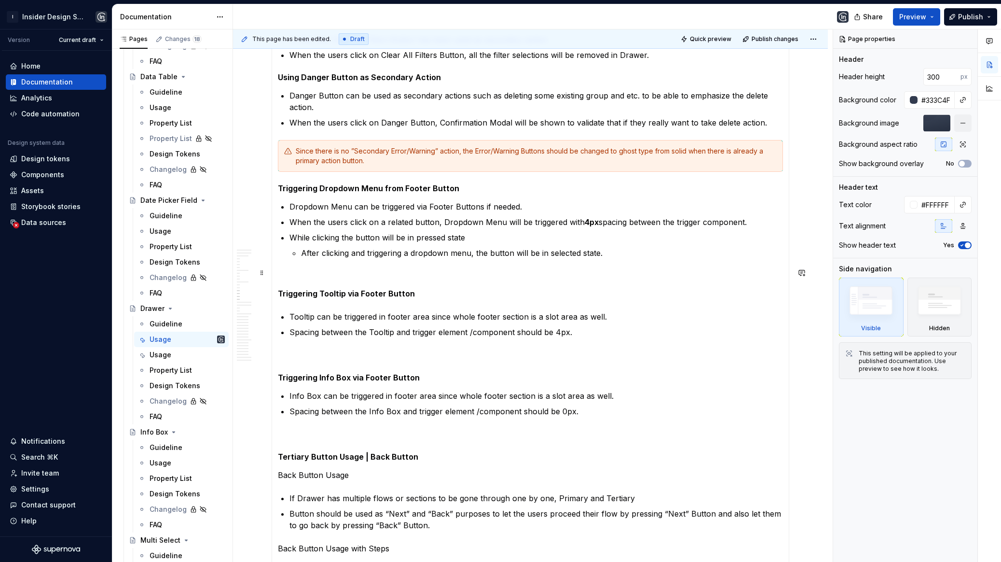
click at [425, 270] on p at bounding box center [530, 276] width 505 height 12
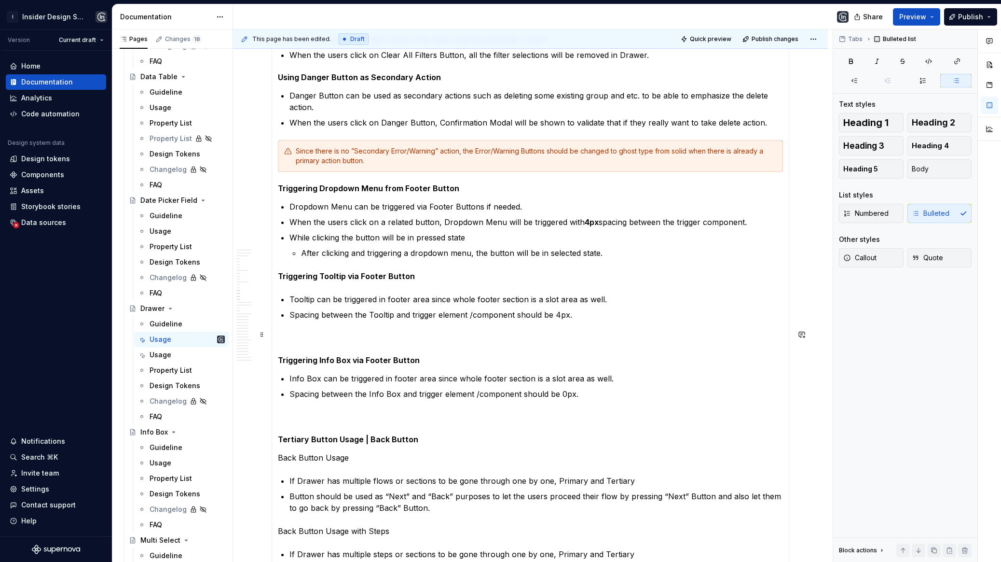
click at [345, 333] on p at bounding box center [530, 338] width 505 height 12
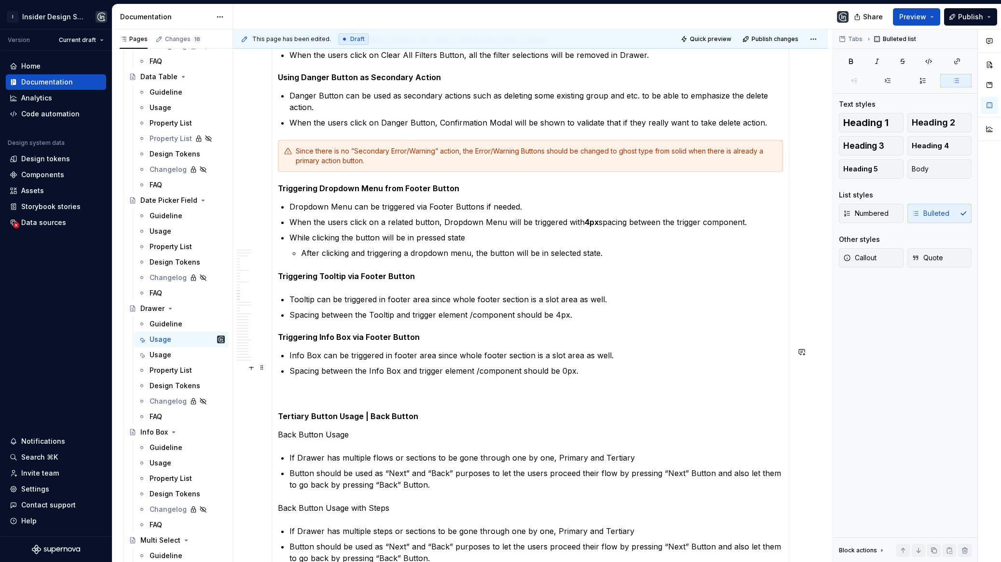
click at [320, 396] on section-item-column "**********" at bounding box center [530, 153] width 505 height 888
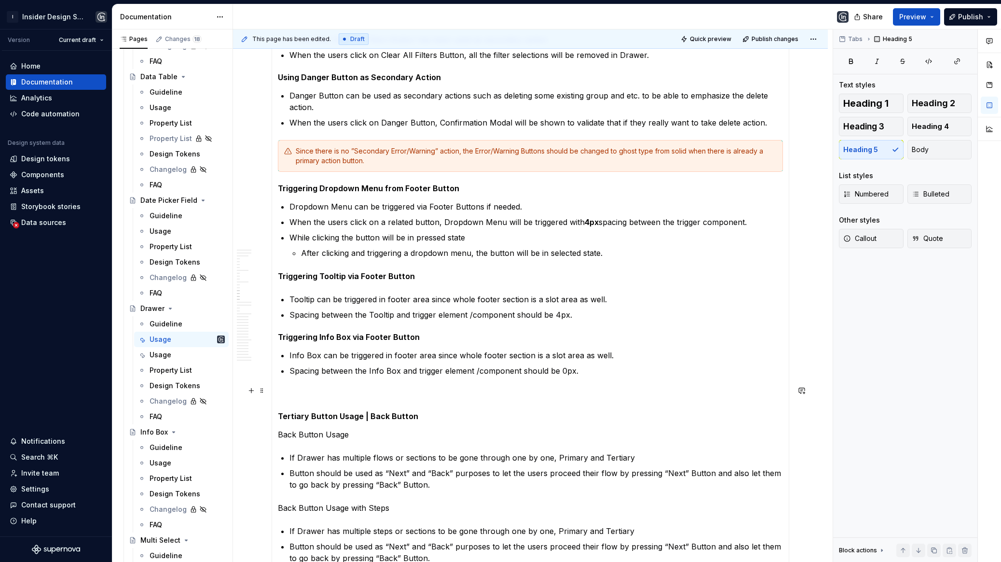
click at [312, 389] on p at bounding box center [530, 394] width 505 height 12
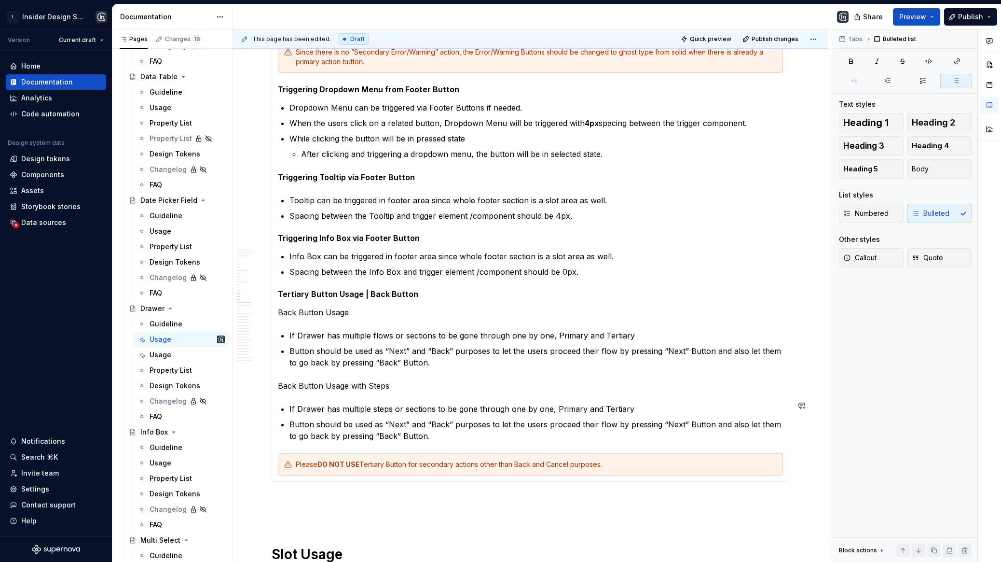
scroll to position [1866, 0]
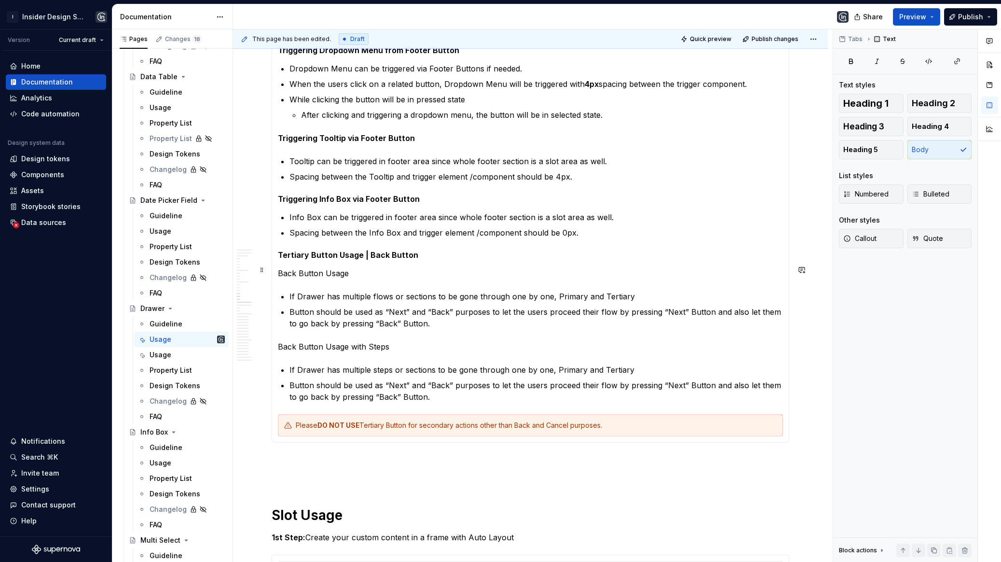
click at [321, 274] on p "Back Button Usage" at bounding box center [530, 273] width 505 height 12
click at [350, 345] on p "Back Button Usage with Steps" at bounding box center [530, 347] width 505 height 12
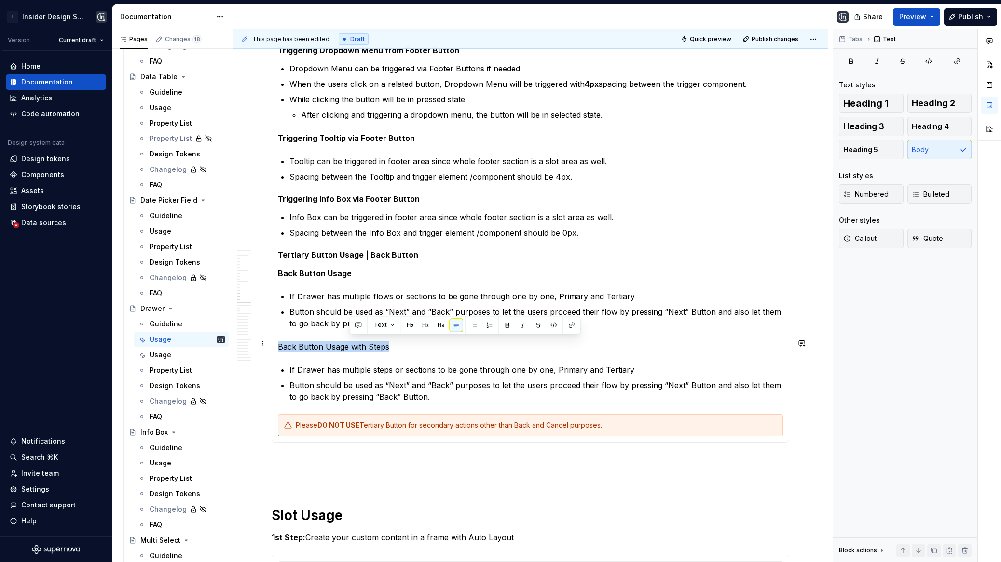
click at [350, 345] on p "Back Button Usage with Steps" at bounding box center [530, 347] width 505 height 12
click at [431, 354] on section-item-column "**********" at bounding box center [530, 3] width 505 height 865
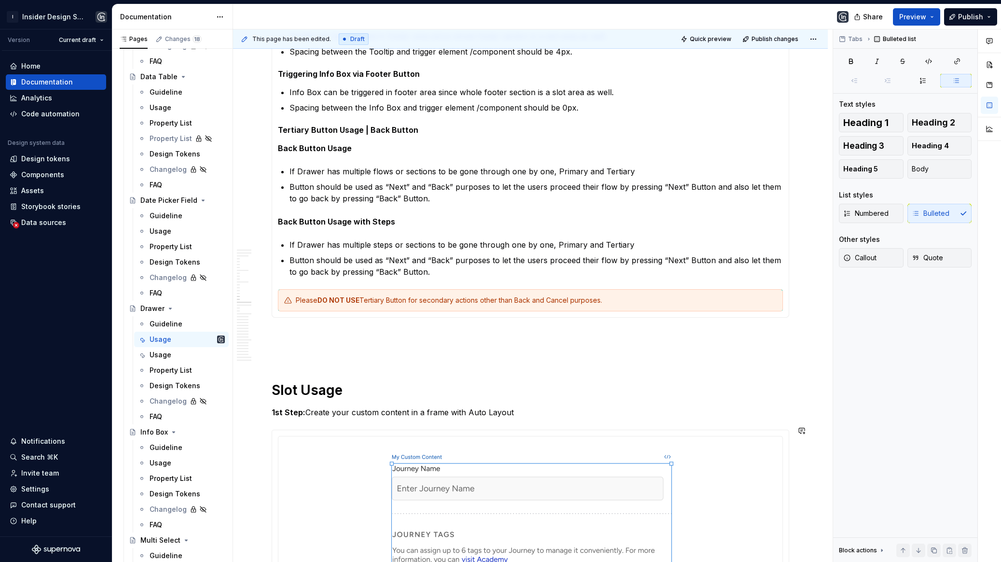
scroll to position [1984, 0]
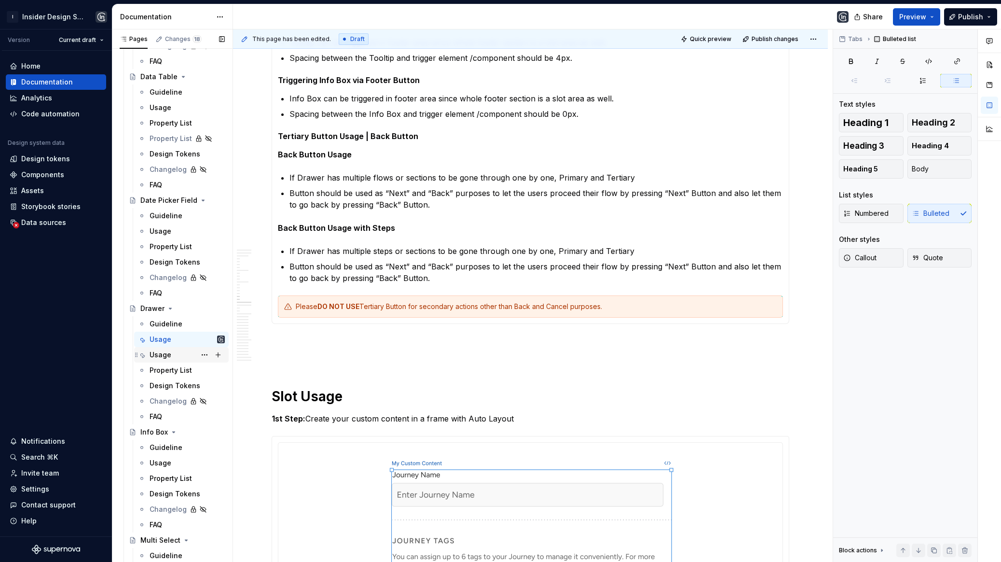
click at [164, 355] on div "Usage" at bounding box center [161, 355] width 22 height 10
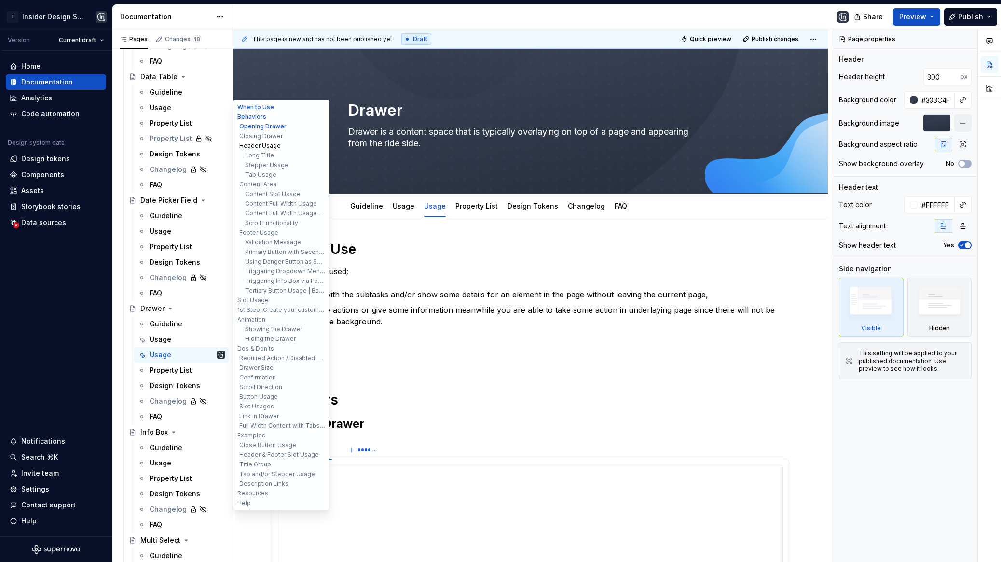
click at [264, 146] on button "Header Usage" at bounding box center [282, 146] width 92 height 10
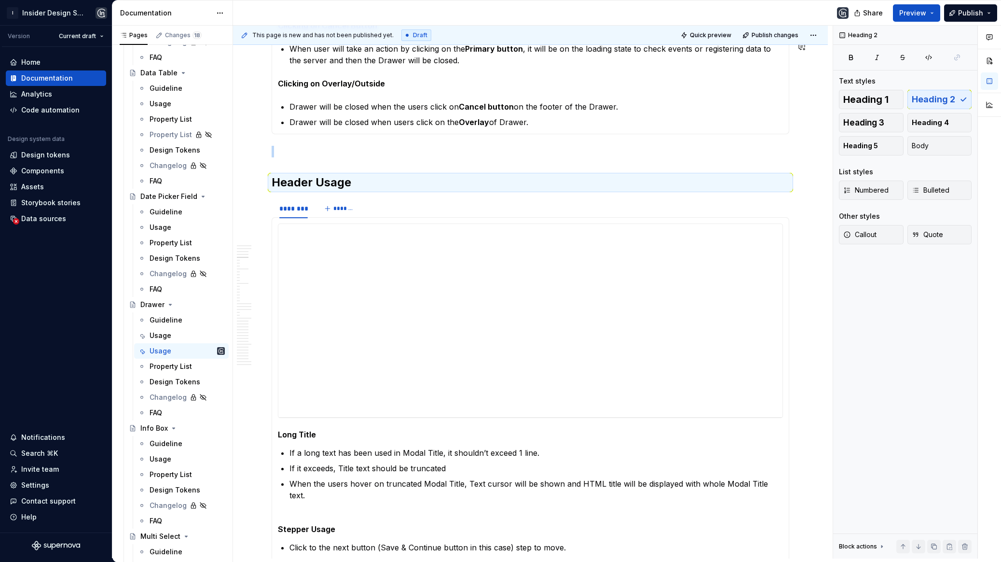
scroll to position [1337, 0]
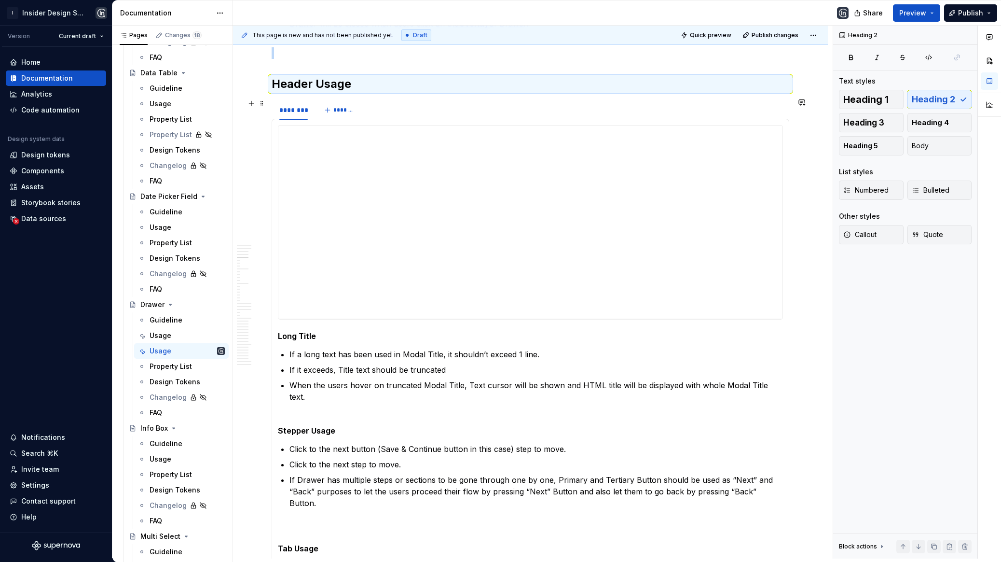
click at [433, 113] on div "******** *******" at bounding box center [531, 109] width 518 height 19
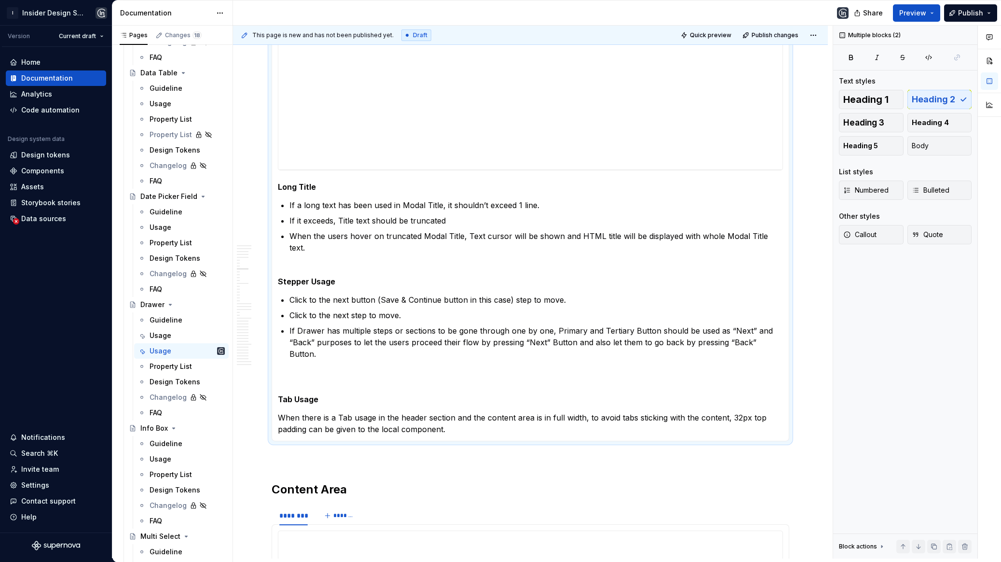
scroll to position [1495, 0]
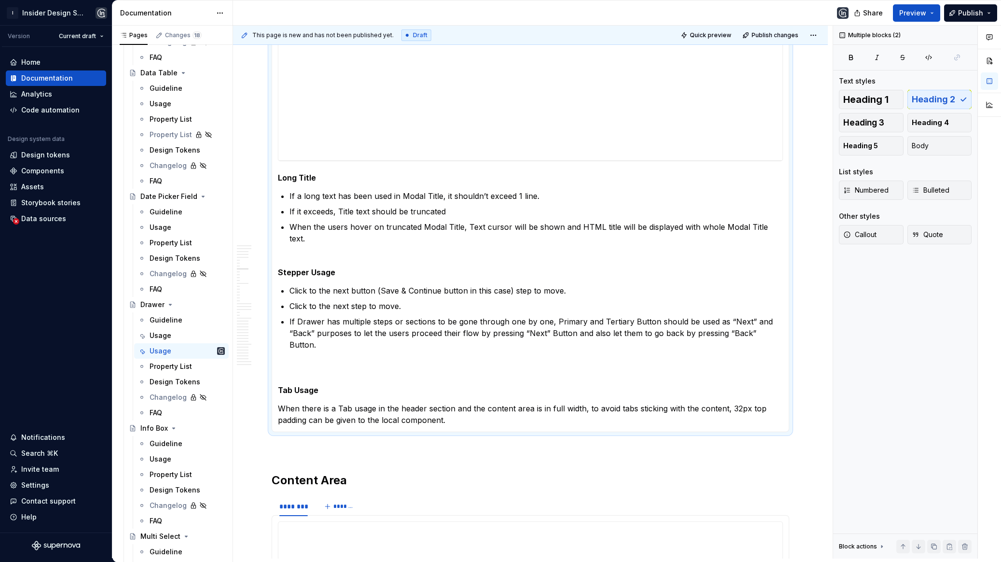
copy div "Header Usage"
click at [174, 330] on div "Usage" at bounding box center [187, 336] width 75 height 14
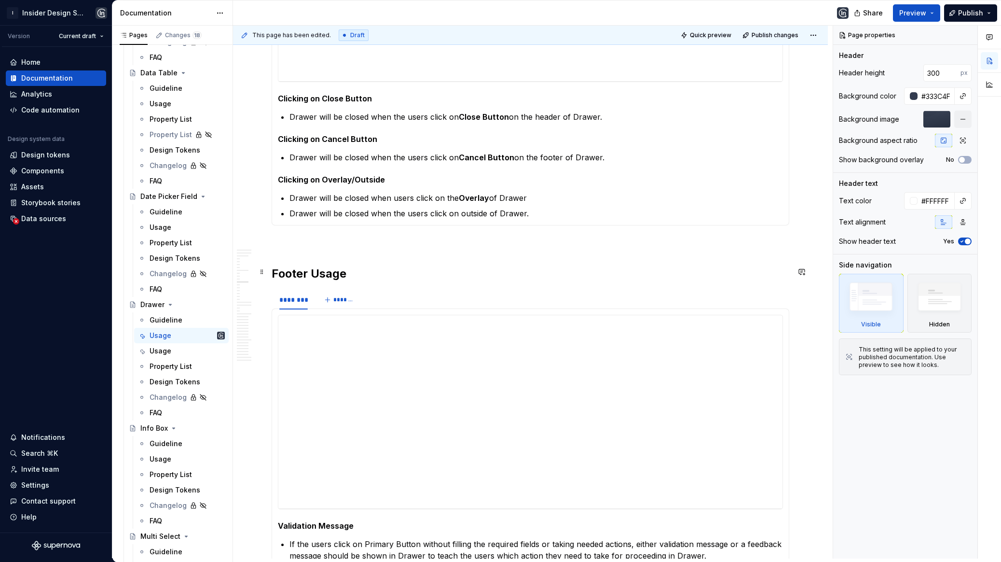
scroll to position [1180, 0]
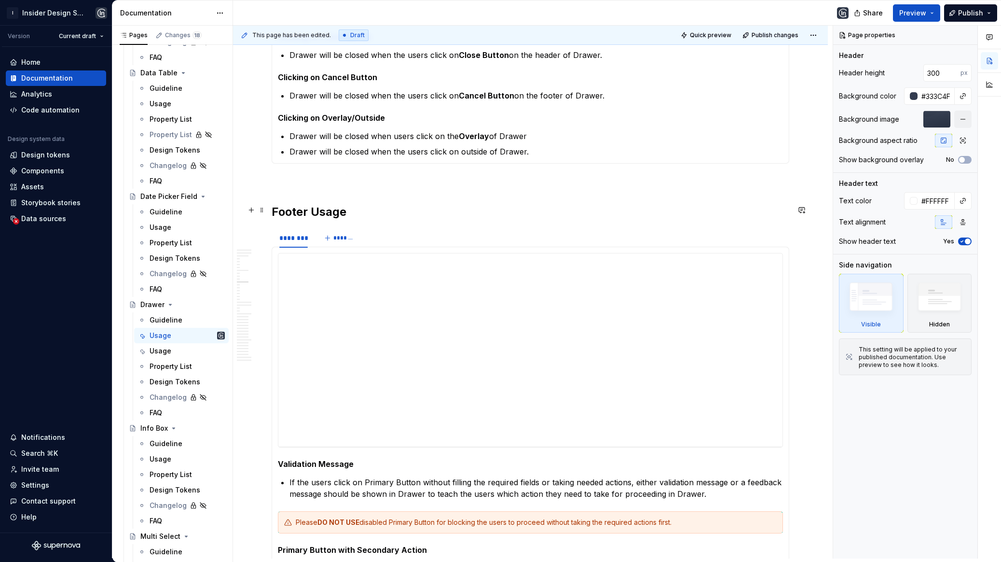
type textarea "*"
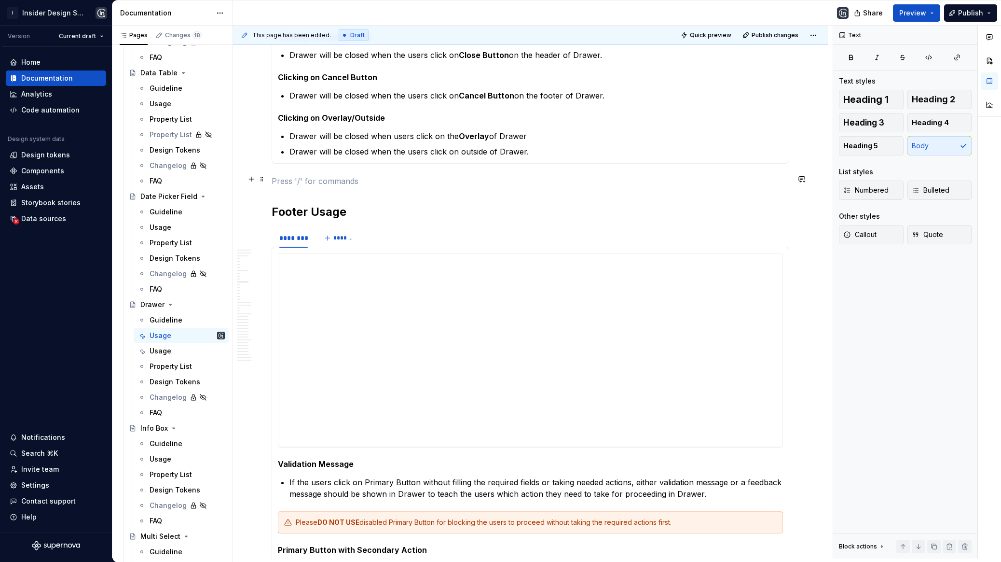
click at [334, 176] on p at bounding box center [531, 181] width 518 height 12
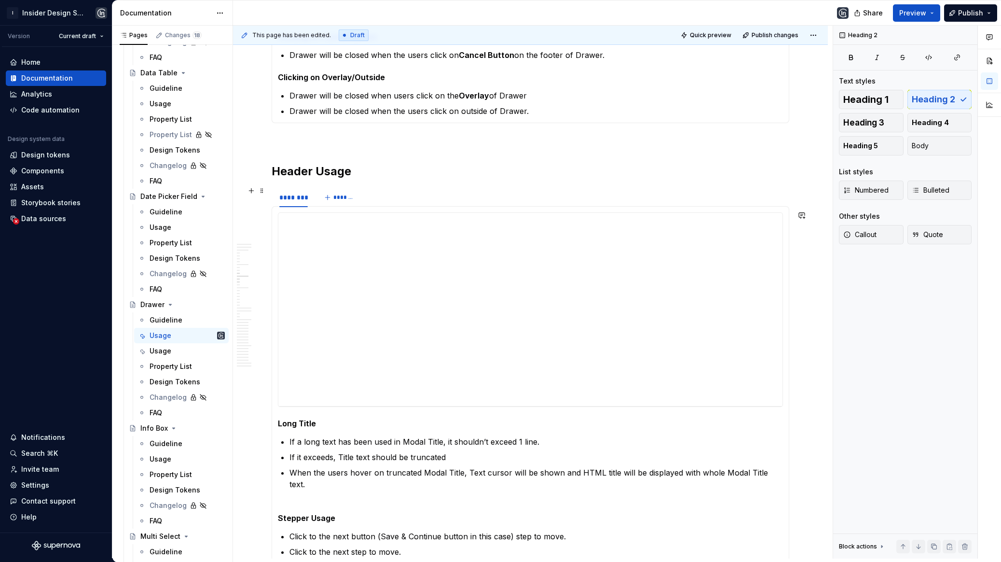
scroll to position [1216, 0]
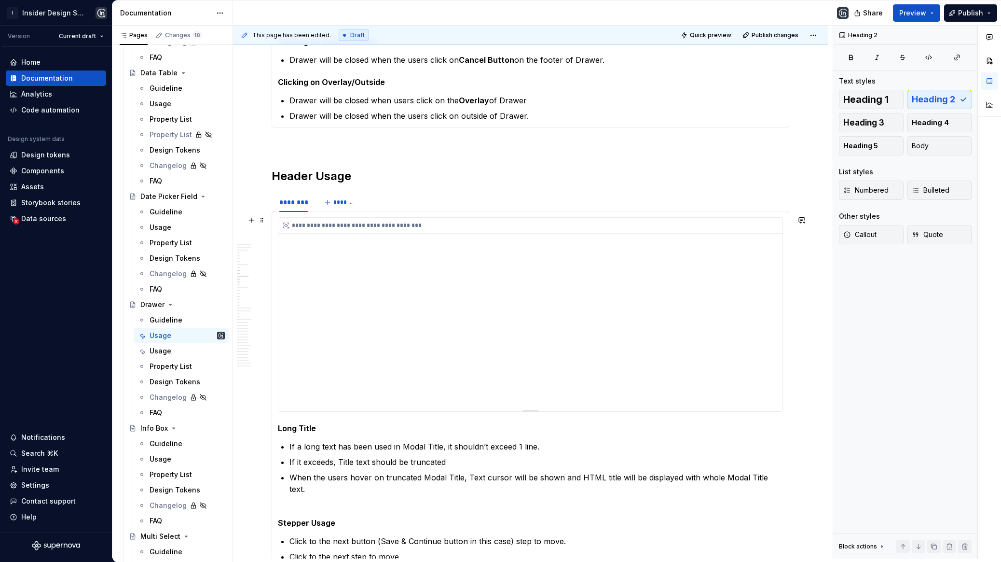
click at [392, 337] on div "**********" at bounding box center [530, 314] width 504 height 193
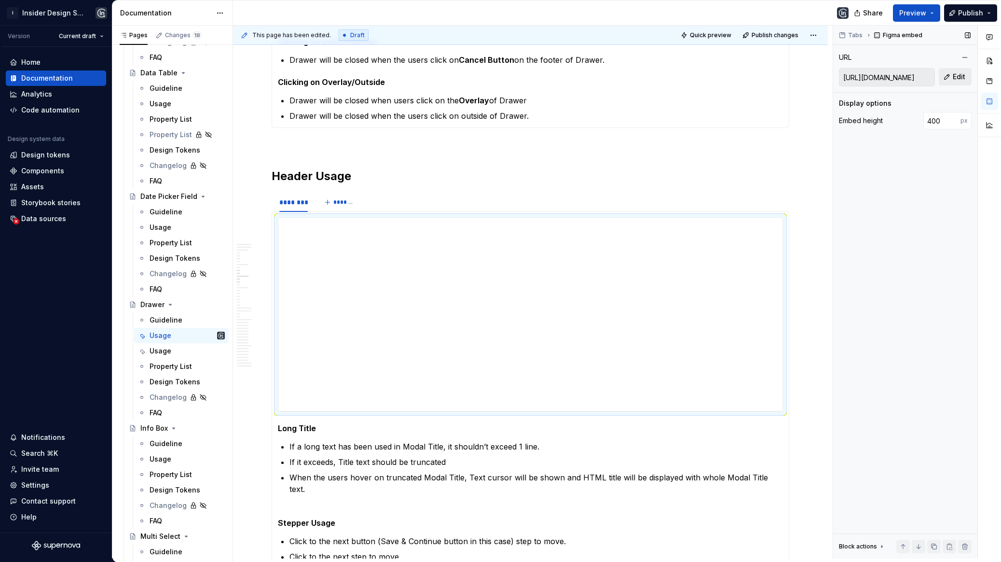
click at [965, 76] on span "Edit" at bounding box center [959, 77] width 13 height 10
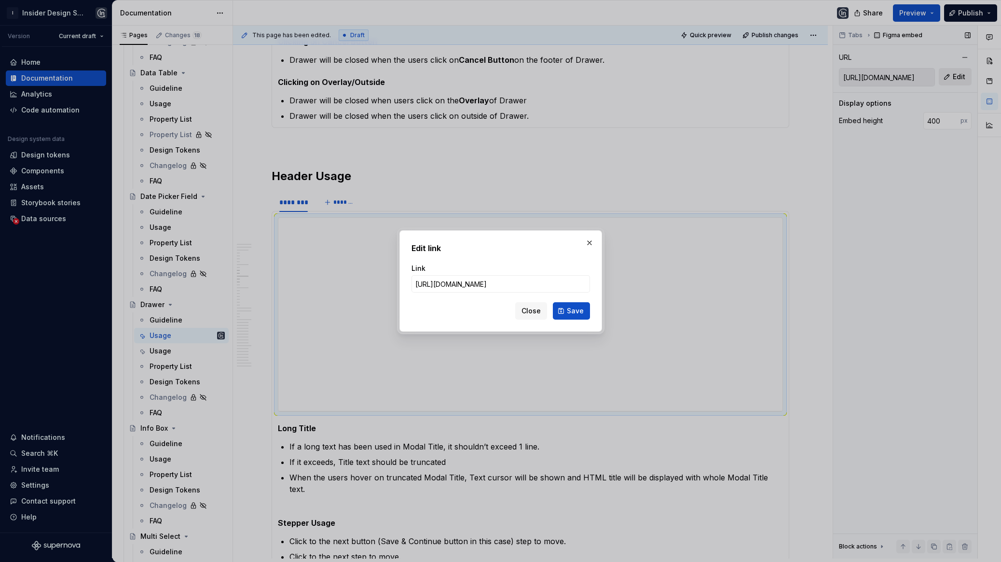
type input "[URL][DOMAIN_NAME]"
click button "Save" at bounding box center [571, 310] width 37 height 17
type input "[URL][DOMAIN_NAME]"
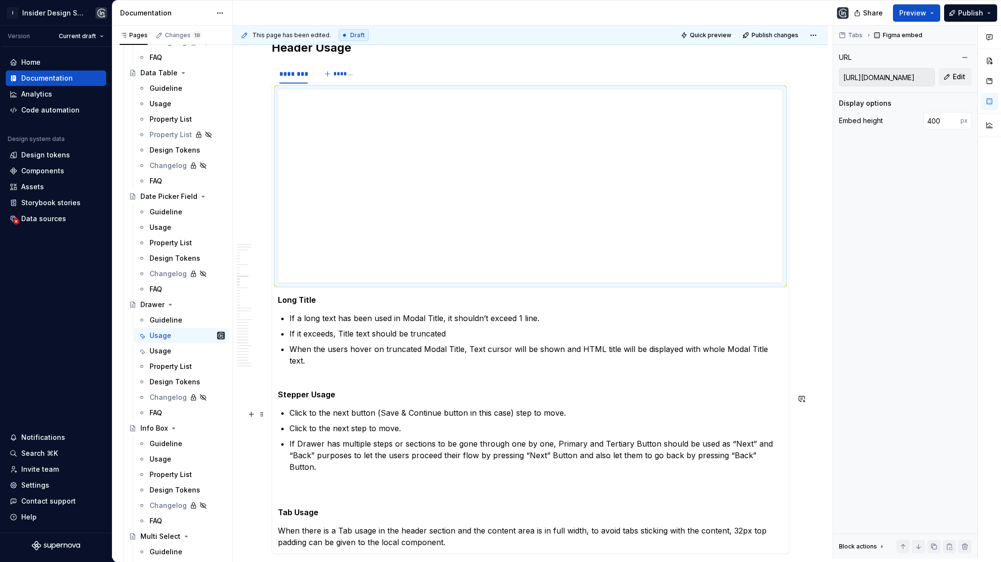
scroll to position [1346, 0]
click at [362, 319] on ul "If a long text has been used in Modal Title, it shouldn’t exceed 1 line. If it …" at bounding box center [537, 343] width 494 height 66
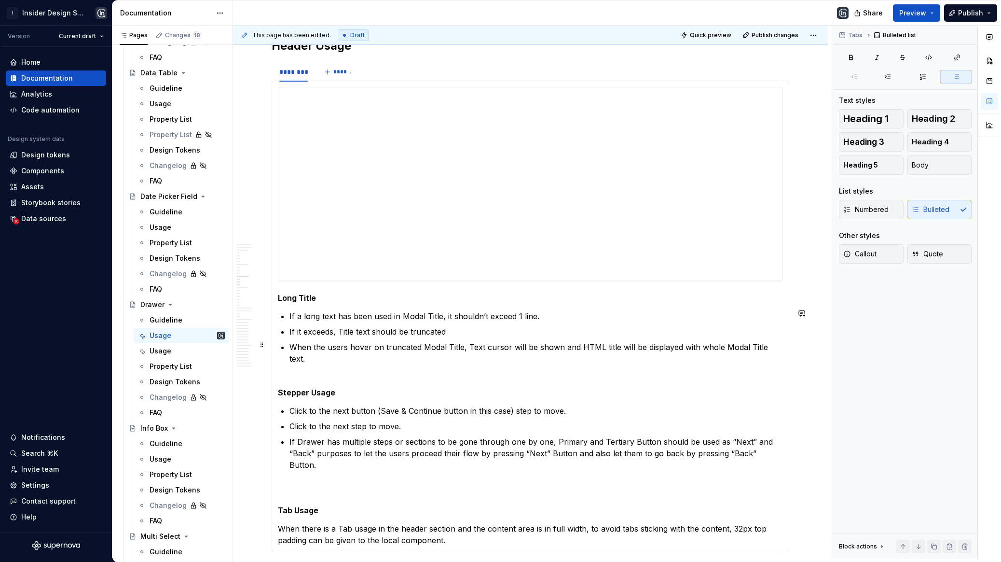
click at [397, 357] on p "When the users hover on truncated Modal Title, Text cursor will be shown and HT…" at bounding box center [537, 358] width 494 height 35
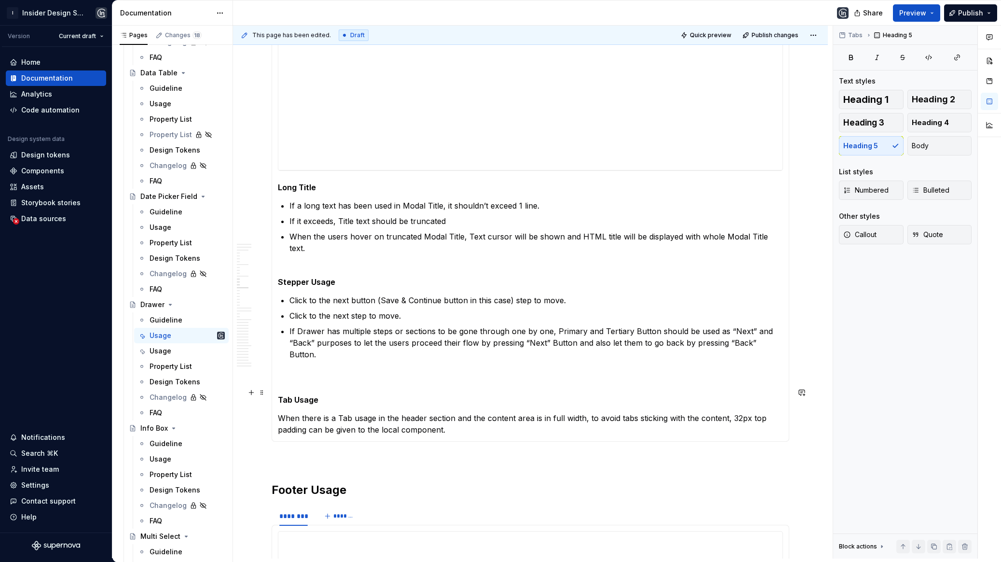
scroll to position [1473, 0]
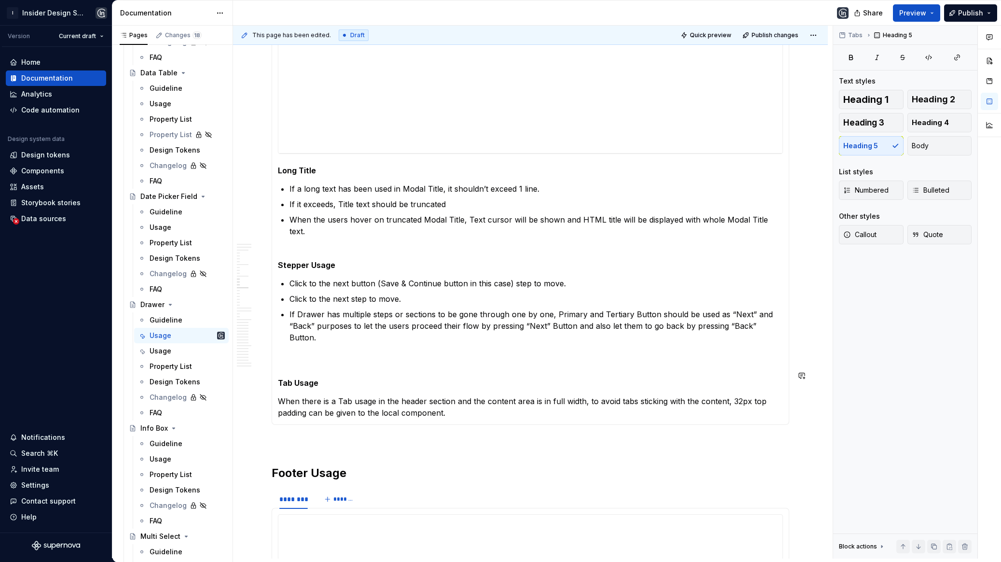
type textarea "*"
click at [386, 355] on p at bounding box center [530, 361] width 505 height 12
click at [879, 227] on button "Callout" at bounding box center [871, 234] width 65 height 19
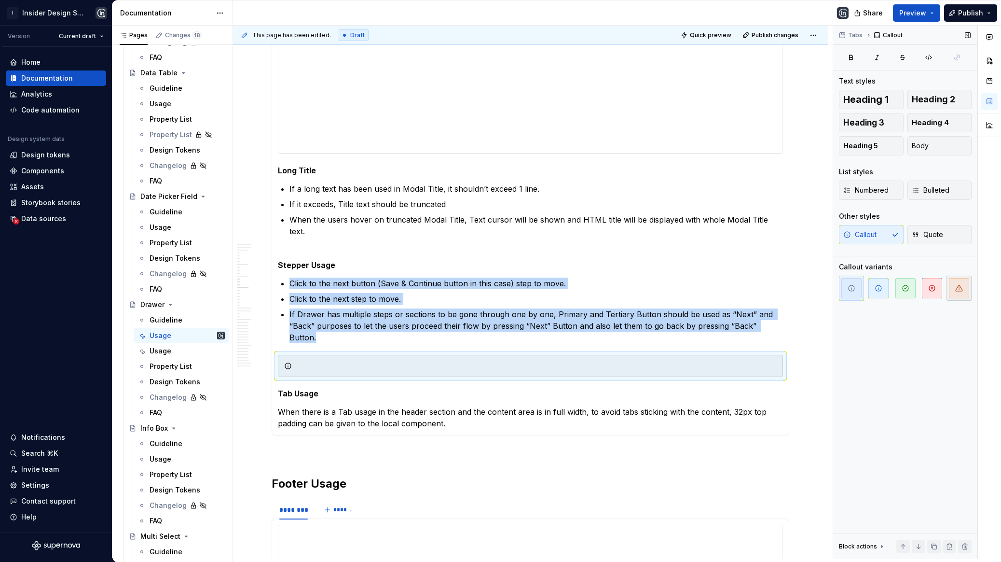
click at [960, 287] on icon "button" at bounding box center [960, 288] width 8 height 8
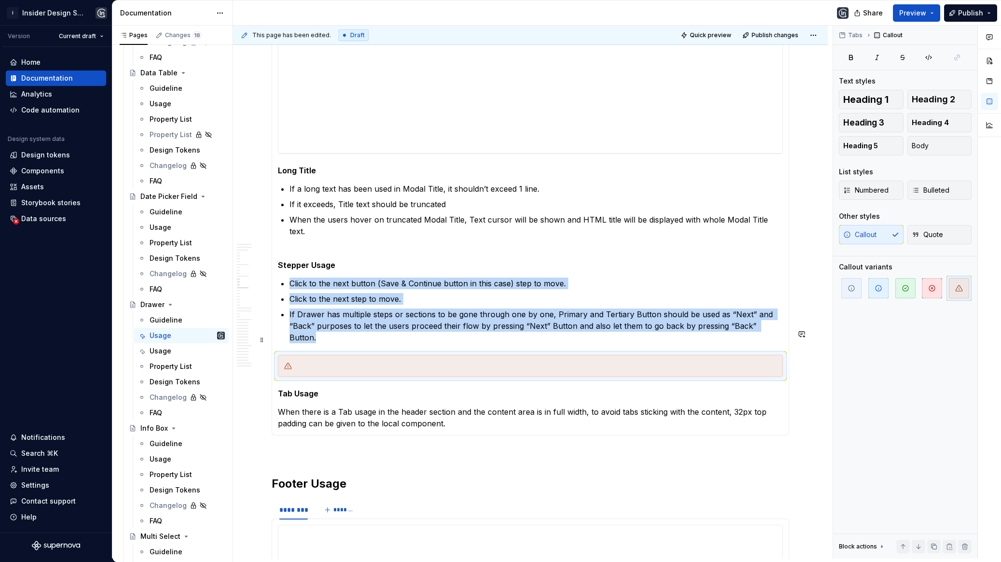
click at [569, 361] on div at bounding box center [536, 366] width 481 height 10
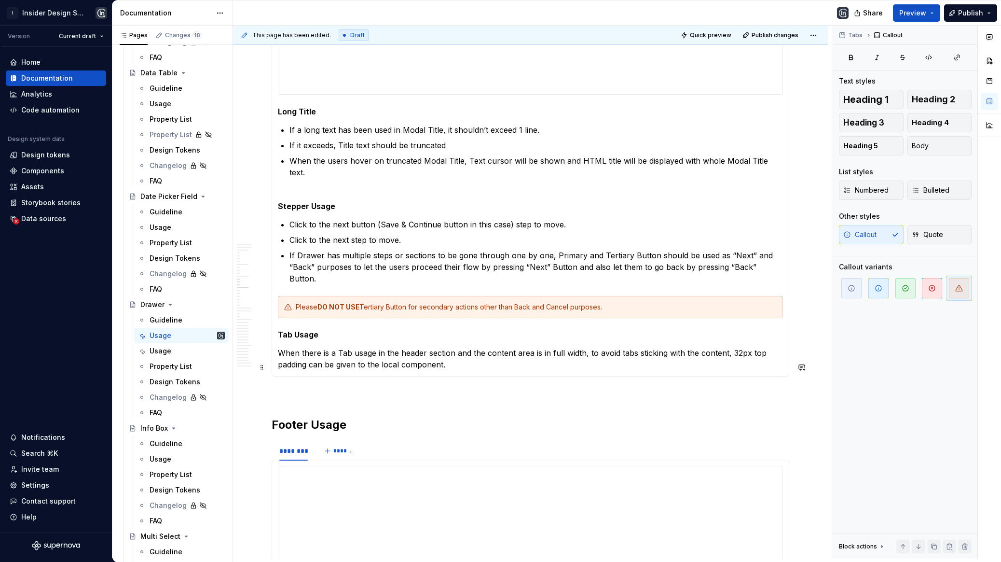
scroll to position [1534, 0]
click at [456, 346] on p "When there is a Tab usage in the header section and the content area is in full…" at bounding box center [530, 357] width 505 height 23
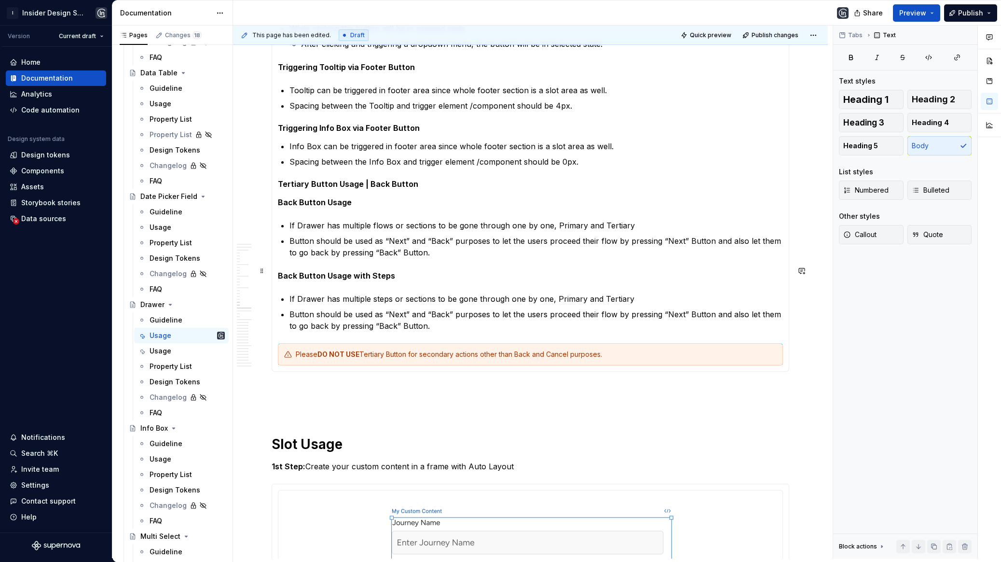
scroll to position [2452, 0]
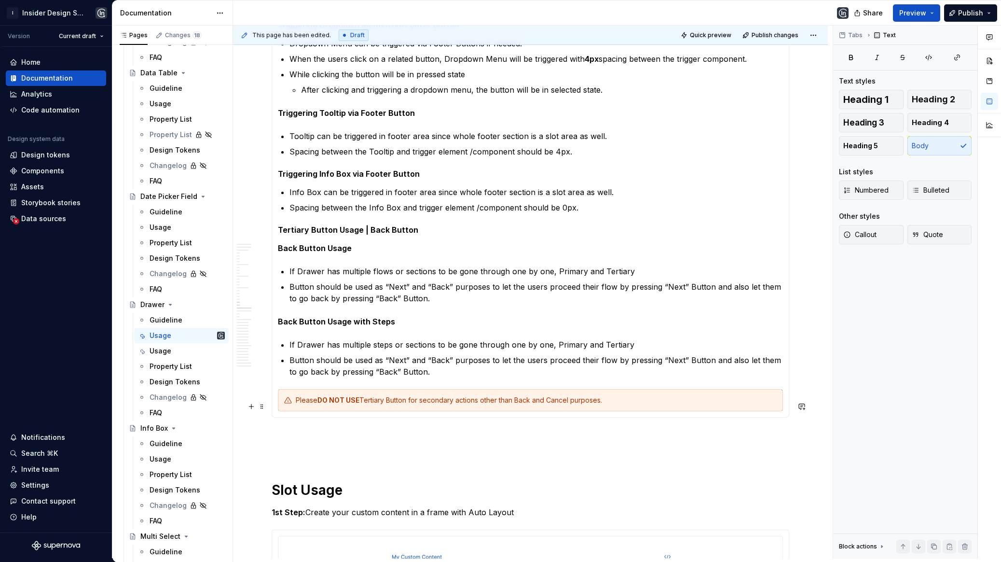
click at [330, 429] on p at bounding box center [531, 435] width 518 height 12
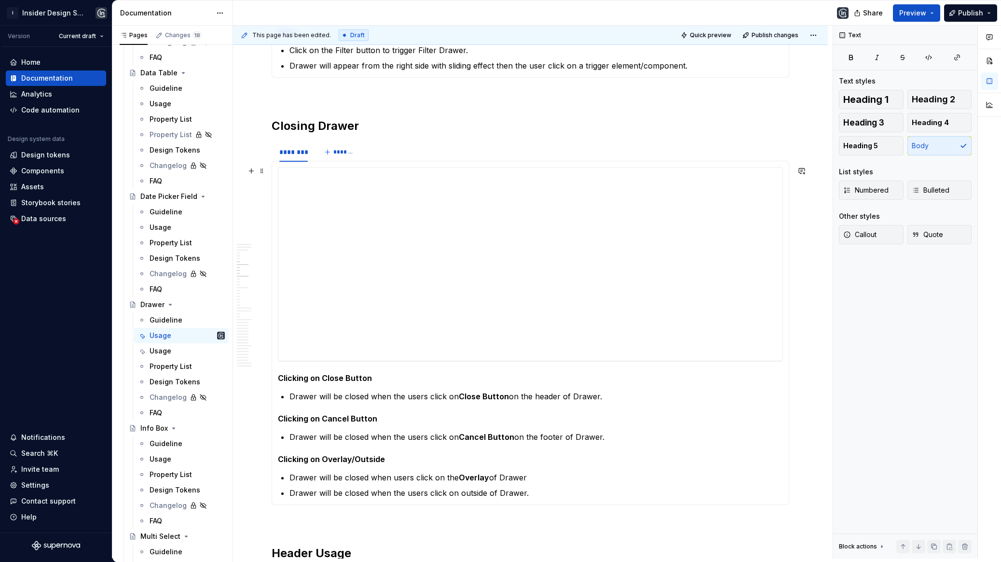
scroll to position [838, 0]
click at [334, 119] on h2 "Closing Drawer" at bounding box center [531, 126] width 518 height 15
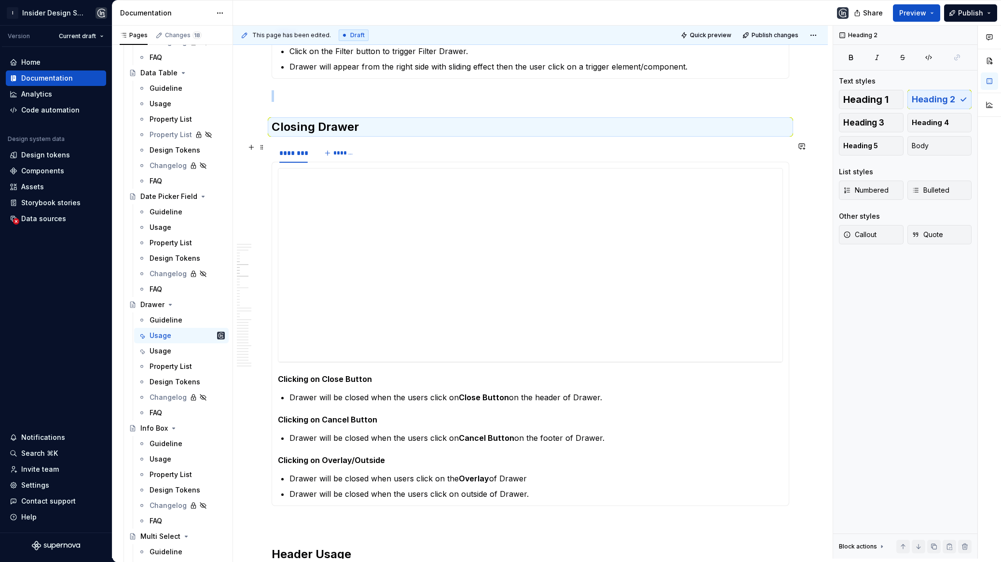
click at [395, 152] on div "******** *******" at bounding box center [531, 152] width 518 height 19
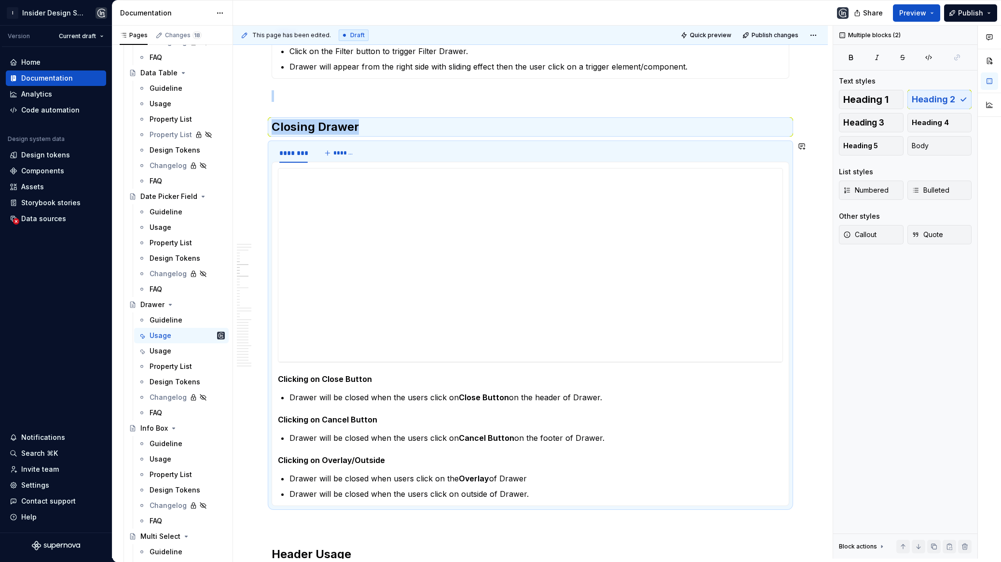
copy div "Closing Drawer"
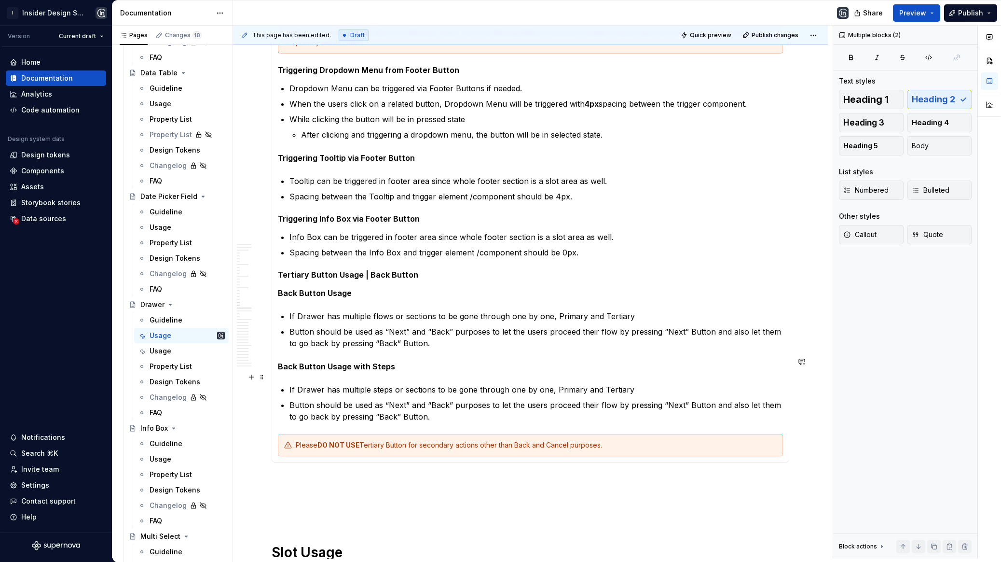
scroll to position [2609, 0]
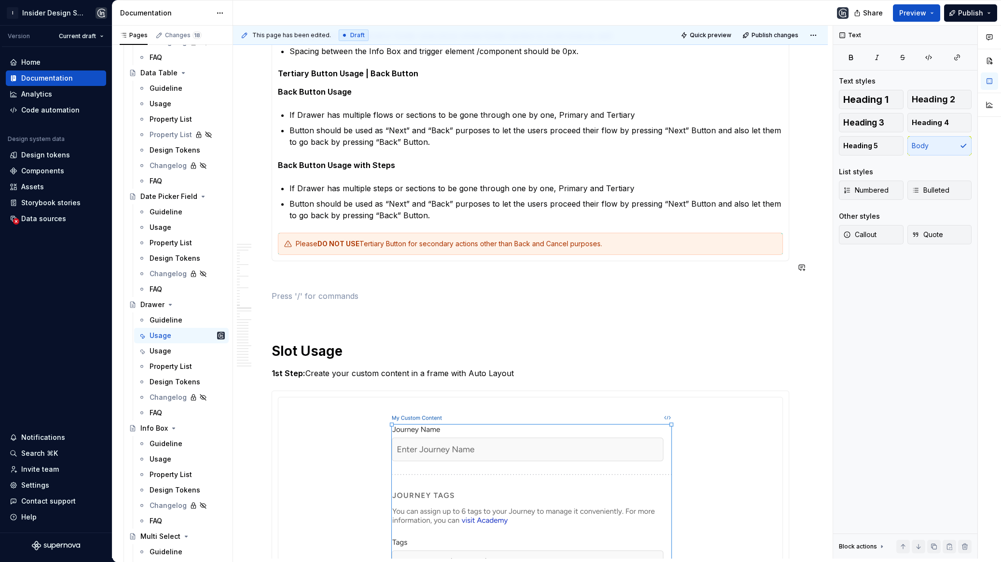
paste div
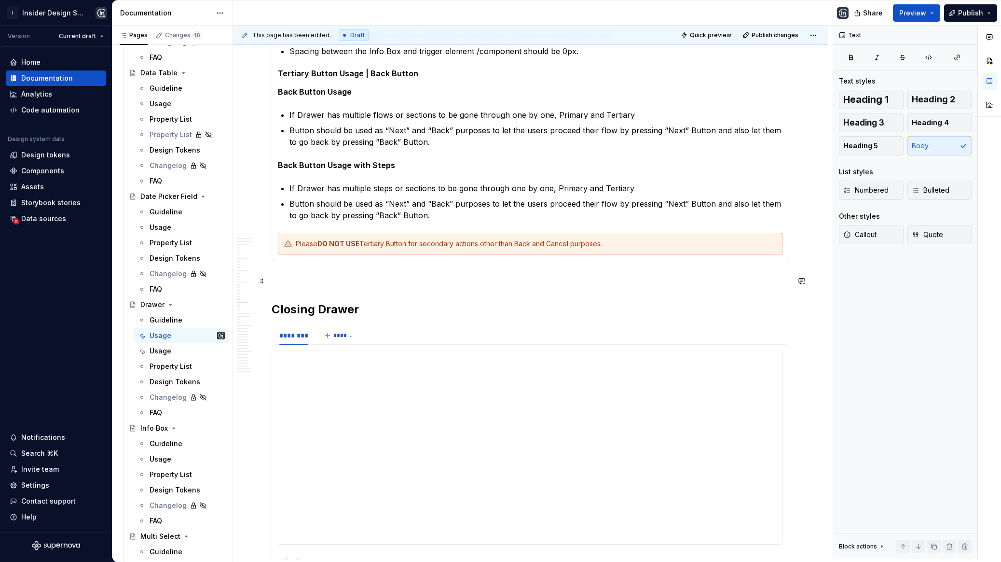
click at [316, 302] on h2 "Closing Drawer" at bounding box center [531, 309] width 518 height 15
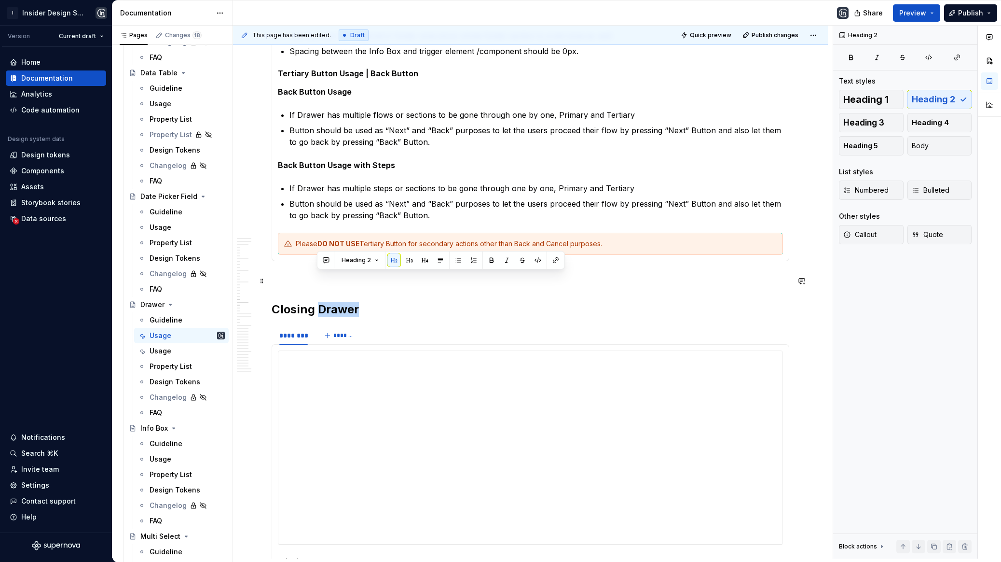
click at [316, 302] on h2 "Closing Drawer" at bounding box center [531, 309] width 518 height 15
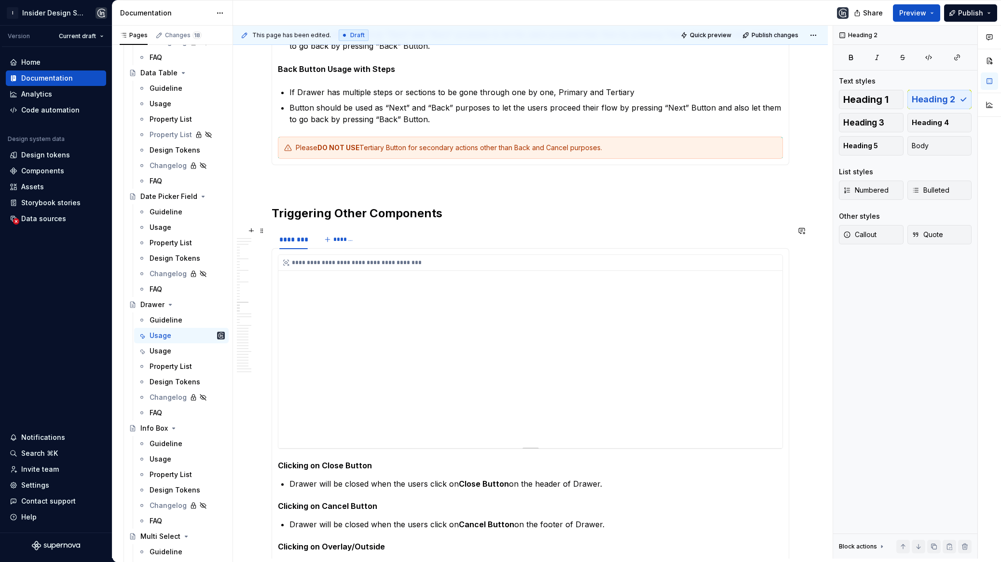
scroll to position [2871, 0]
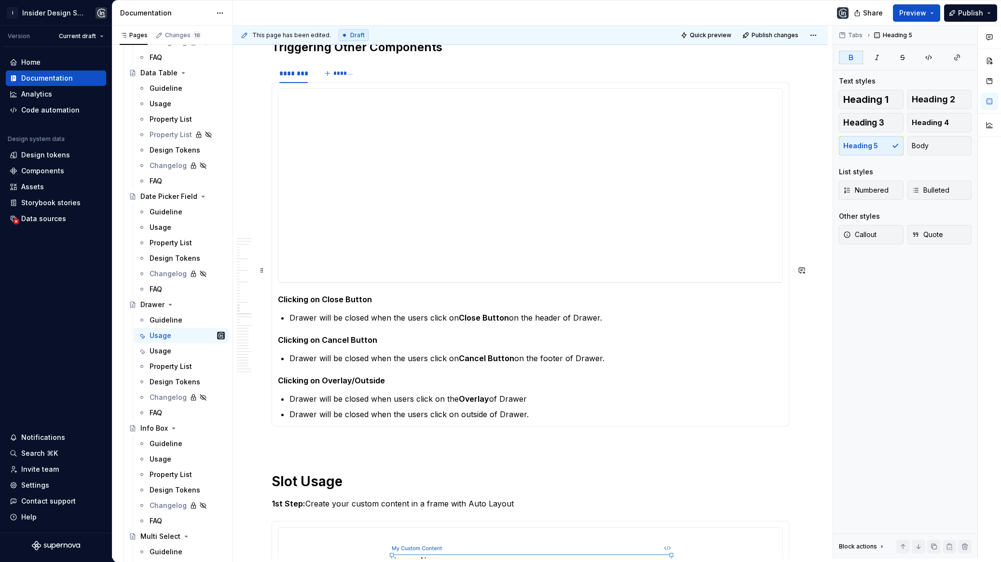
click at [335, 294] on strong "Clicking on Close Button" at bounding box center [325, 299] width 94 height 10
click at [461, 183] on div "**********" at bounding box center [530, 185] width 504 height 193
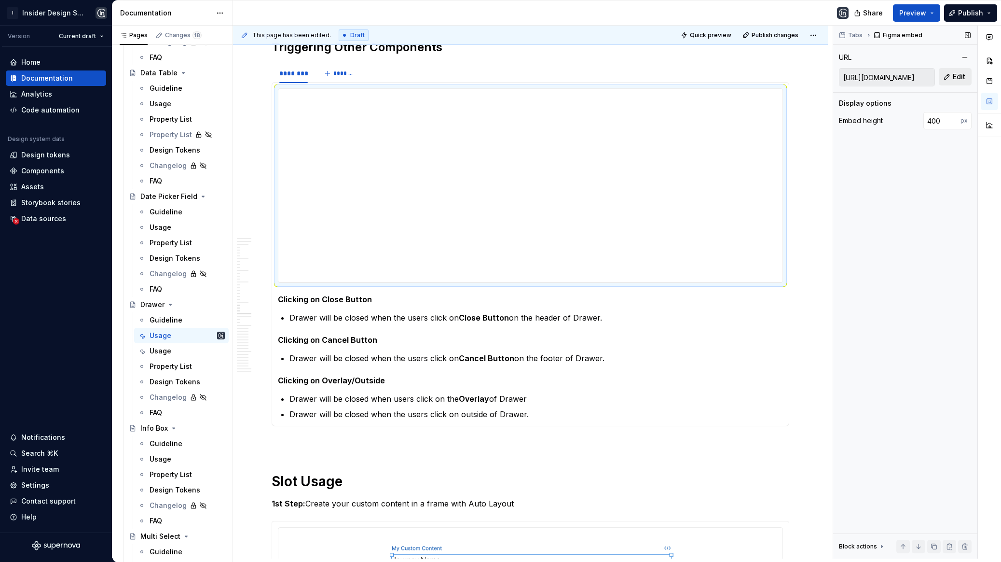
click at [958, 73] on span "Edit" at bounding box center [959, 77] width 13 height 10
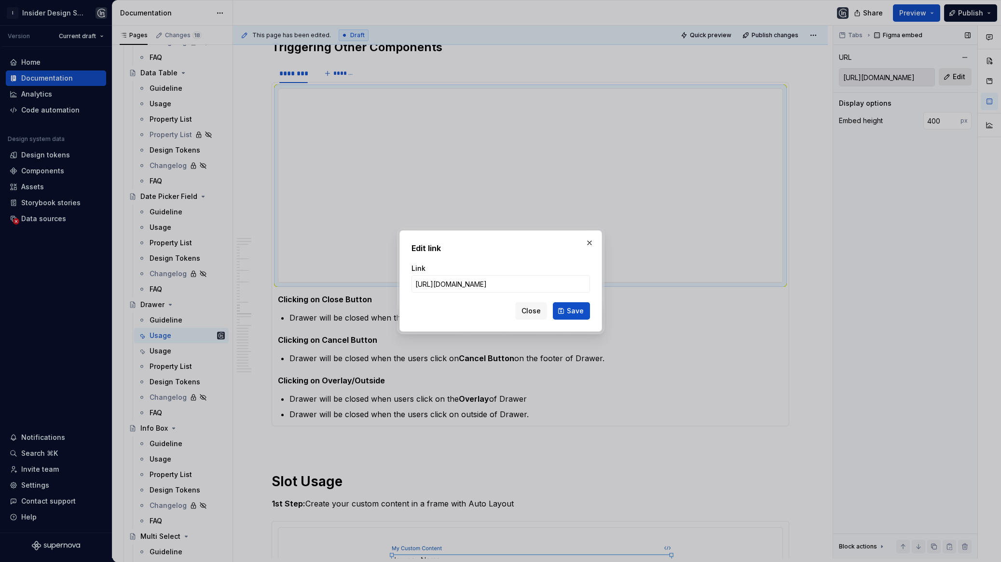
type input "[URL][DOMAIN_NAME]"
click button "Save" at bounding box center [571, 310] width 37 height 17
type input "[URL][DOMAIN_NAME]"
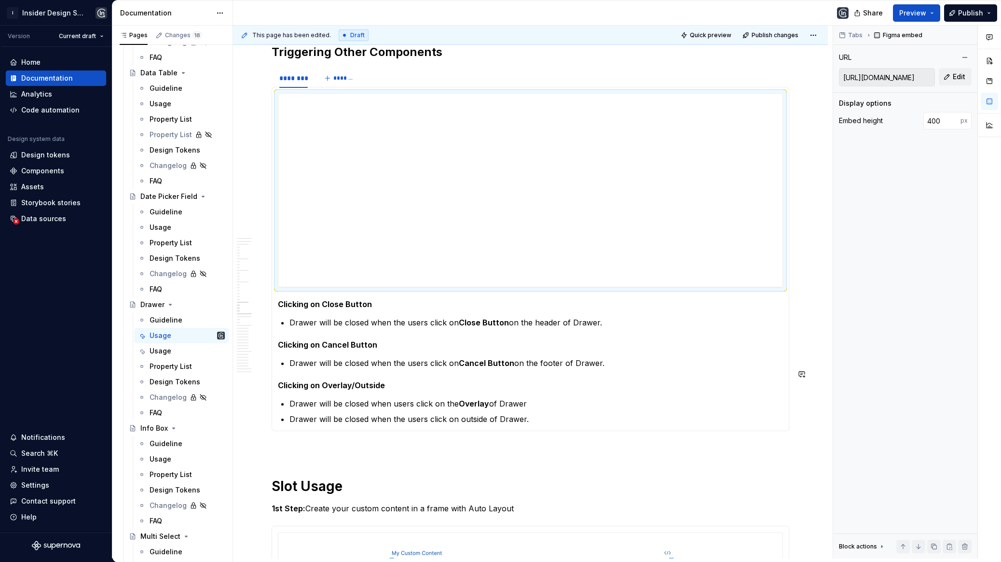
scroll to position [2862, 0]
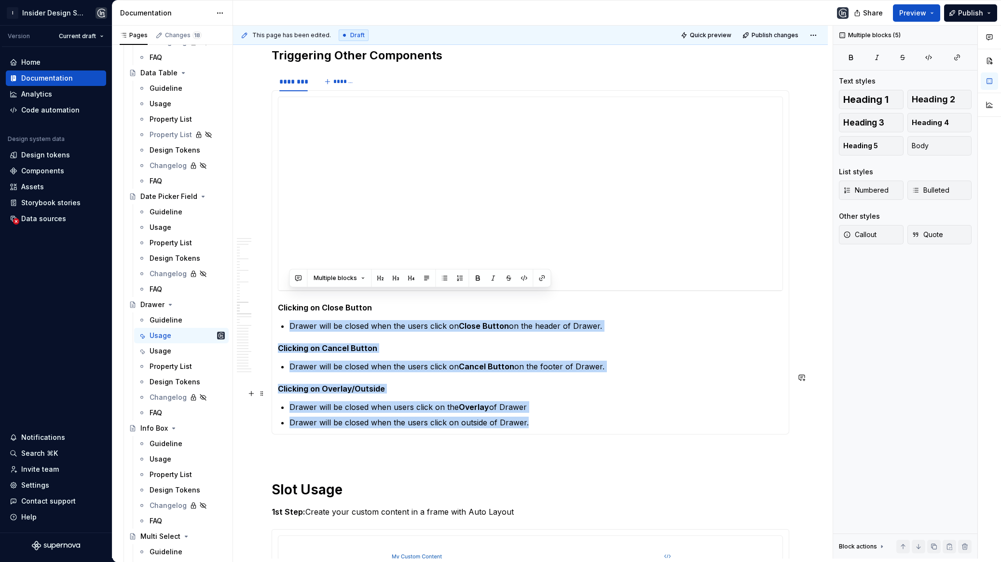
drag, startPoint x: 289, startPoint y: 294, endPoint x: 574, endPoint y: 397, distance: 303.2
click at [574, 397] on section-item-column "**********" at bounding box center [530, 263] width 505 height 332
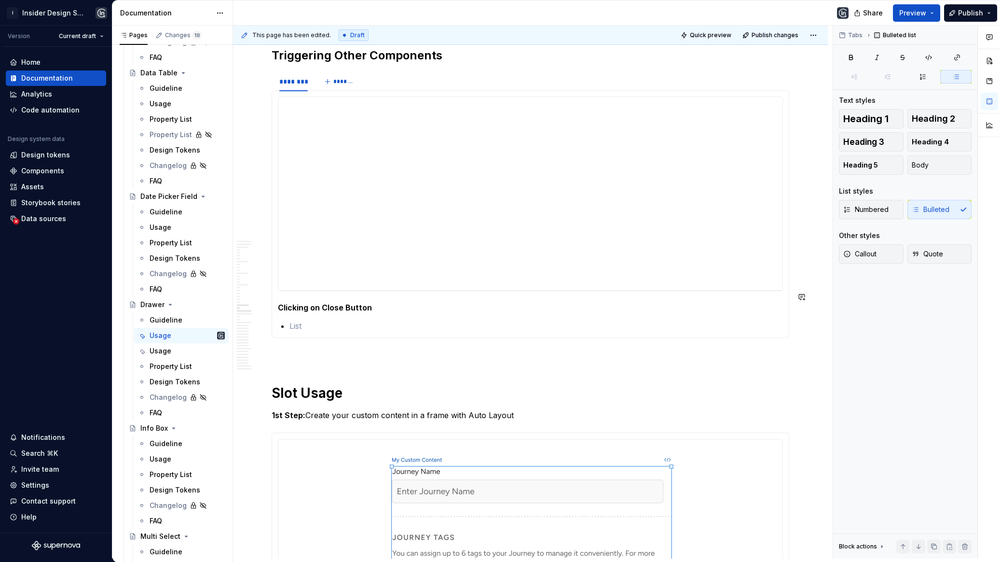
click at [303, 303] on strong "Clicking on Close Button" at bounding box center [325, 308] width 94 height 10
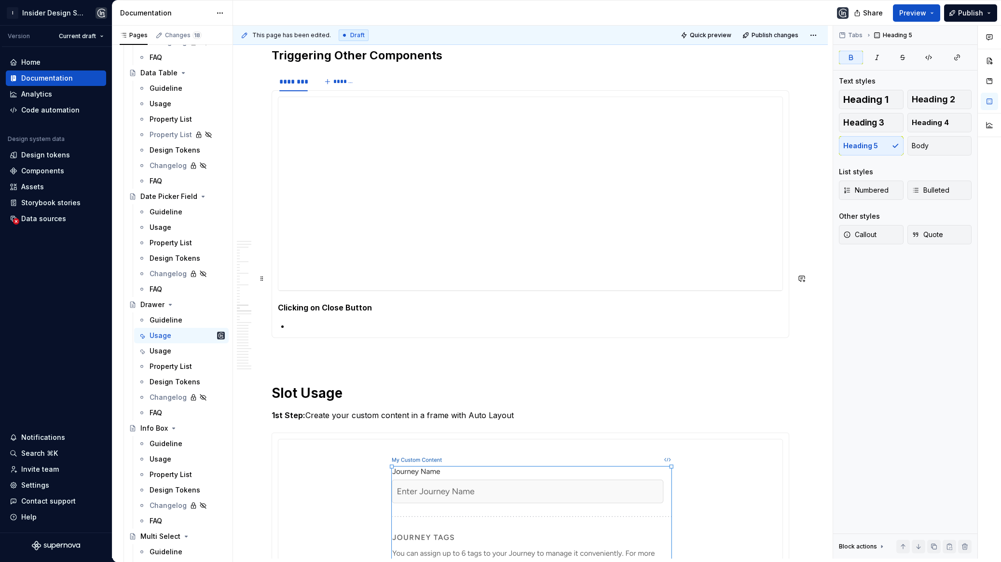
click at [303, 303] on strong "Clicking on Close Button" at bounding box center [325, 308] width 94 height 10
type textarea "*"
